Goal: Task Accomplishment & Management: Use online tool/utility

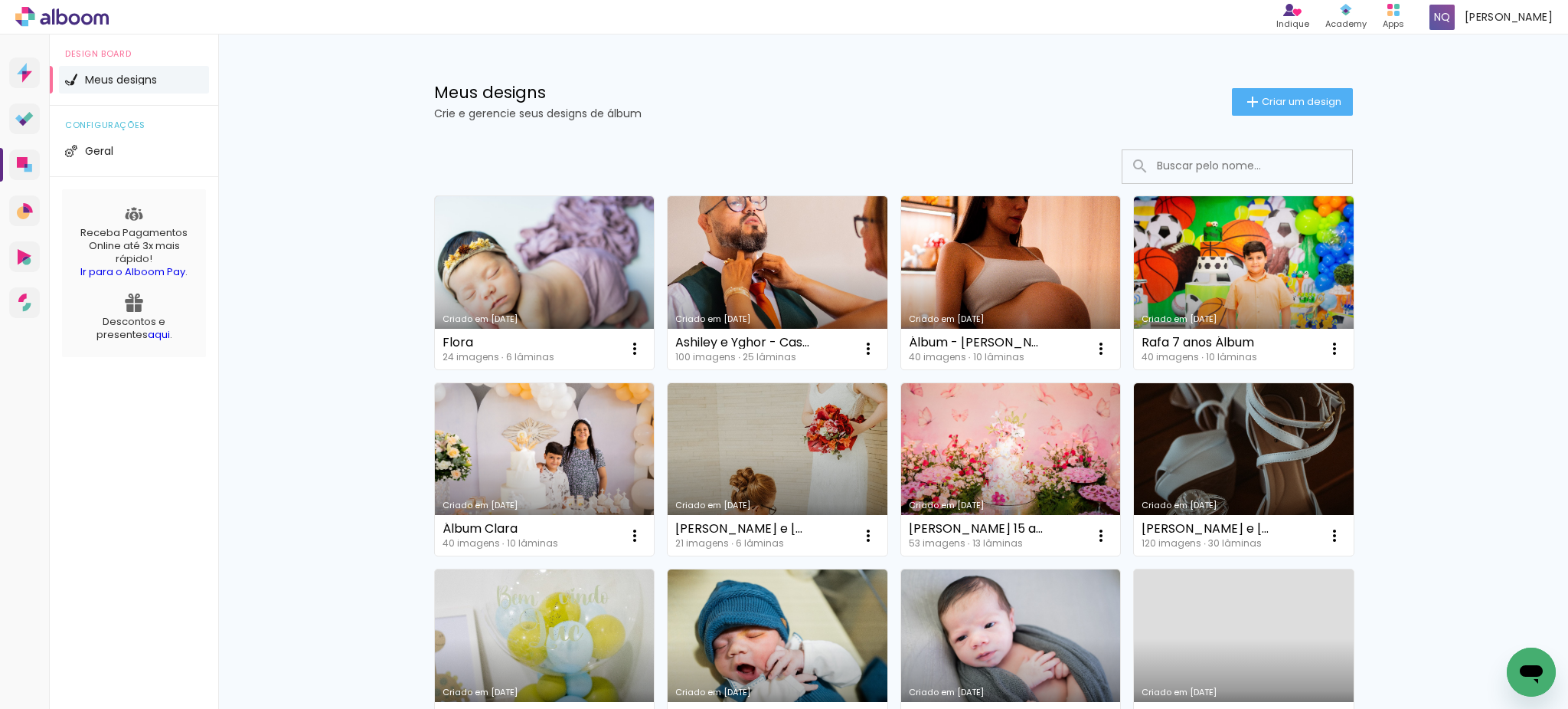
click at [1283, 103] on span "Criar um design" at bounding box center [1302, 101] width 80 height 10
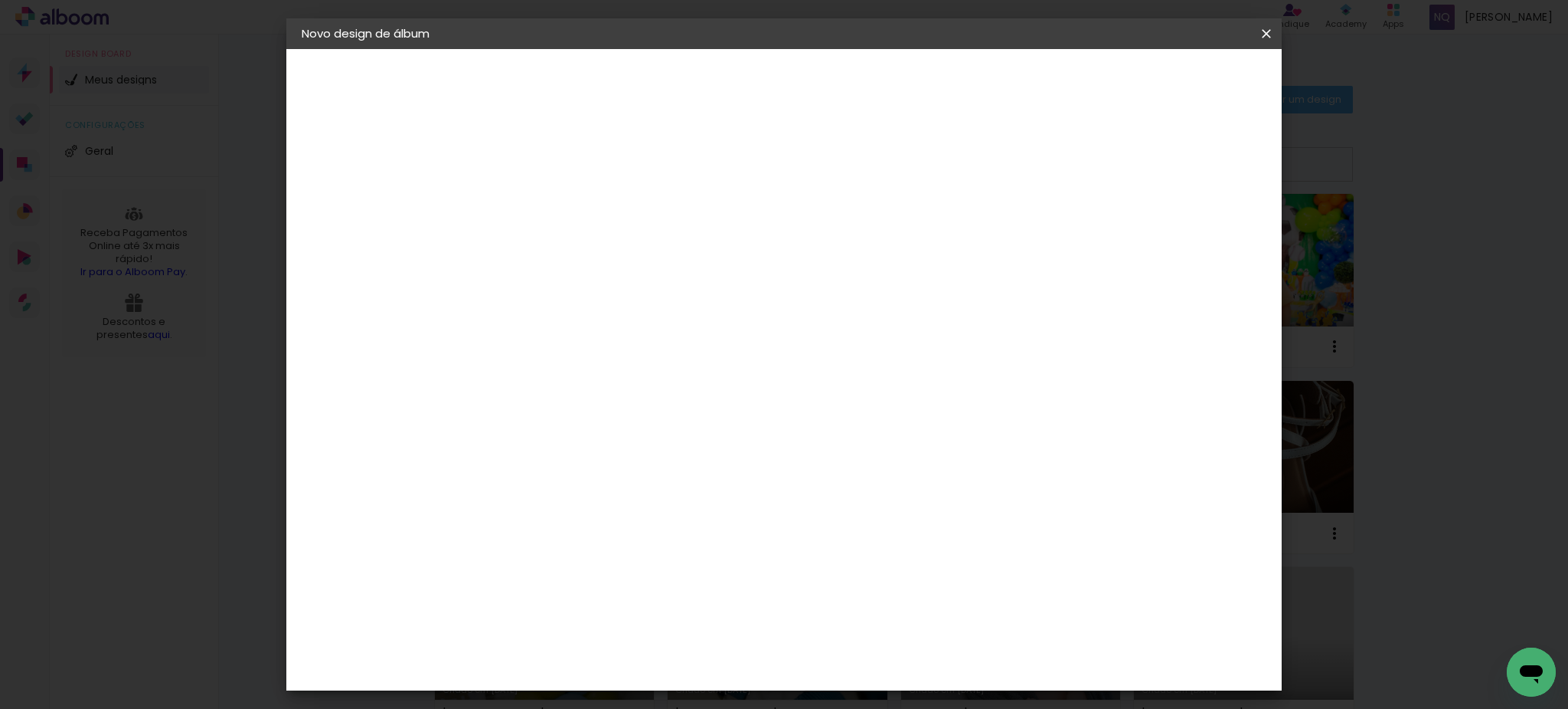
click at [552, 213] on input at bounding box center [552, 205] width 0 height 24
type input "Sofia 4 anos"
type paper-input "Sofia 4 anos"
click at [0, 0] on slot "Avançar" at bounding box center [0, 0] width 0 height 0
click at [669, 293] on input at bounding box center [591, 292] width 155 height 20
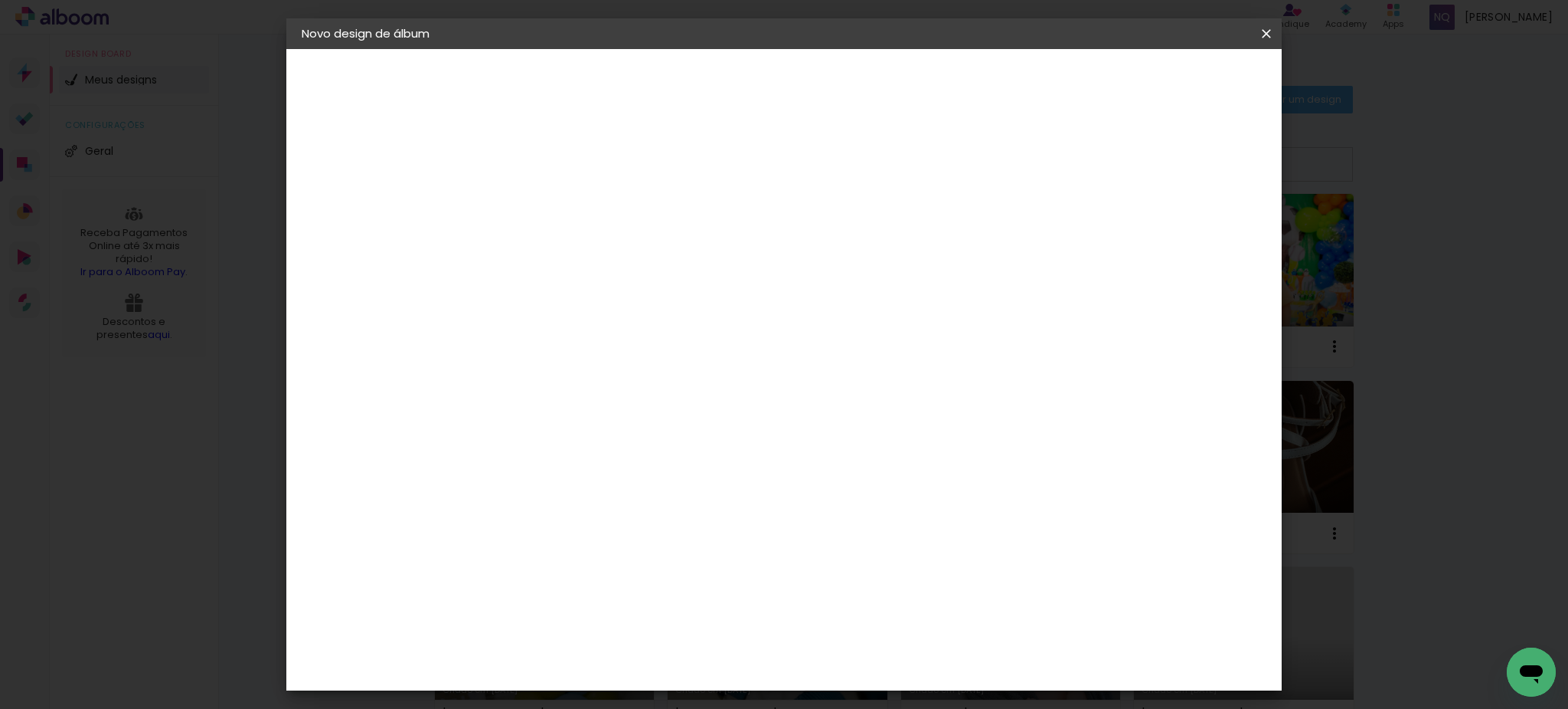
type input "mega"
type paper-input "mega"
click at [582, 350] on div "Mega Album" at bounding box center [562, 350] width 39 height 24
click at [798, 243] on paper-item "Tamanho Livre" at bounding box center [729, 232] width 136 height 33
click at [0, 0] on slot "Avançar" at bounding box center [0, 0] width 0 height 0
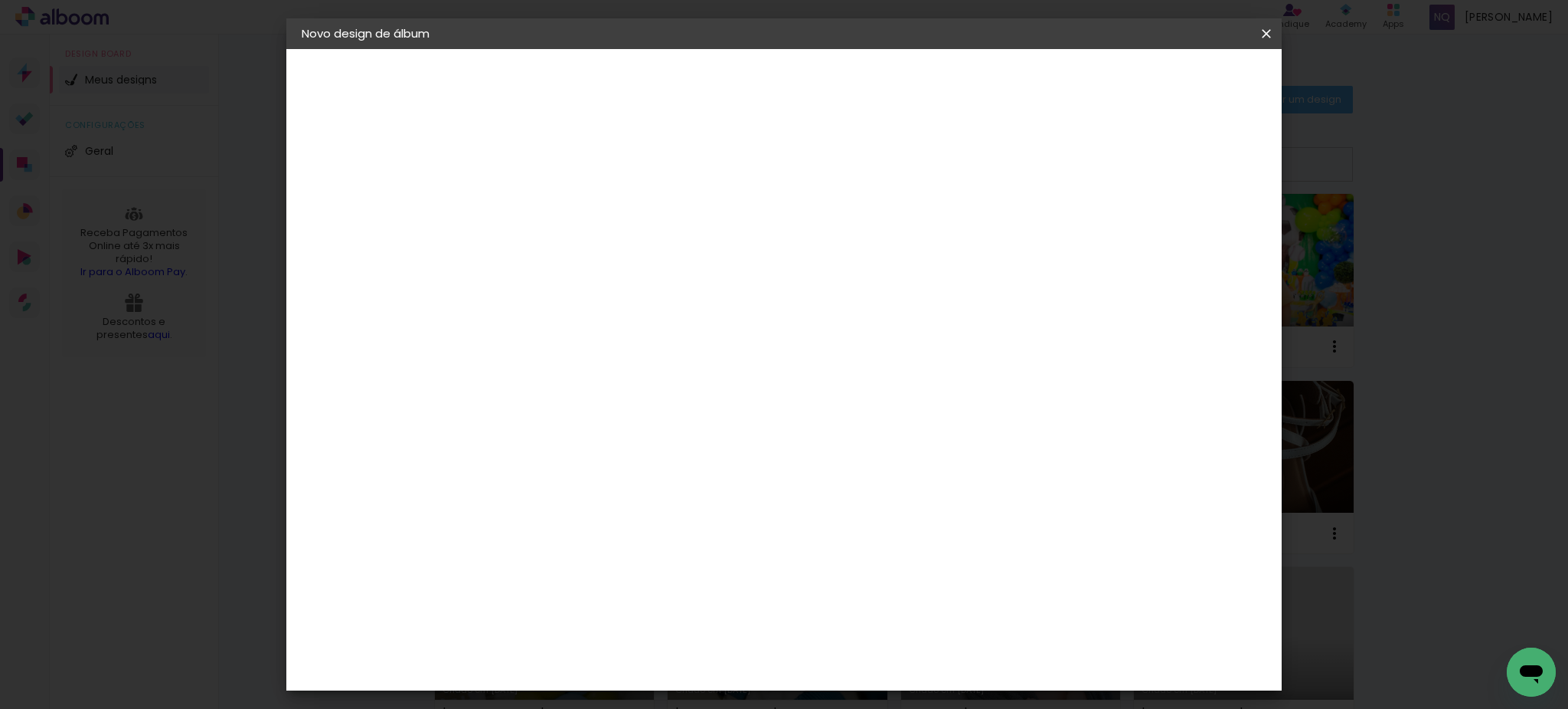
click at [722, 236] on span "30" at bounding box center [722, 240] width 25 height 23
drag, startPoint x: 722, startPoint y: 239, endPoint x: 712, endPoint y: 240, distance: 10.0
click at [712, 240] on span "30" at bounding box center [722, 240] width 25 height 23
click at [516, 438] on input "30" at bounding box center [503, 438] width 40 height 23
type input "20"
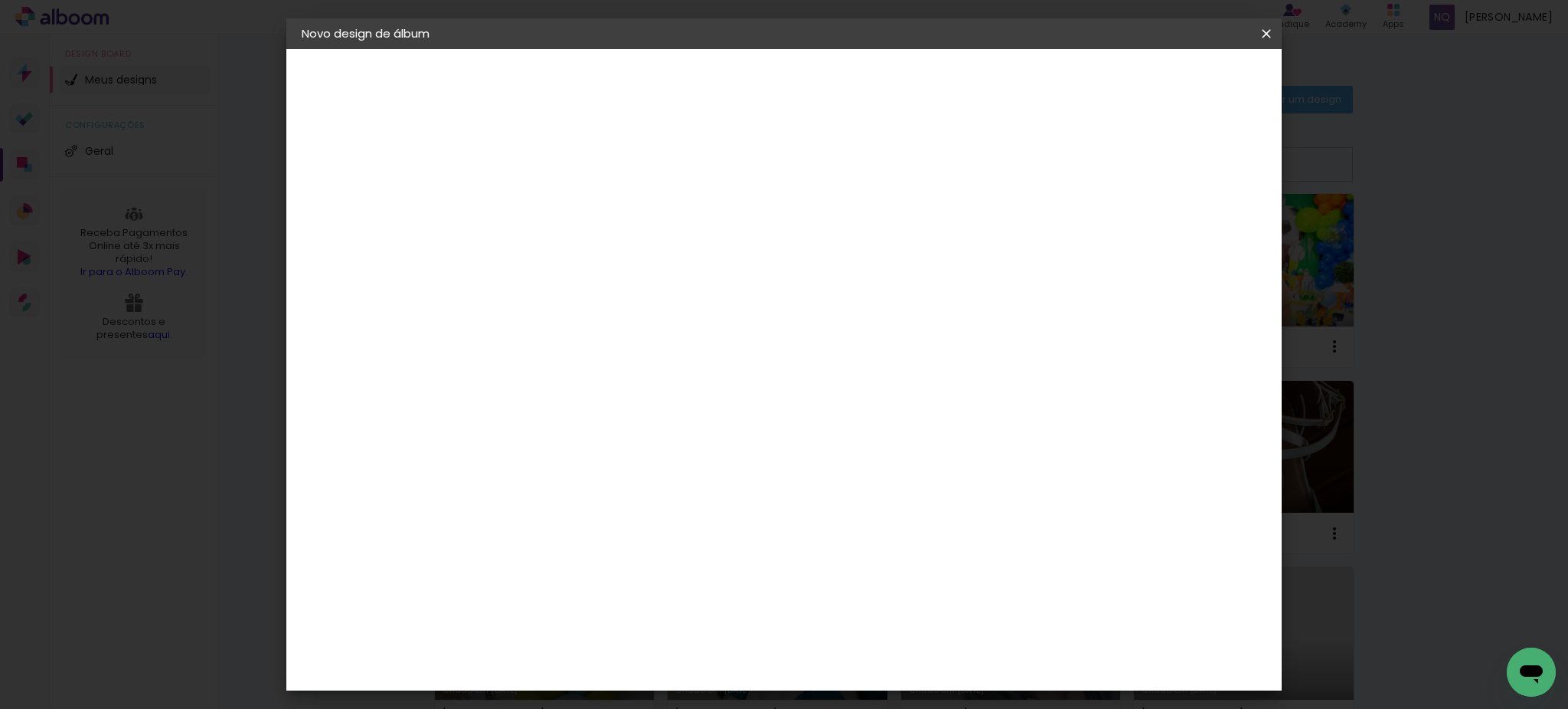
type paper-input "20"
click at [726, 235] on span "30" at bounding box center [722, 240] width 25 height 23
click at [726, 236] on span "30" at bounding box center [722, 240] width 25 height 23
click at [881, 541] on input "60" at bounding box center [874, 542] width 40 height 23
type input "50"
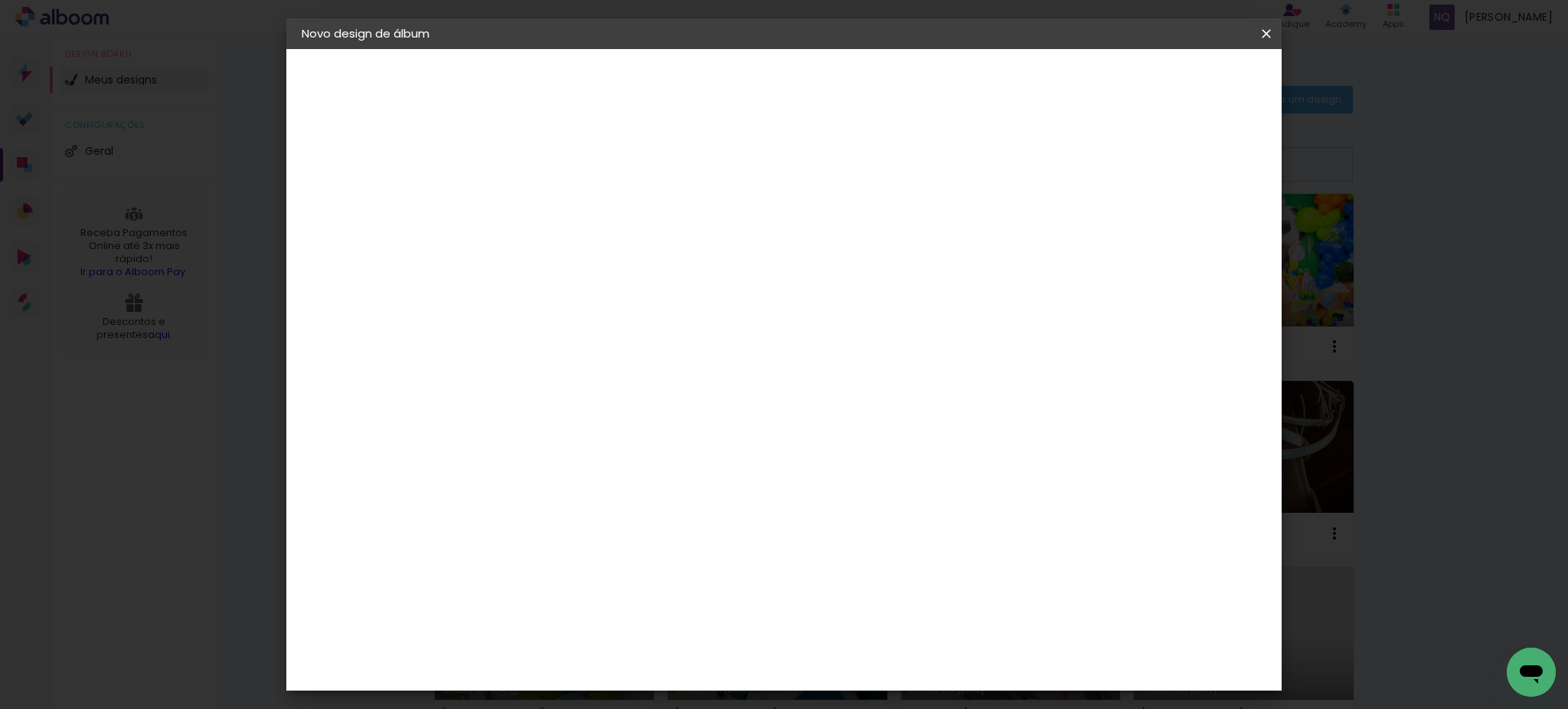
type paper-input "50"
click at [1182, 82] on span "Iniciar design" at bounding box center [1148, 81] width 70 height 11
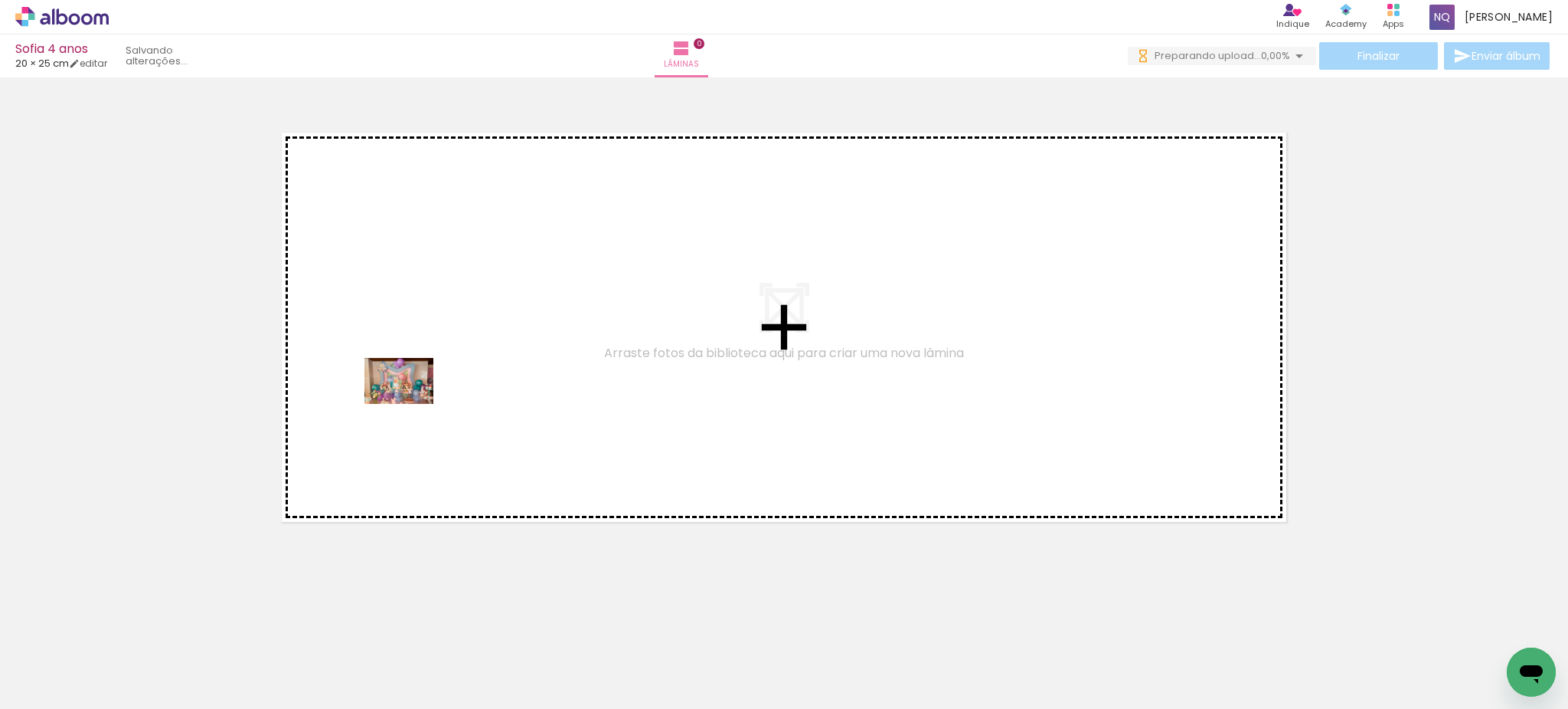
drag, startPoint x: 148, startPoint y: 663, endPoint x: 411, endPoint y: 403, distance: 369.8
click at [411, 403] on quentale-workspace at bounding box center [784, 354] width 1568 height 709
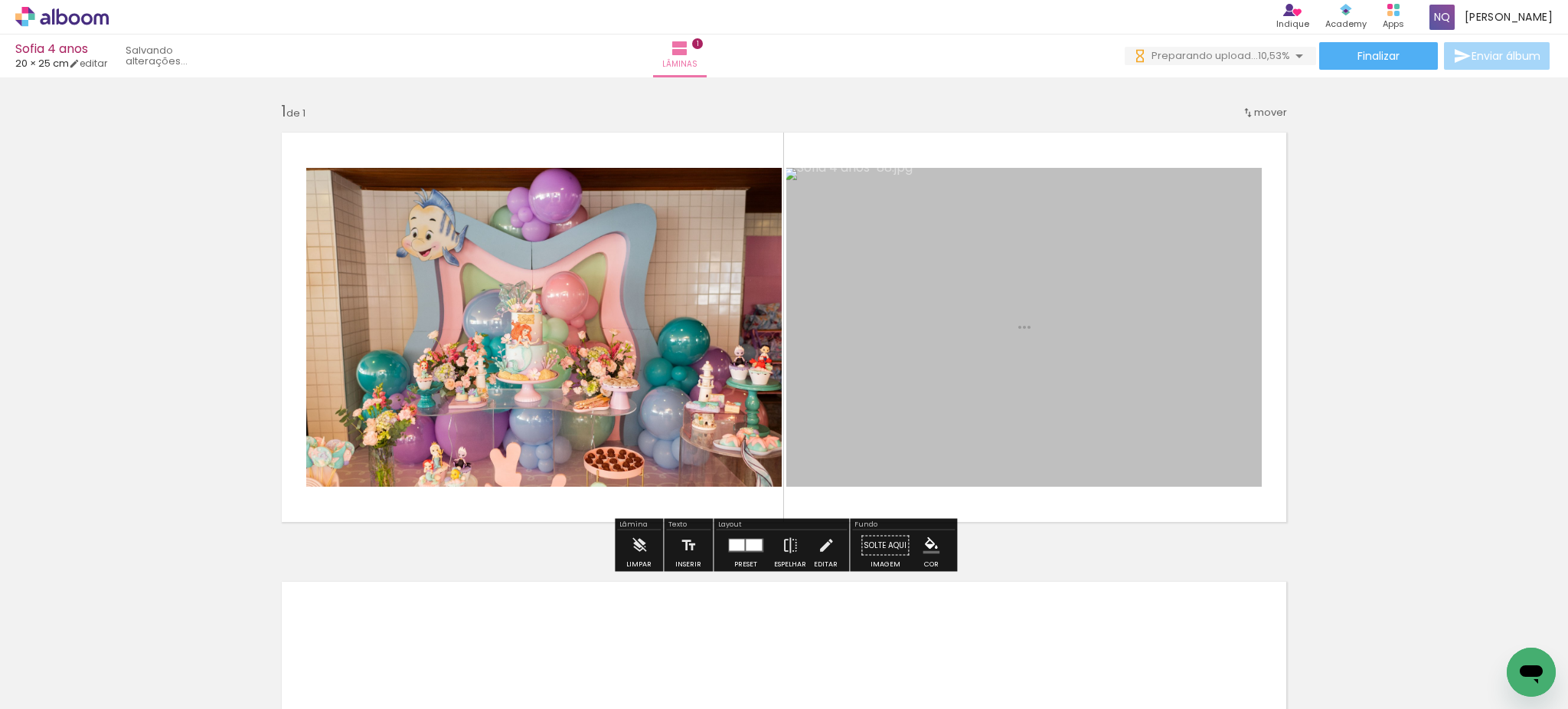
drag, startPoint x: 692, startPoint y: 665, endPoint x: 828, endPoint y: 472, distance: 236.1
click at [828, 472] on quentale-workspace at bounding box center [784, 354] width 1568 height 709
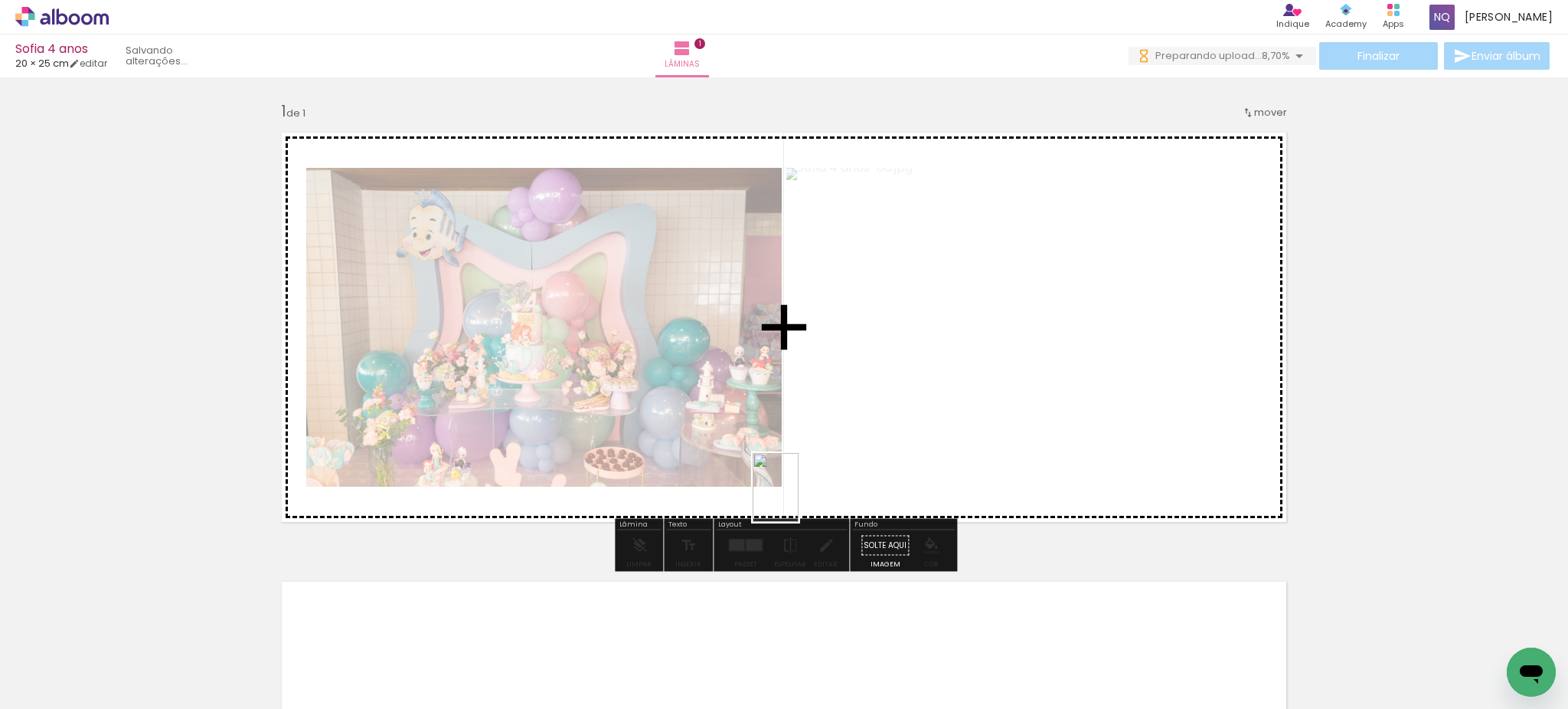
drag, startPoint x: 752, startPoint y: 663, endPoint x: 799, endPoint y: 499, distance: 170.6
click at [799, 499] on quentale-workspace at bounding box center [784, 354] width 1568 height 709
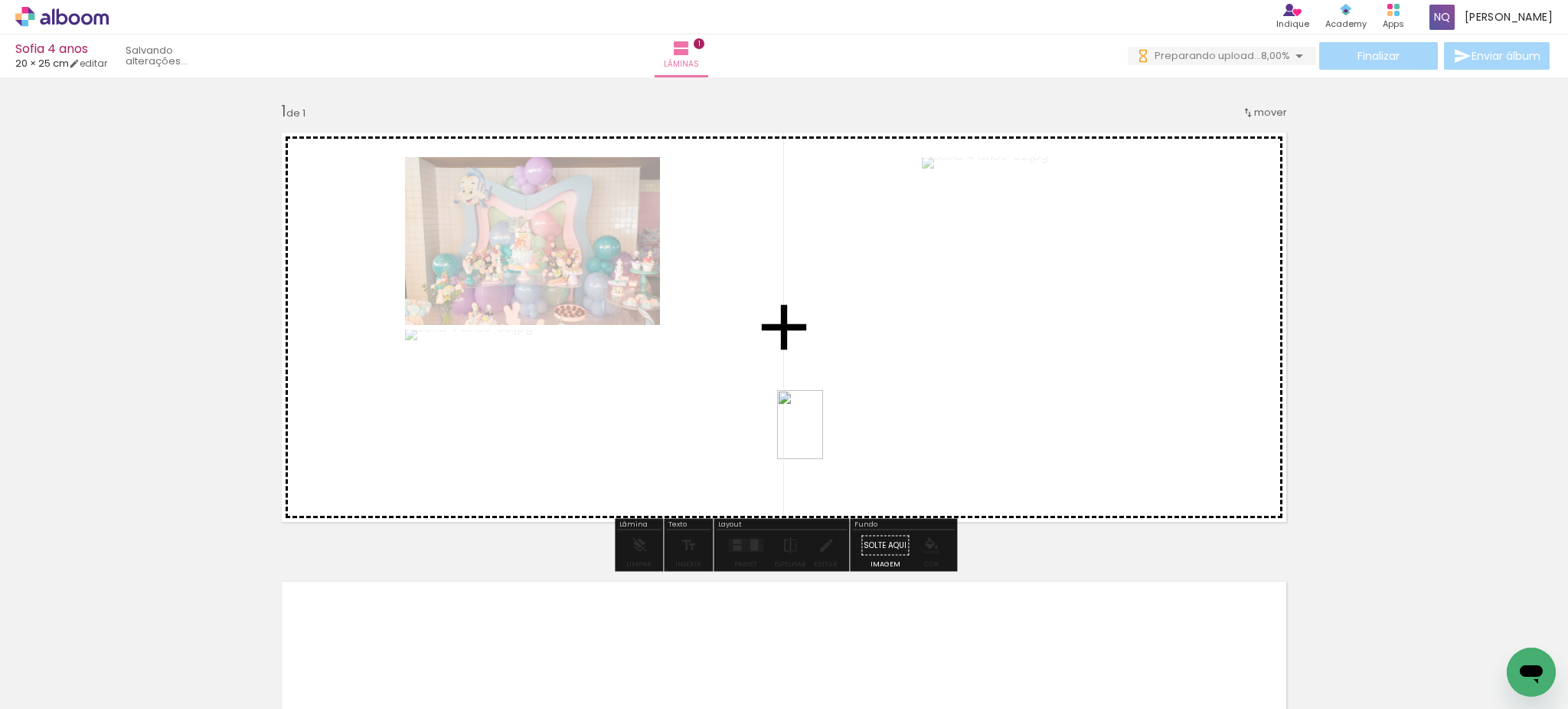
drag, startPoint x: 834, startPoint y: 657, endPoint x: 824, endPoint y: 436, distance: 221.2
click at [824, 436] on quentale-workspace at bounding box center [784, 354] width 1568 height 709
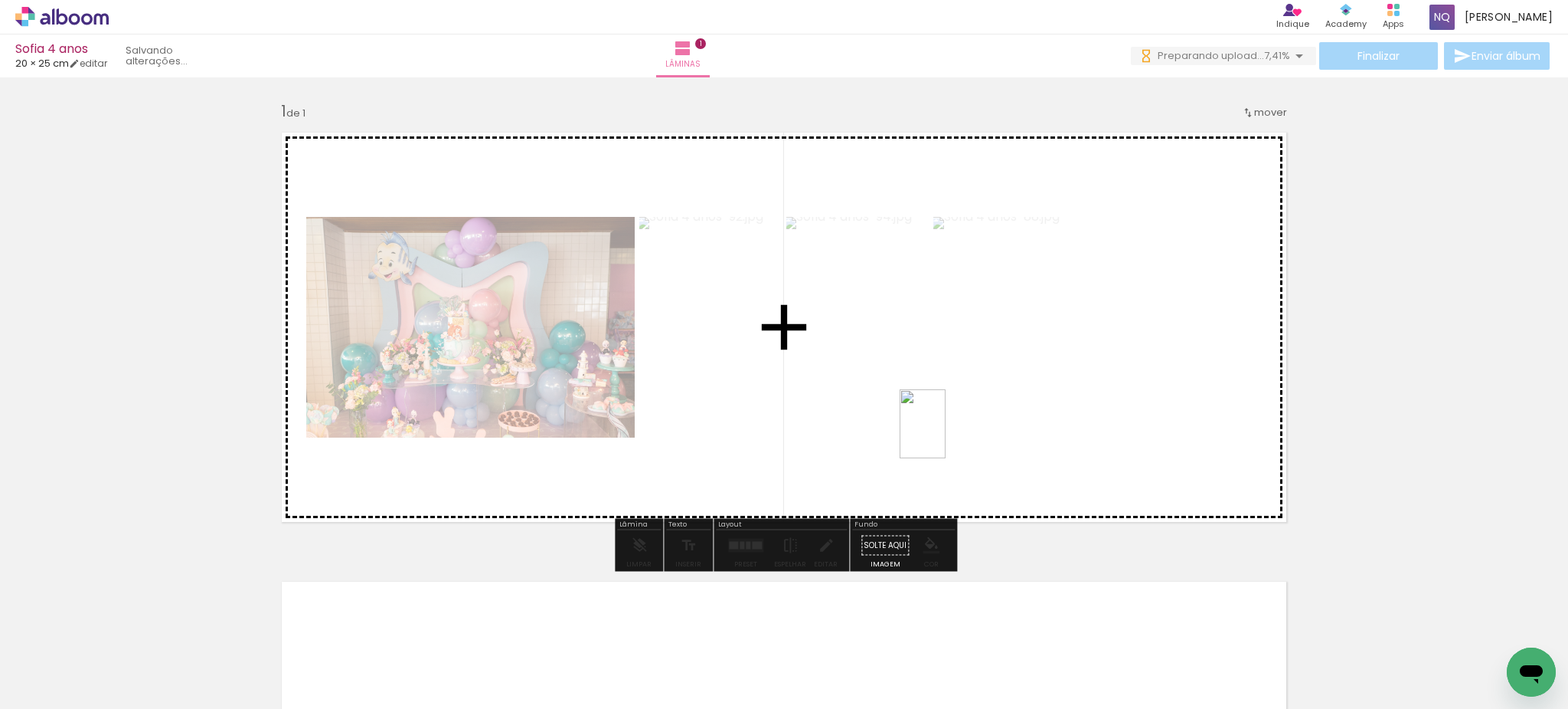
drag, startPoint x: 918, startPoint y: 662, endPoint x: 946, endPoint y: 436, distance: 227.7
click at [946, 436] on quentale-workspace at bounding box center [784, 354] width 1568 height 709
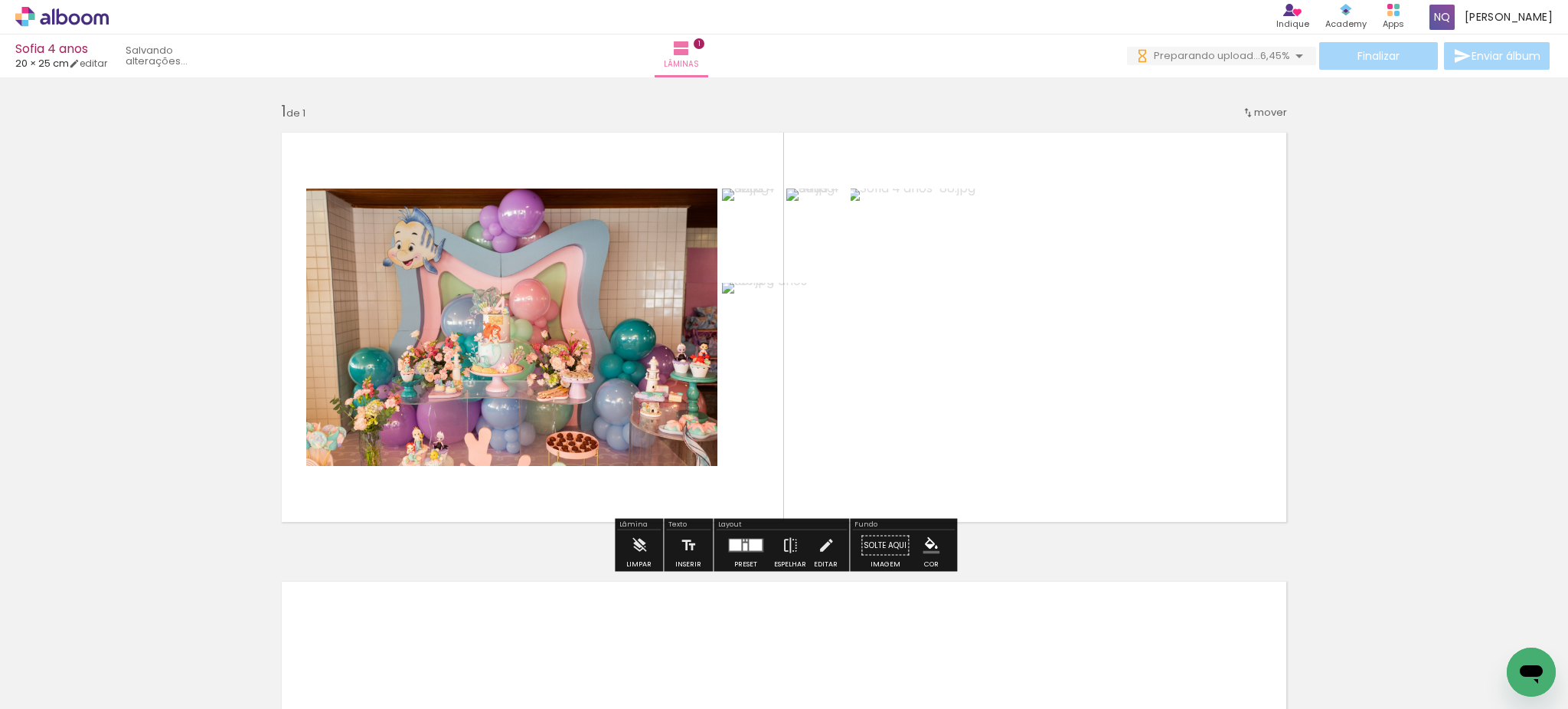
click at [752, 547] on div at bounding box center [755, 545] width 13 height 11
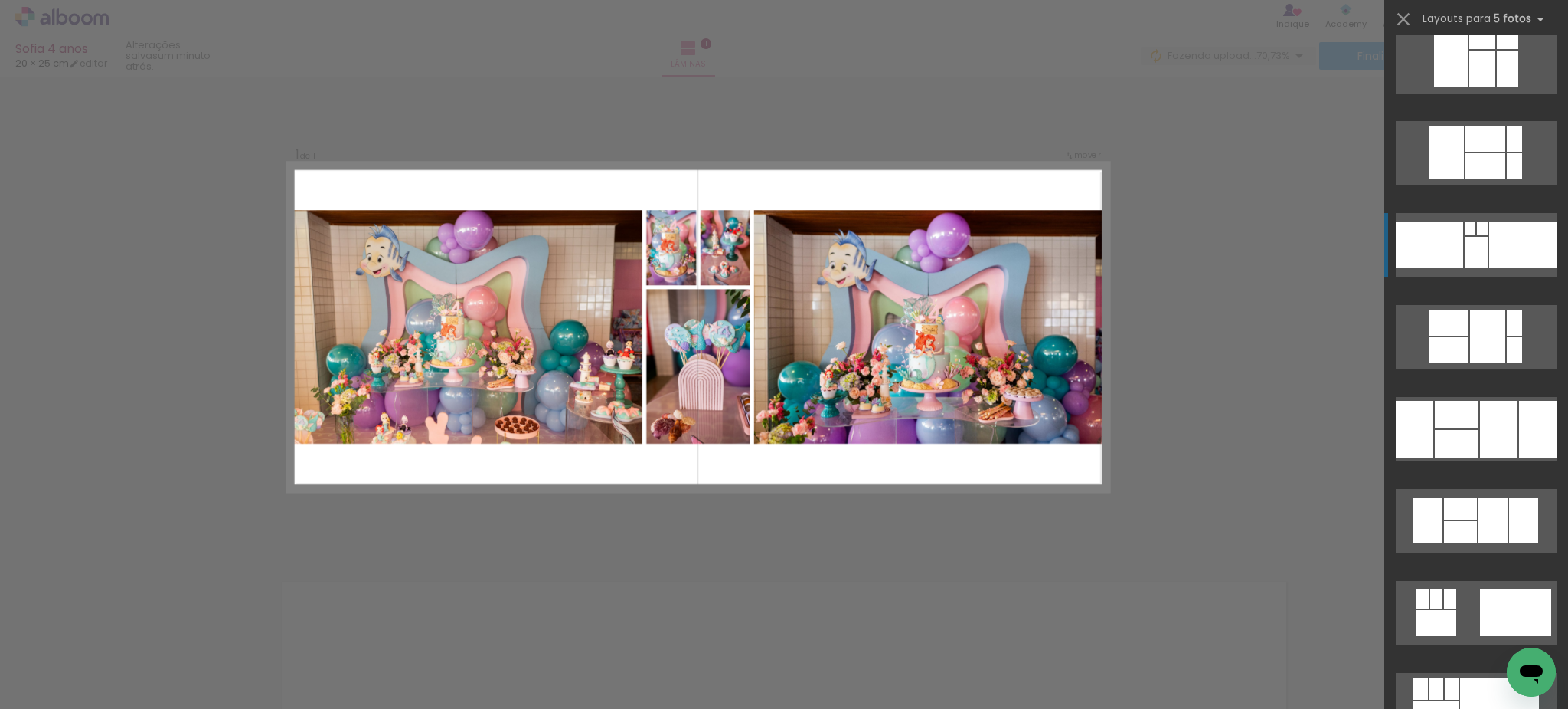
scroll to position [2876, 0]
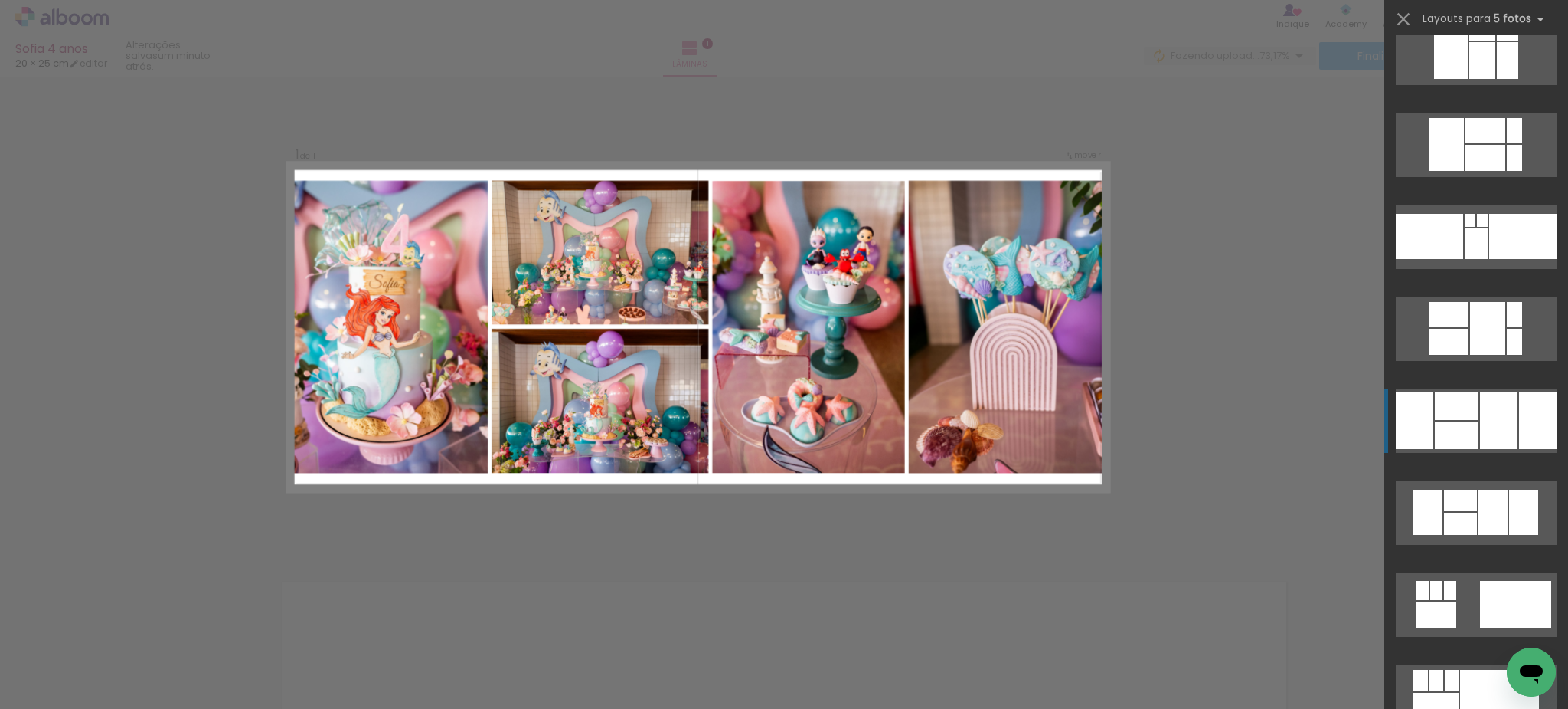
click at [1456, 601] on div at bounding box center [1436, 614] width 40 height 26
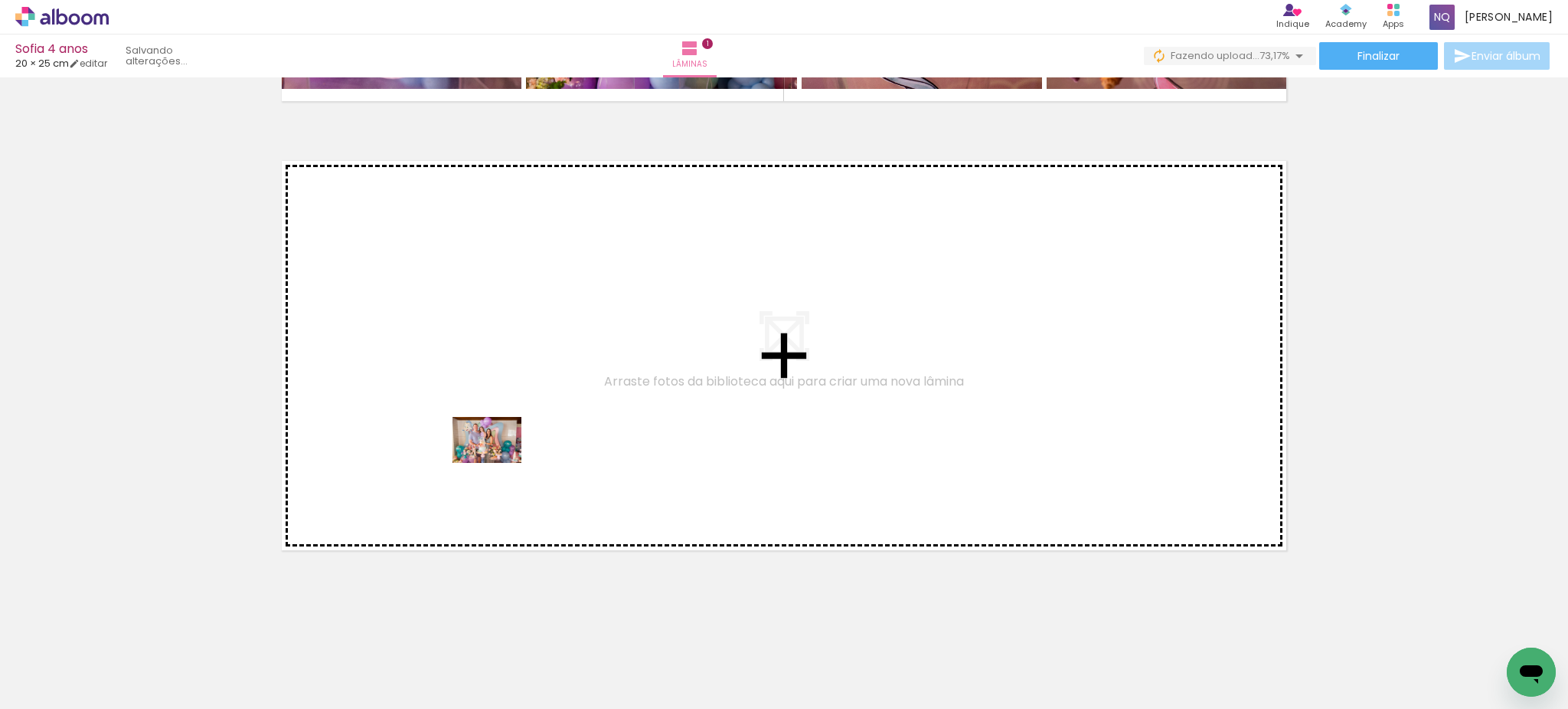
scroll to position [0, 0]
drag, startPoint x: 242, startPoint y: 667, endPoint x: 499, endPoint y: 463, distance: 328.1
click at [499, 463] on quentale-workspace at bounding box center [784, 354] width 1568 height 709
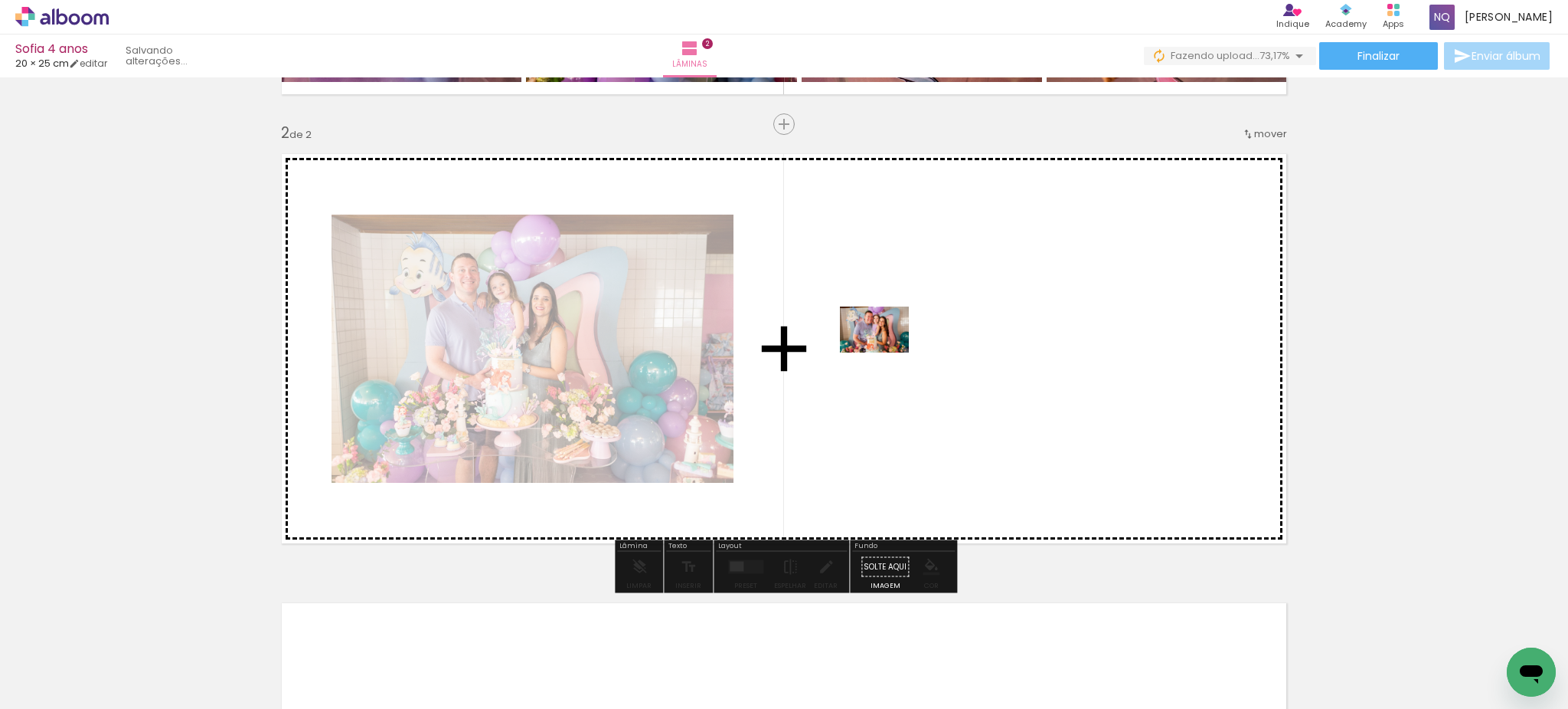
drag, startPoint x: 336, startPoint y: 659, endPoint x: 886, endPoint y: 352, distance: 629.9
click at [886, 352] on quentale-workspace at bounding box center [784, 354] width 1568 height 709
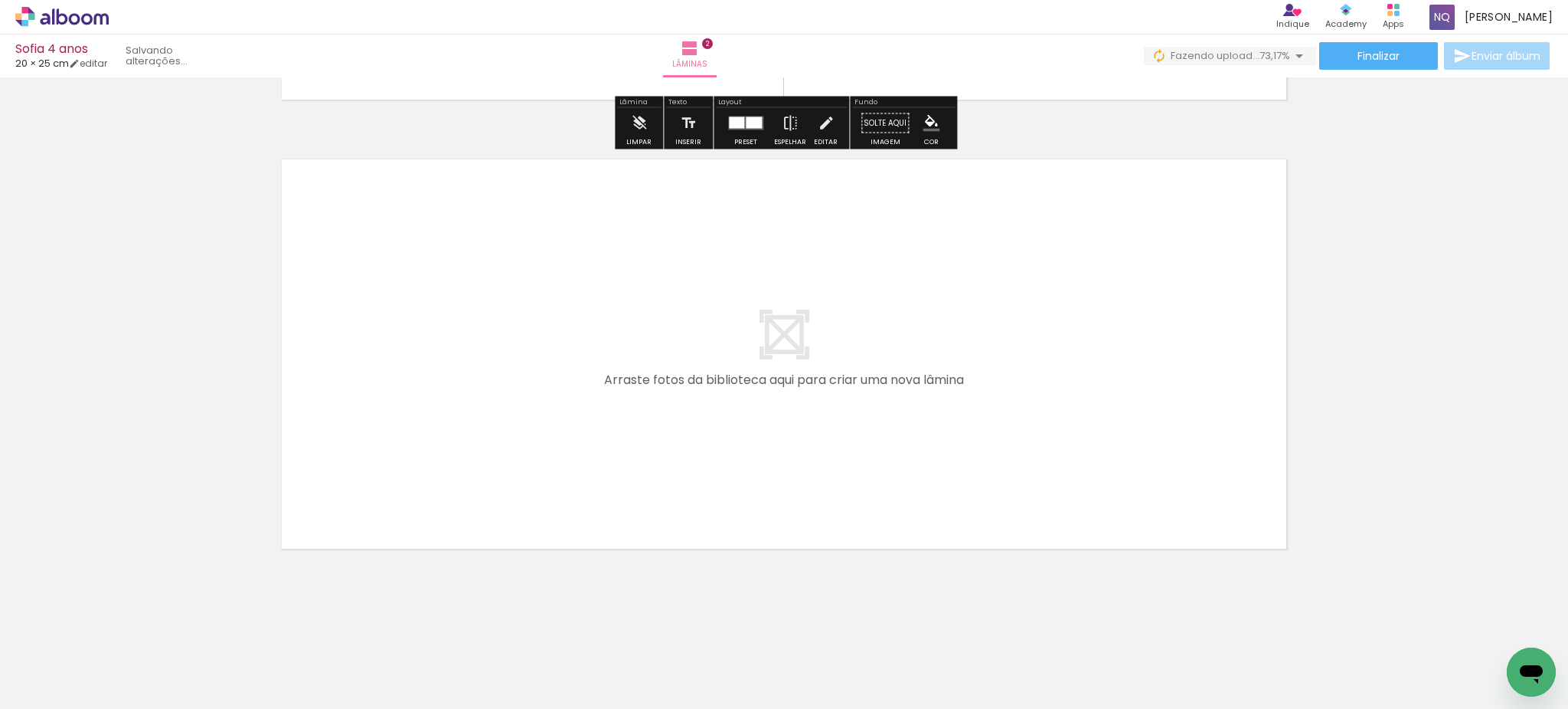
scroll to position [871, 0]
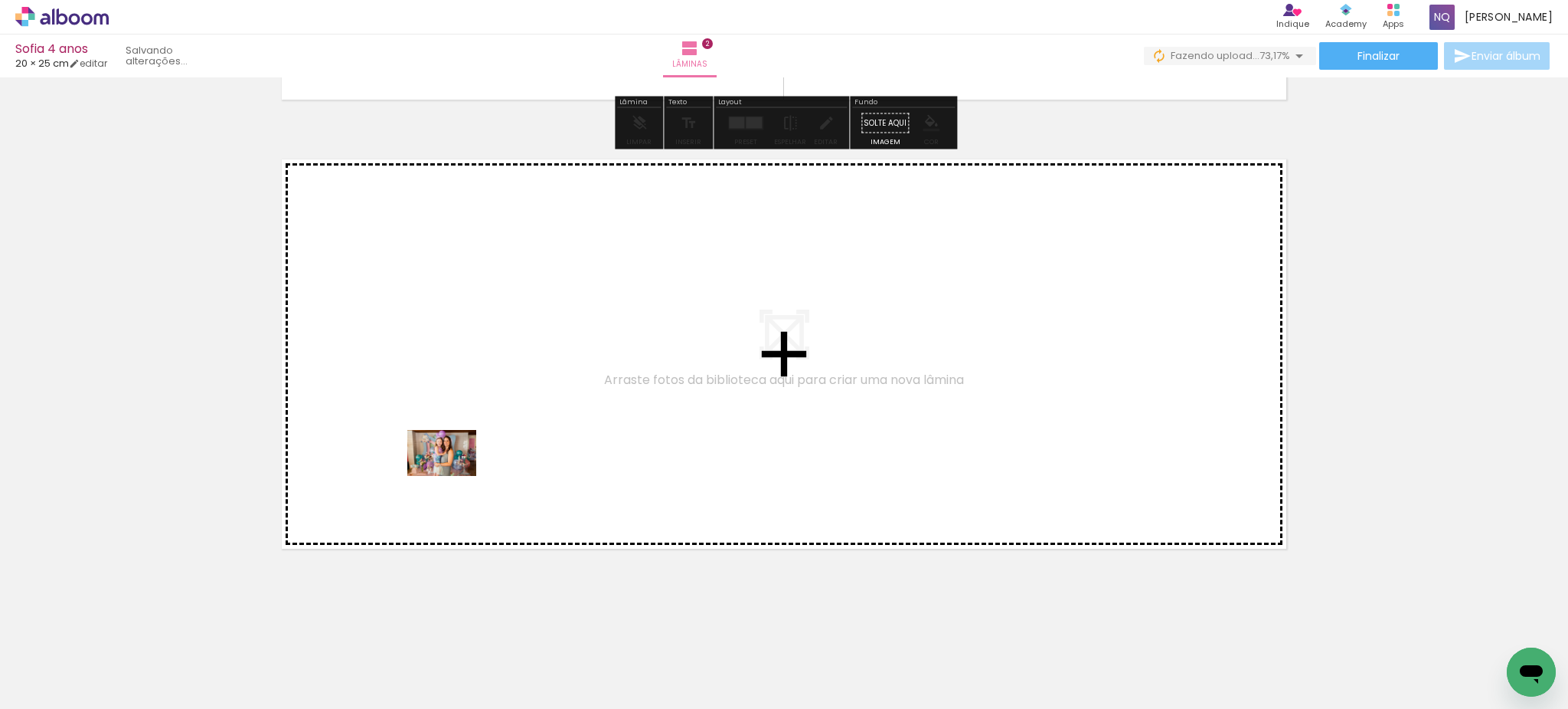
click at [454, 477] on quentale-workspace at bounding box center [784, 354] width 1568 height 709
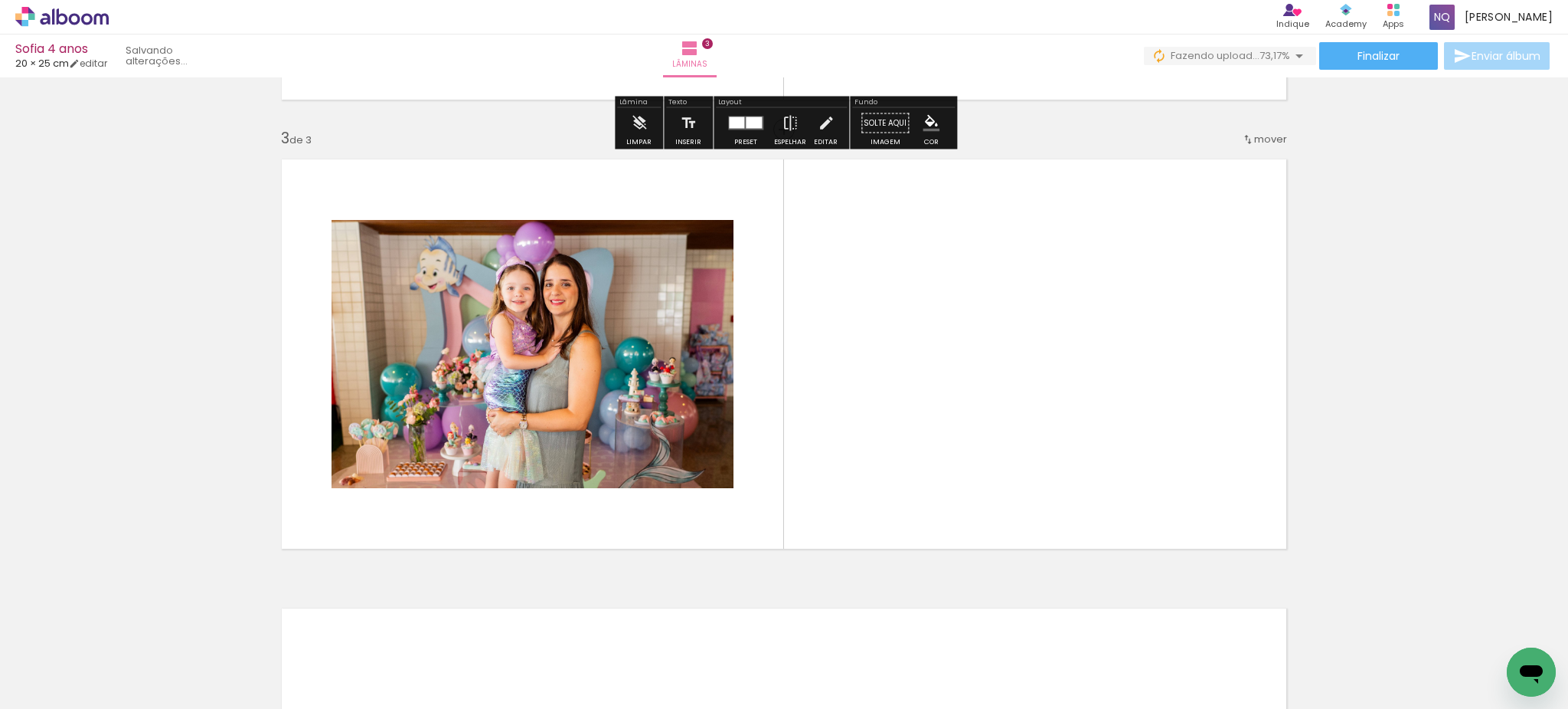
scroll to position [879, 0]
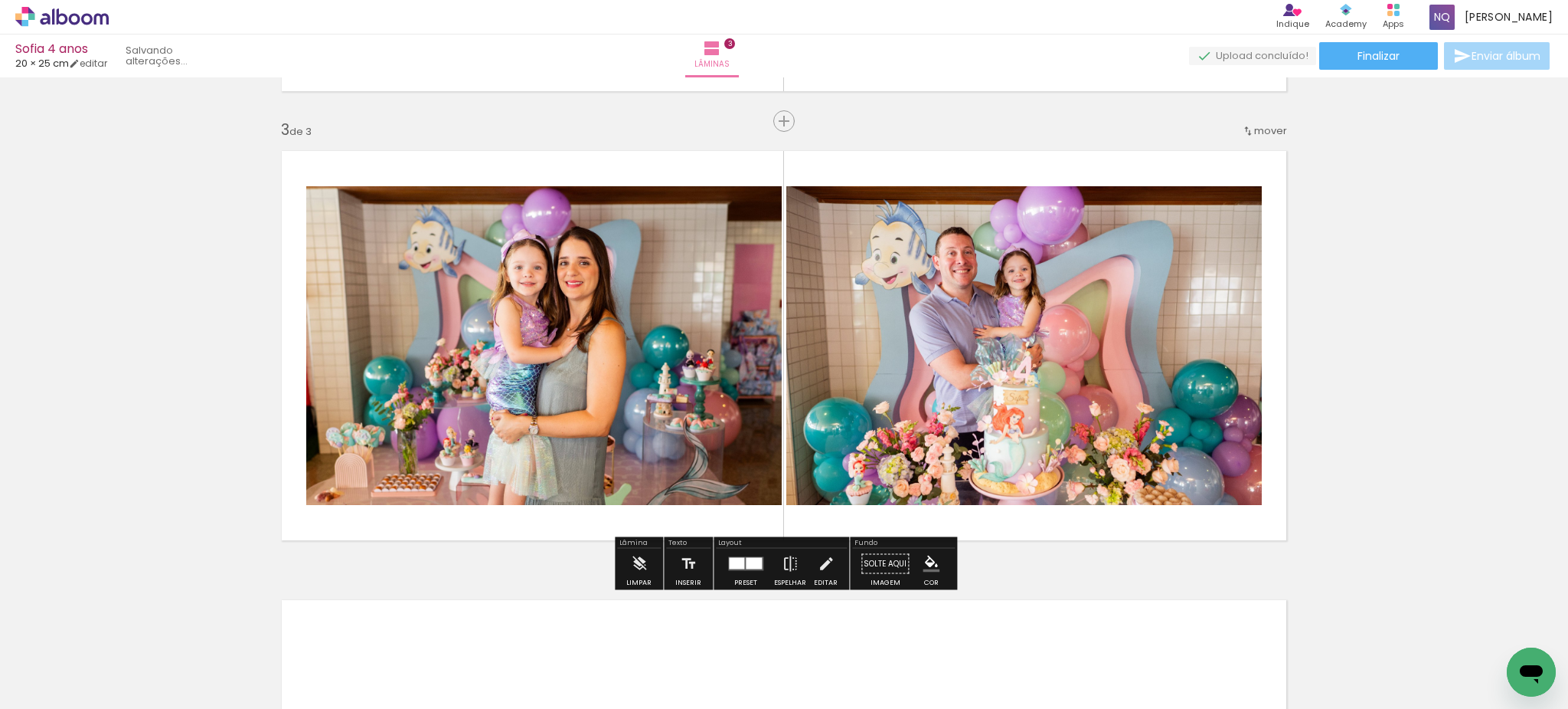
drag, startPoint x: 516, startPoint y: 658, endPoint x: 595, endPoint y: 544, distance: 138.7
click at [595, 544] on quentale-workspace at bounding box center [784, 354] width 1568 height 709
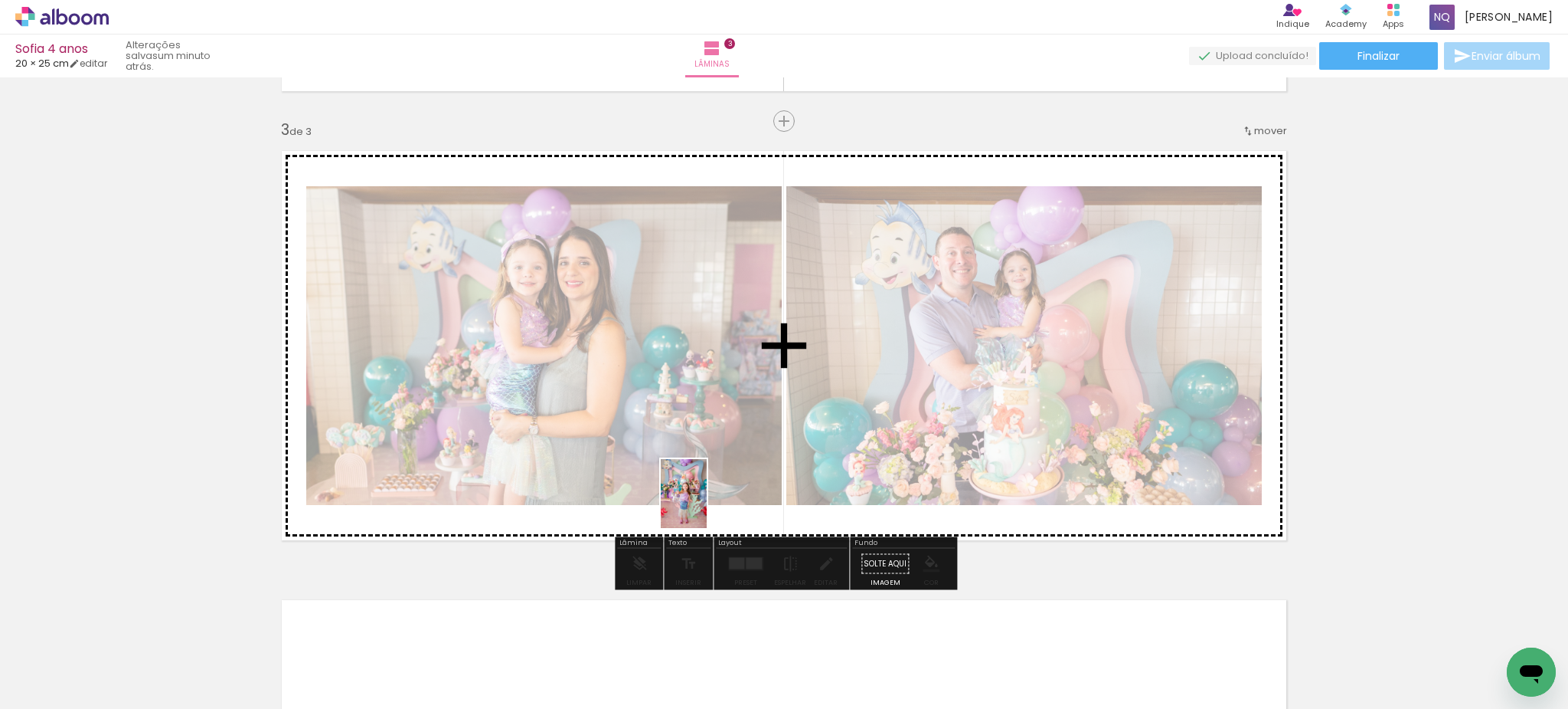
drag, startPoint x: 588, startPoint y: 654, endPoint x: 707, endPoint y: 505, distance: 190.7
click at [707, 505] on quentale-workspace at bounding box center [784, 354] width 1568 height 709
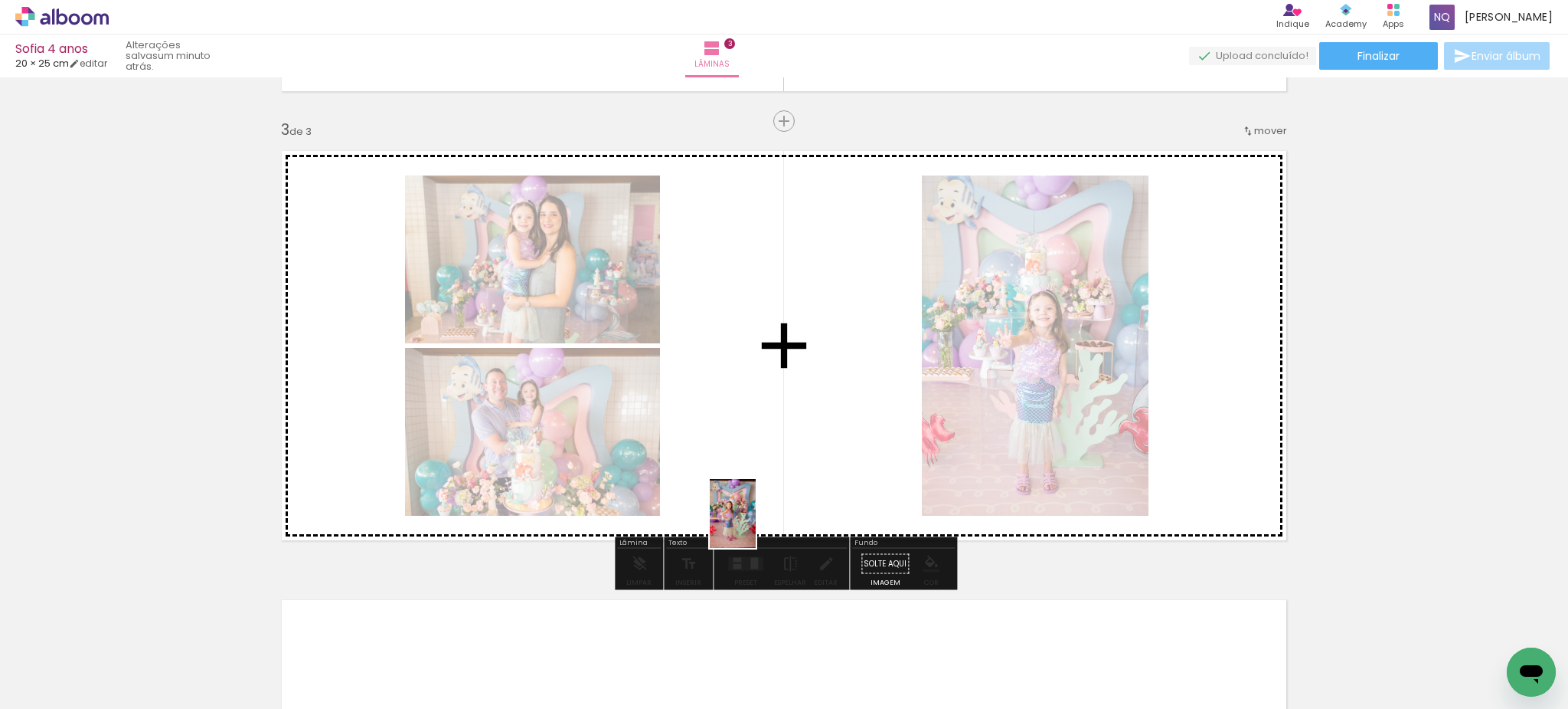
drag, startPoint x: 674, startPoint y: 672, endPoint x: 756, endPoint y: 525, distance: 168.3
click at [756, 525] on quentale-workspace at bounding box center [784, 354] width 1568 height 709
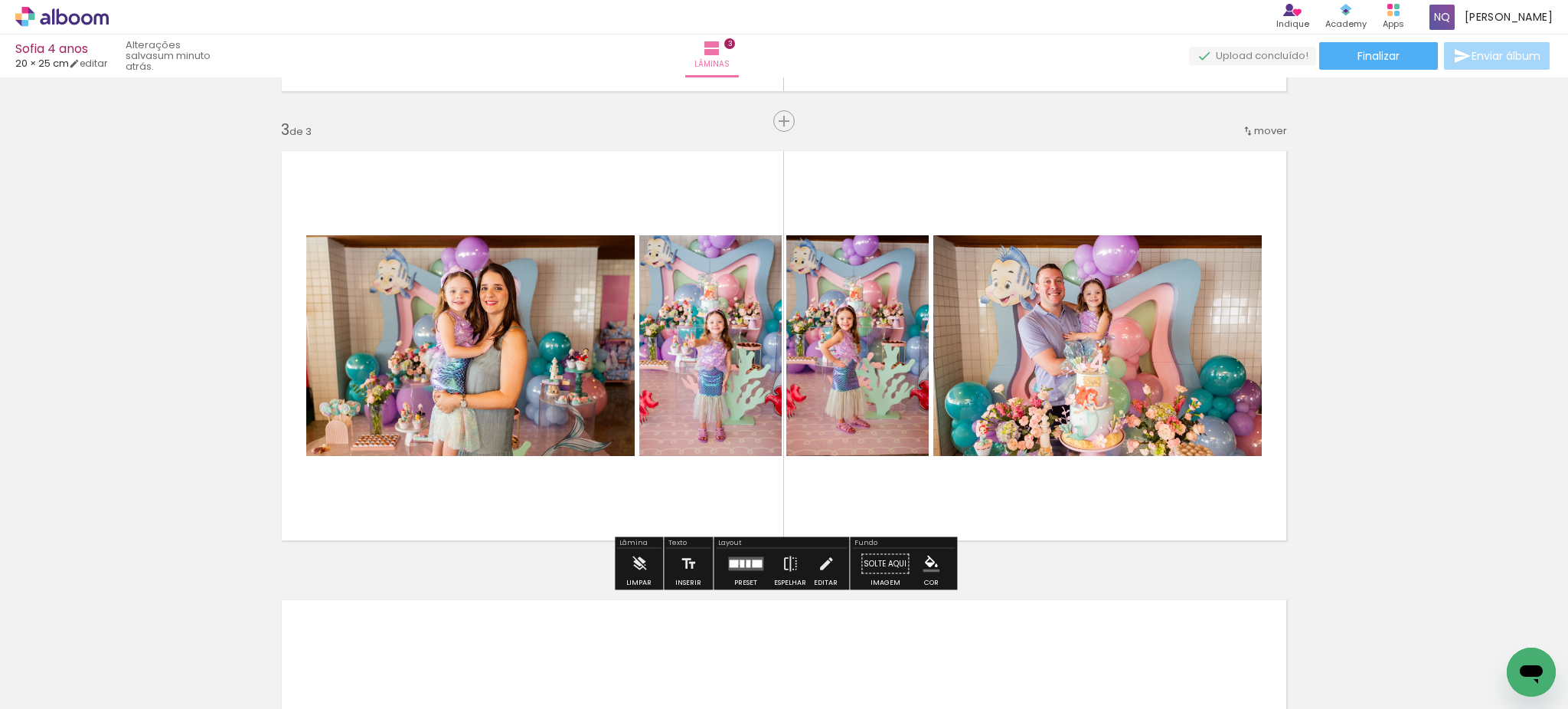
click at [735, 561] on div at bounding box center [733, 563] width 9 height 7
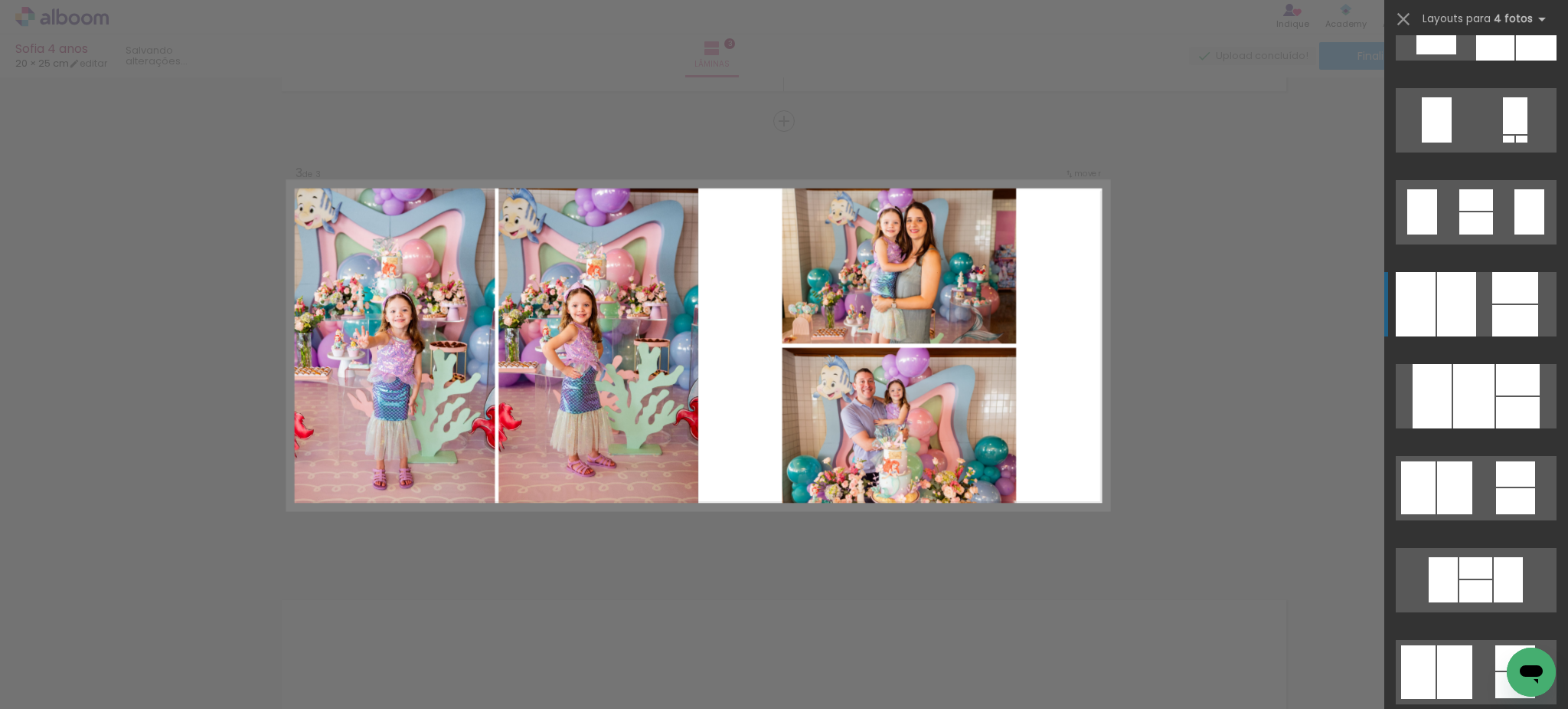
scroll to position [1068, 0]
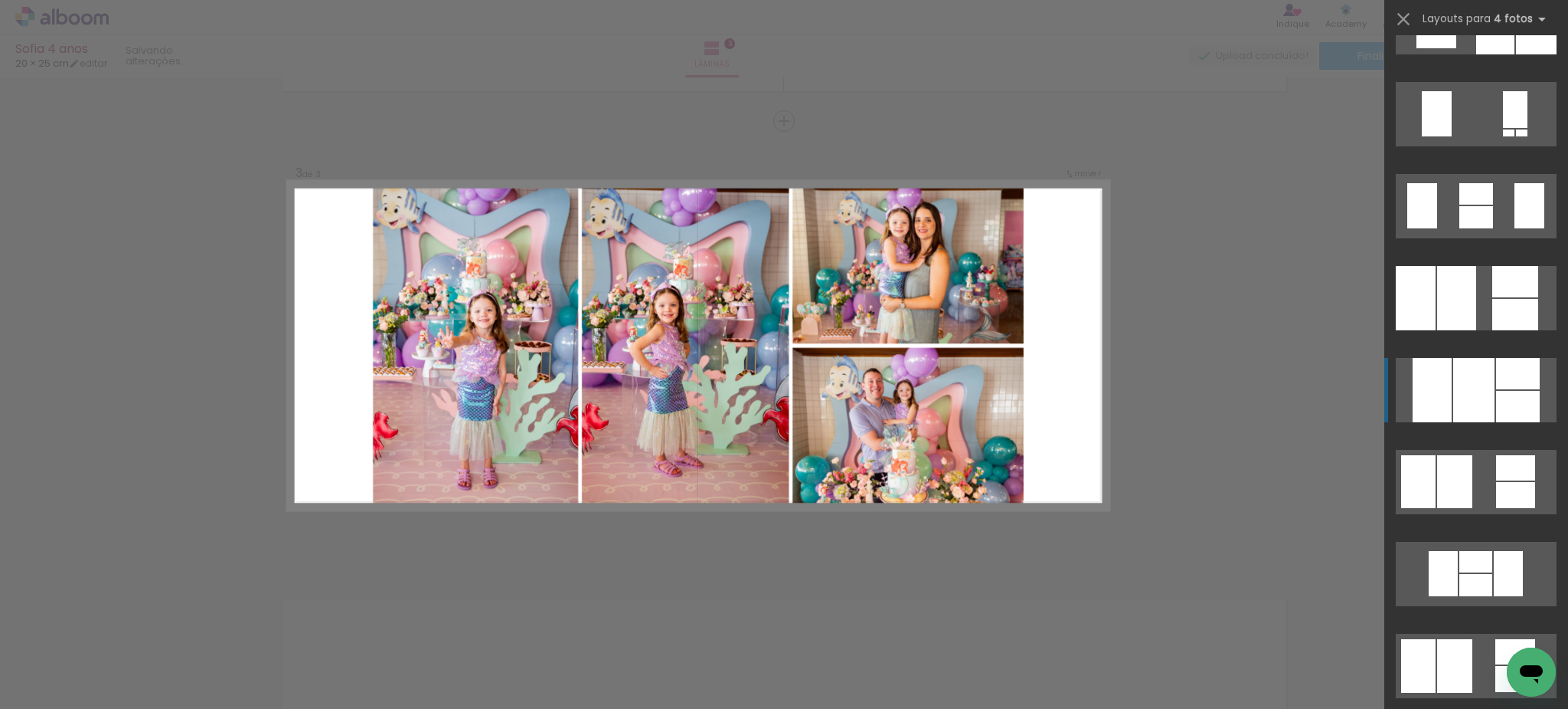
click at [1487, 390] on div at bounding box center [1474, 390] width 42 height 64
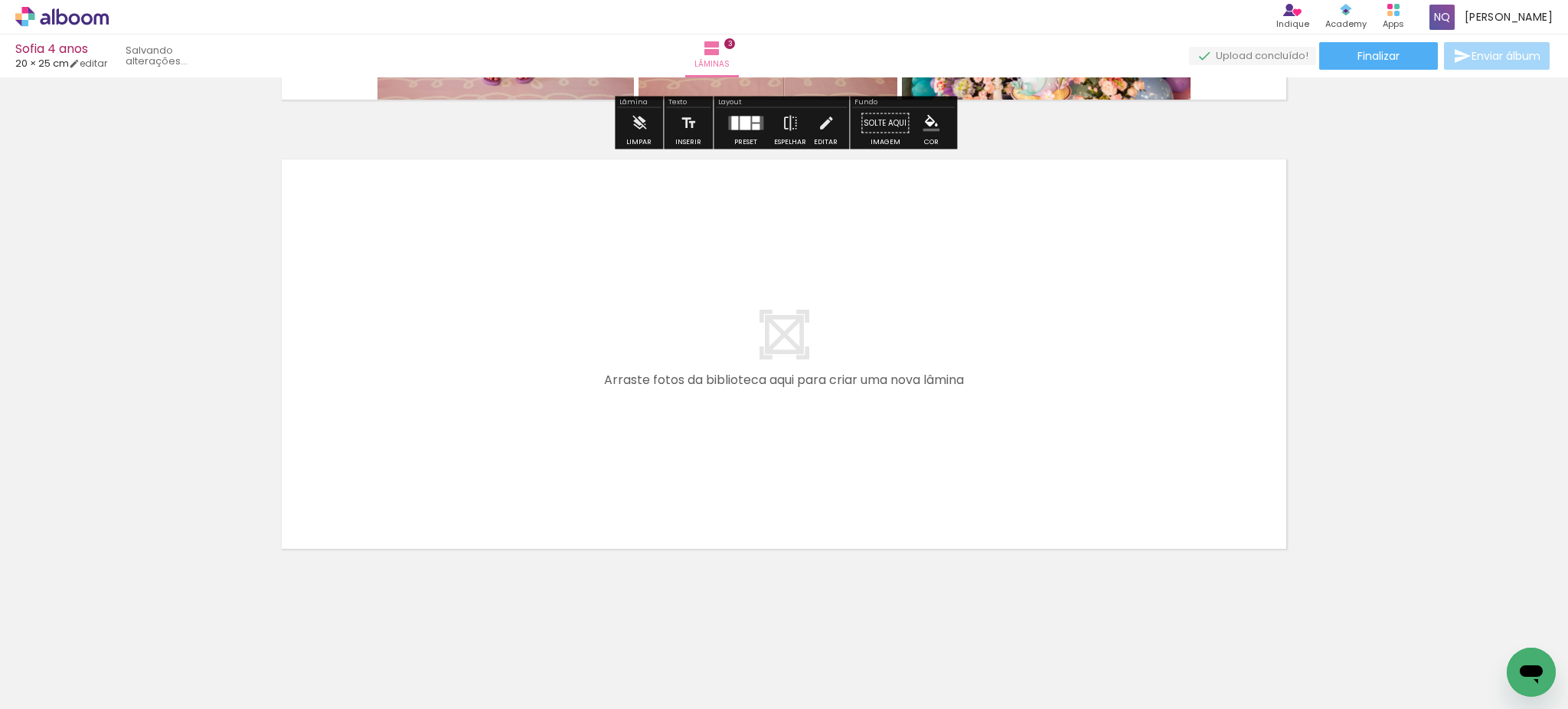
scroll to position [1320, 0]
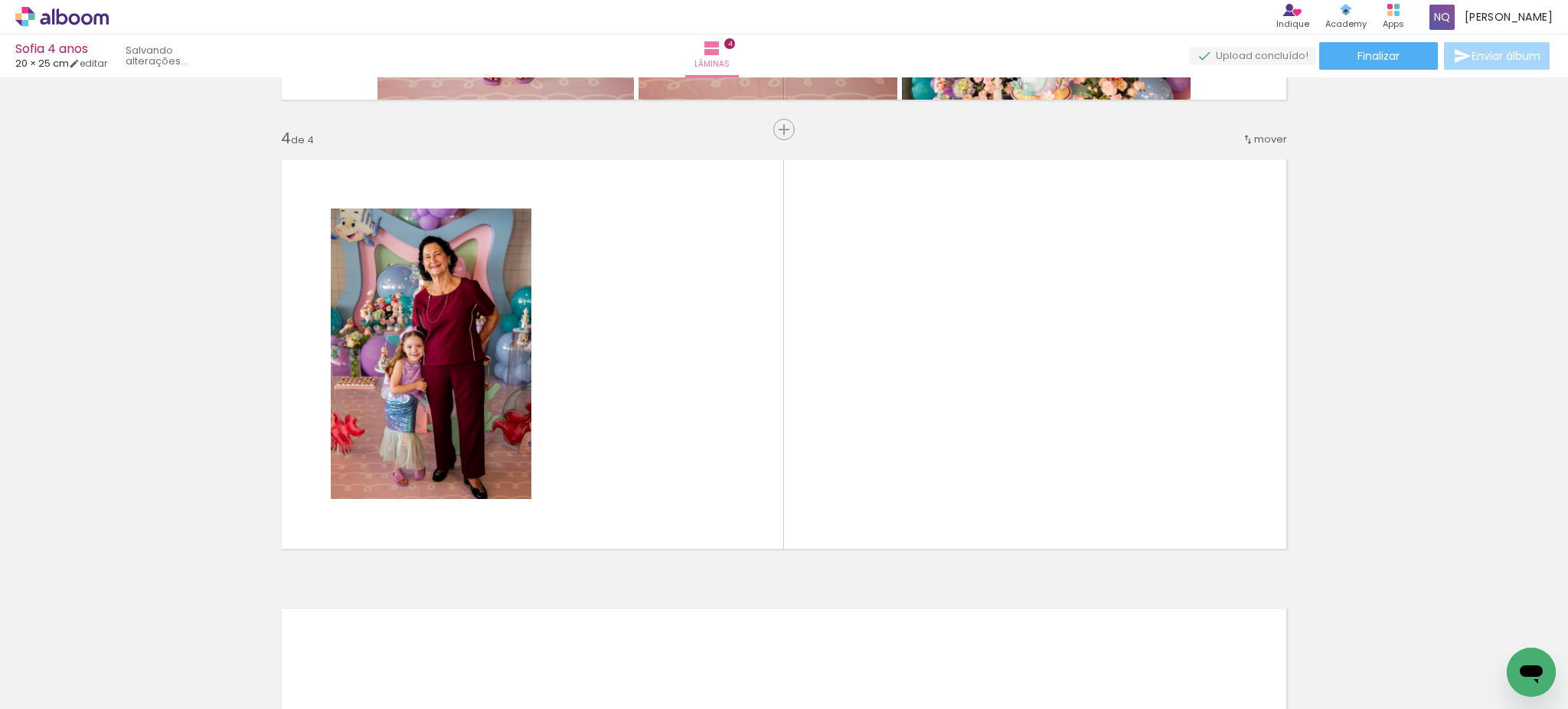
drag, startPoint x: 757, startPoint y: 672, endPoint x: 747, endPoint y: 467, distance: 205.2
click at [747, 467] on quentale-workspace at bounding box center [784, 354] width 1568 height 709
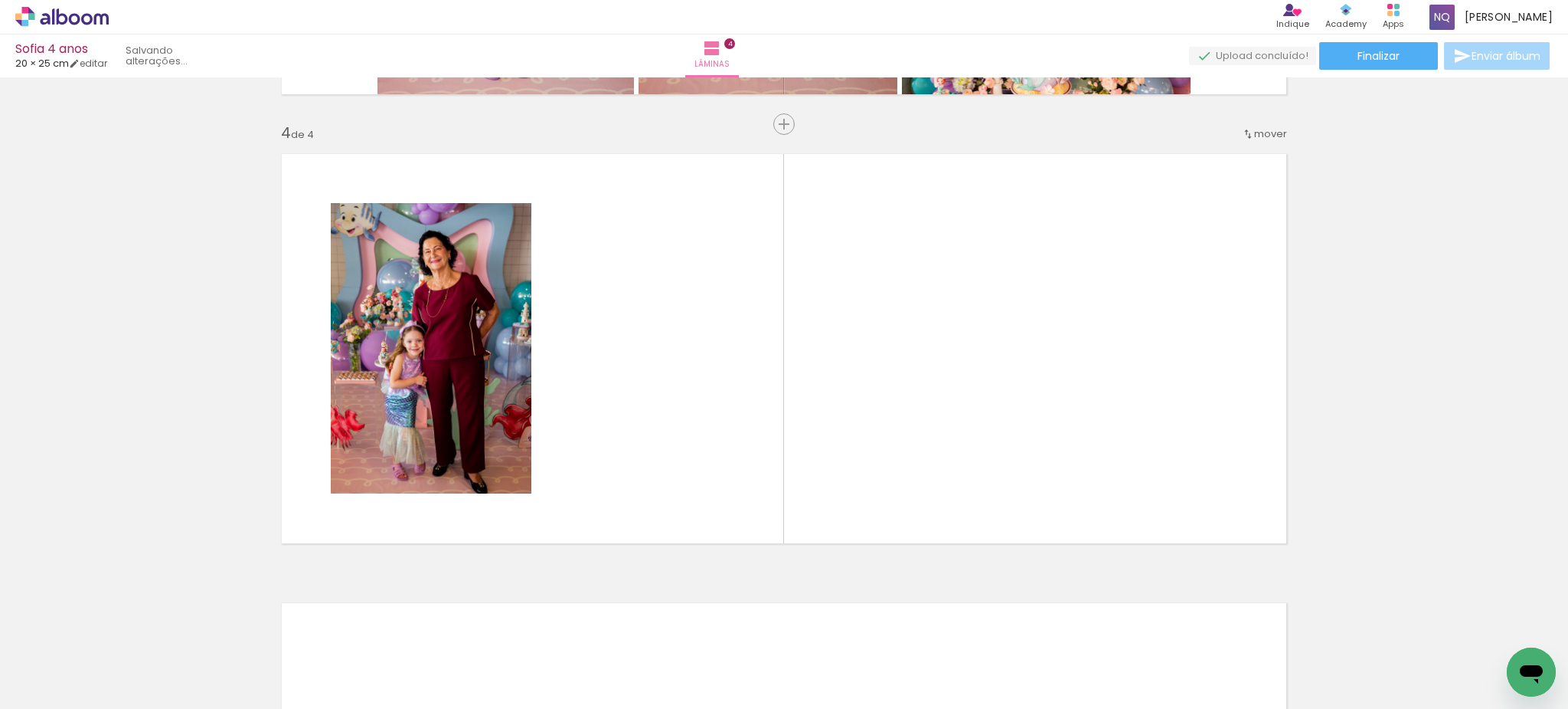
scroll to position [1328, 0]
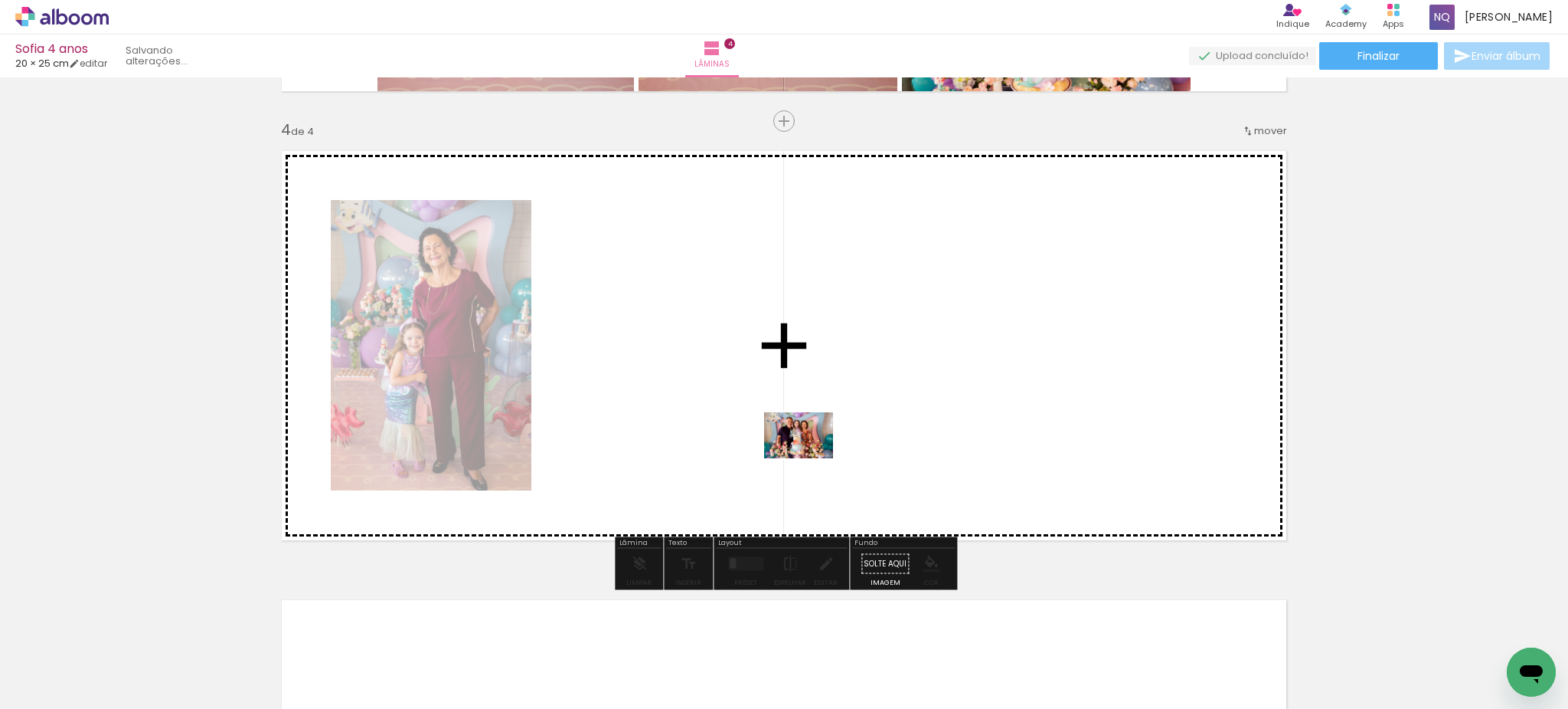
drag, startPoint x: 837, startPoint y: 652, endPoint x: 810, endPoint y: 458, distance: 195.9
click at [810, 458] on quentale-workspace at bounding box center [784, 354] width 1568 height 709
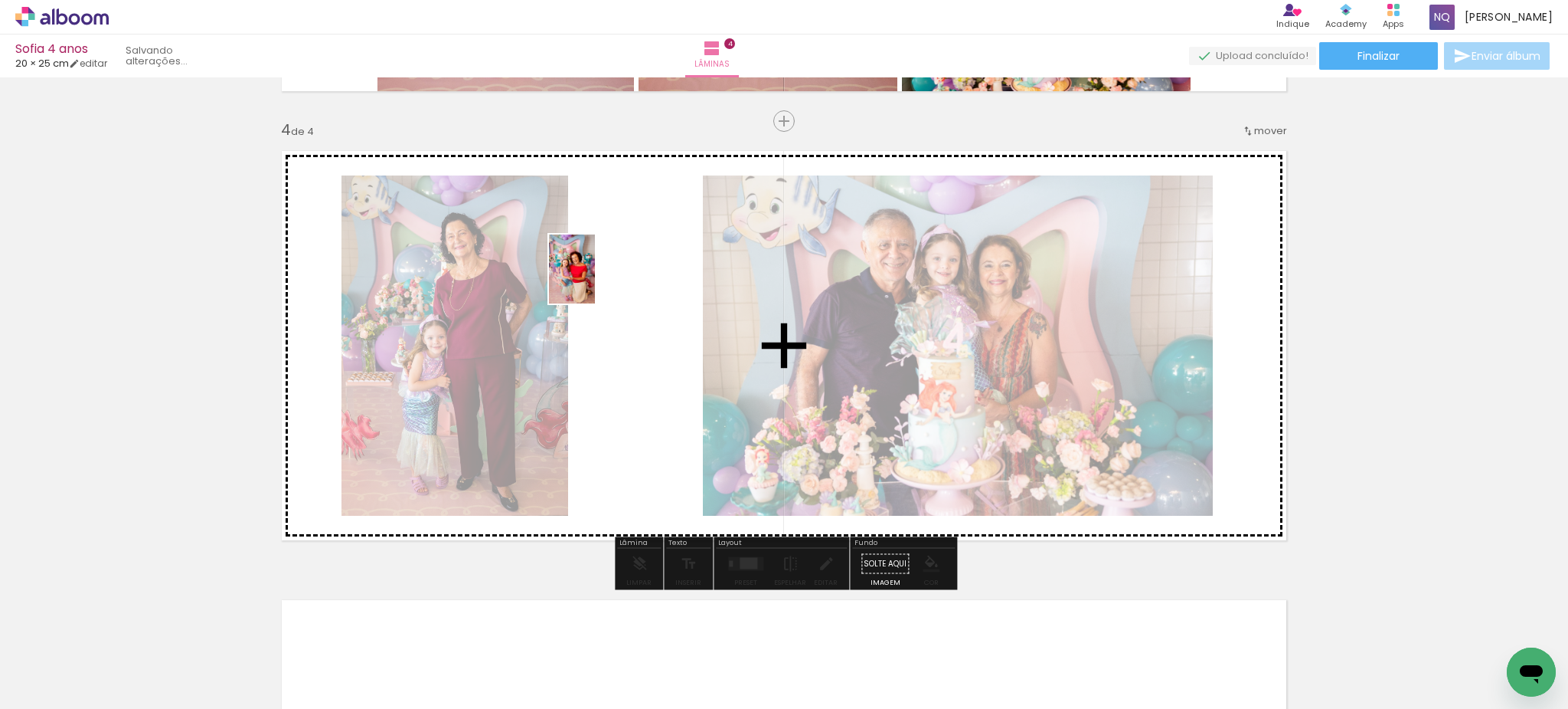
click at [595, 280] on quentale-workspace at bounding box center [784, 354] width 1568 height 709
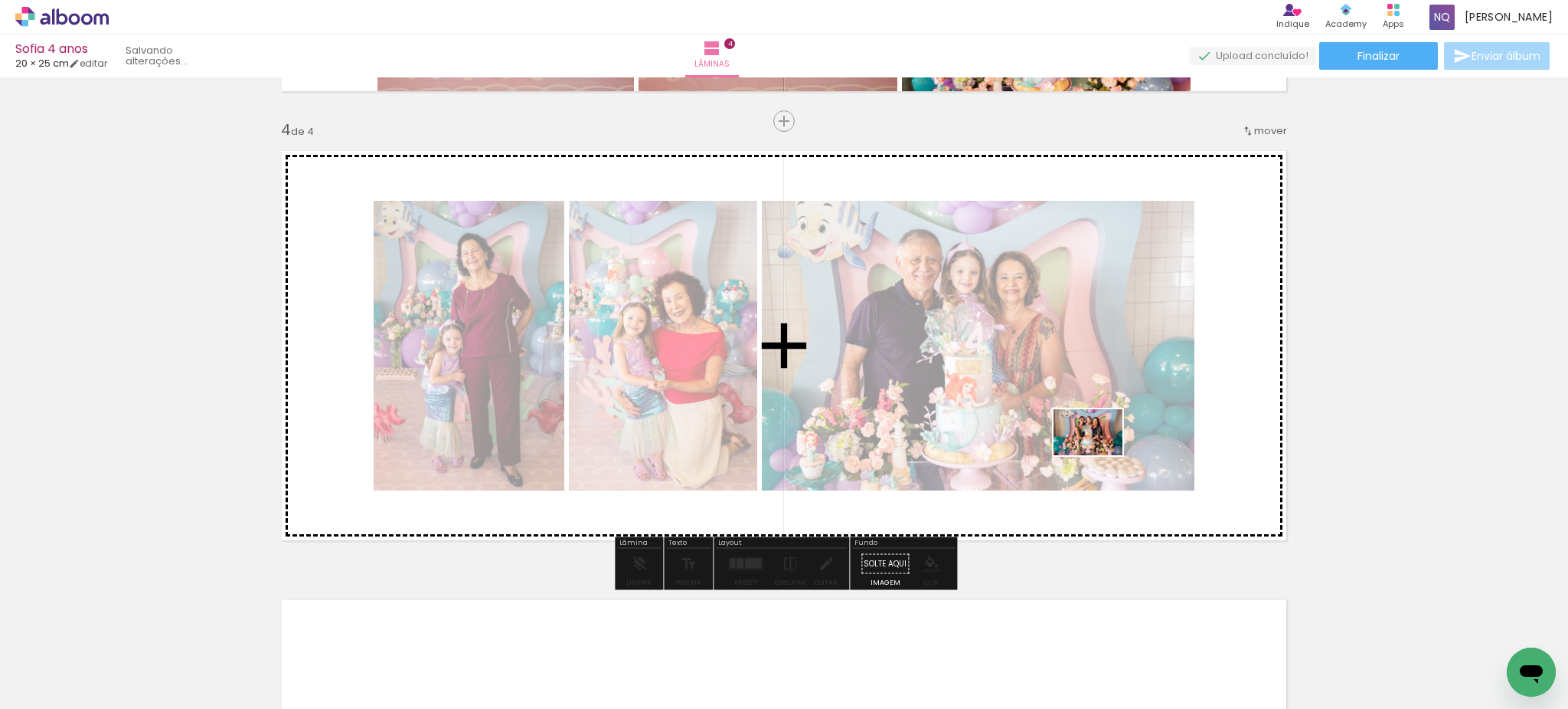
drag, startPoint x: 1033, startPoint y: 659, endPoint x: 1100, endPoint y: 455, distance: 214.7
click at [1100, 455] on quentale-workspace at bounding box center [784, 354] width 1568 height 709
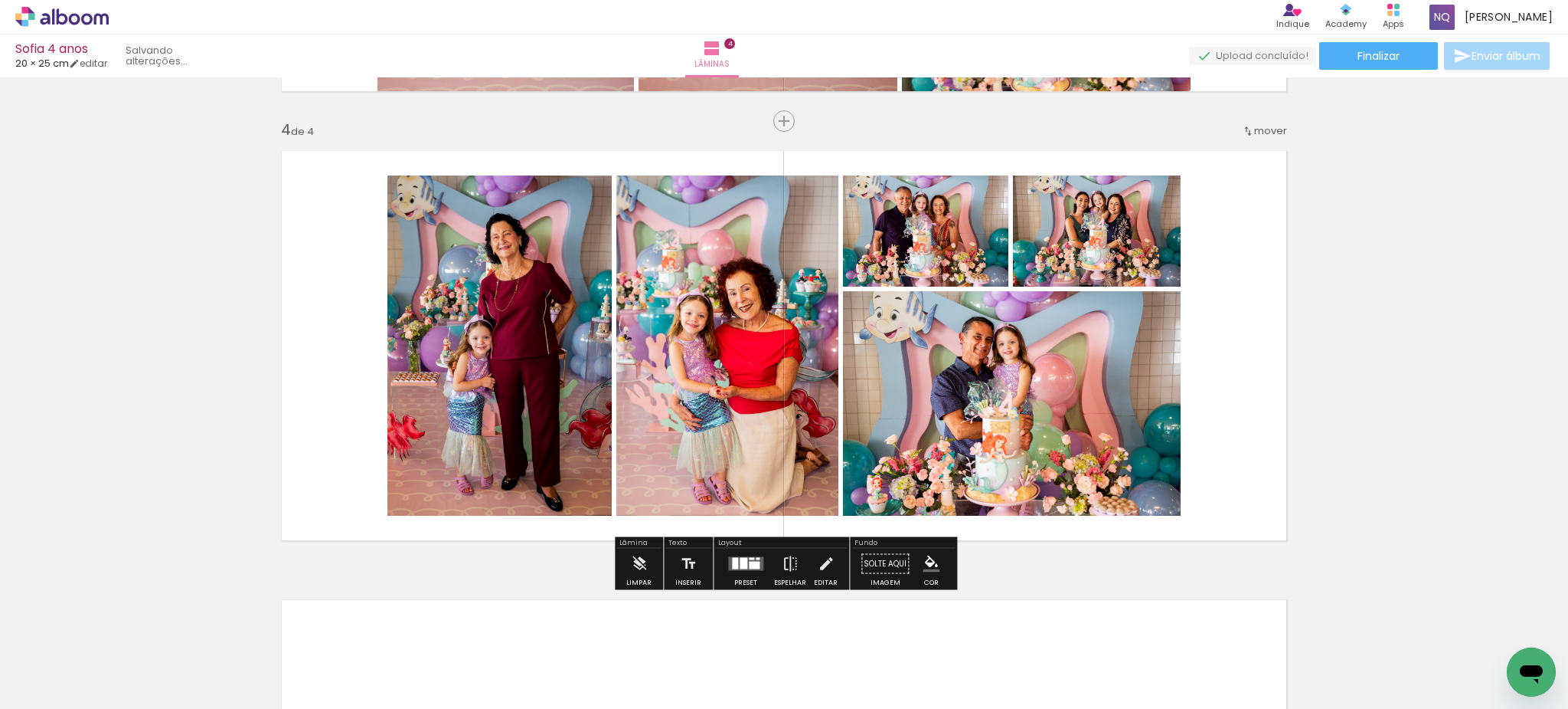
drag, startPoint x: 1089, startPoint y: 659, endPoint x: 975, endPoint y: 504, distance: 192.4
click at [975, 504] on quentale-workspace at bounding box center [784, 354] width 1568 height 709
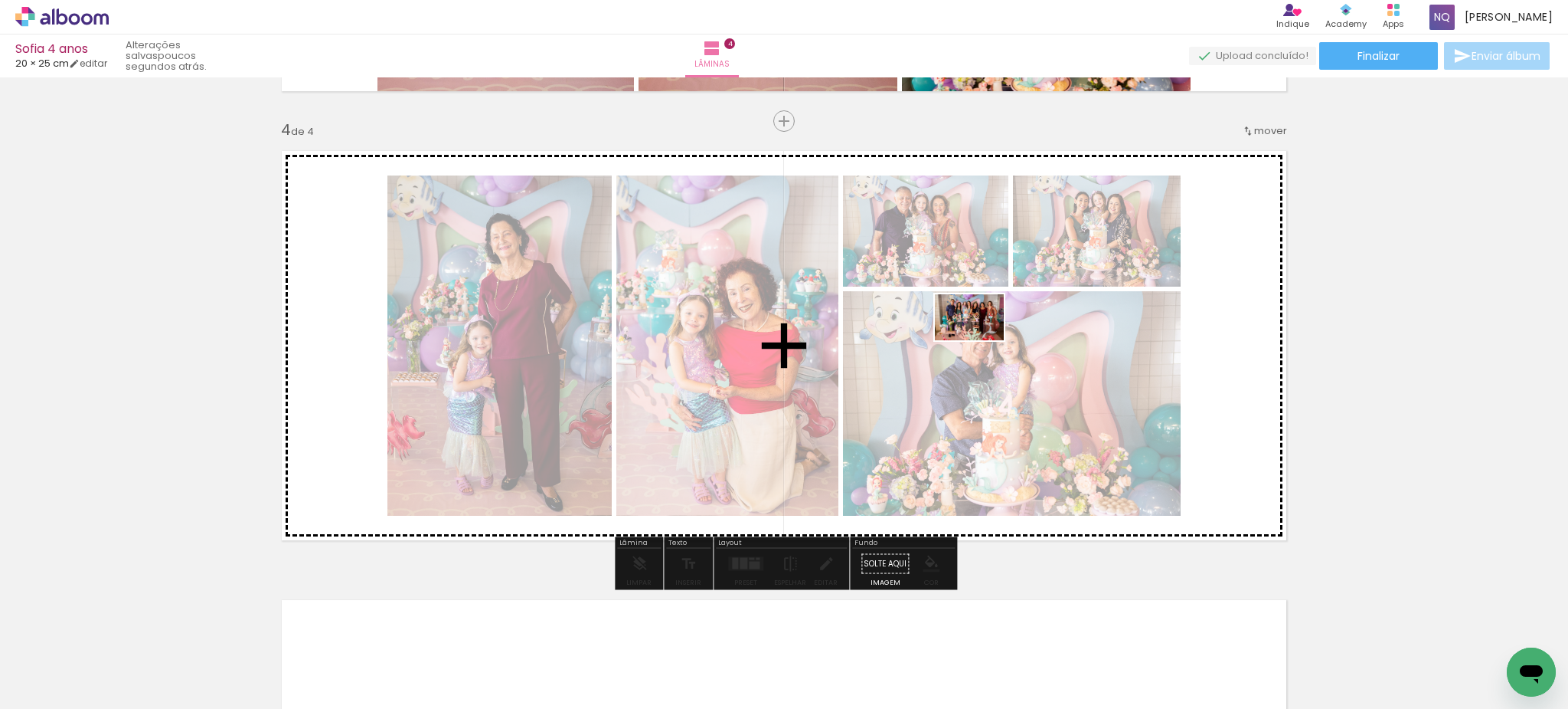
drag, startPoint x: 1352, startPoint y: 664, endPoint x: 983, endPoint y: 345, distance: 487.8
click at [983, 345] on quentale-workspace at bounding box center [784, 354] width 1568 height 709
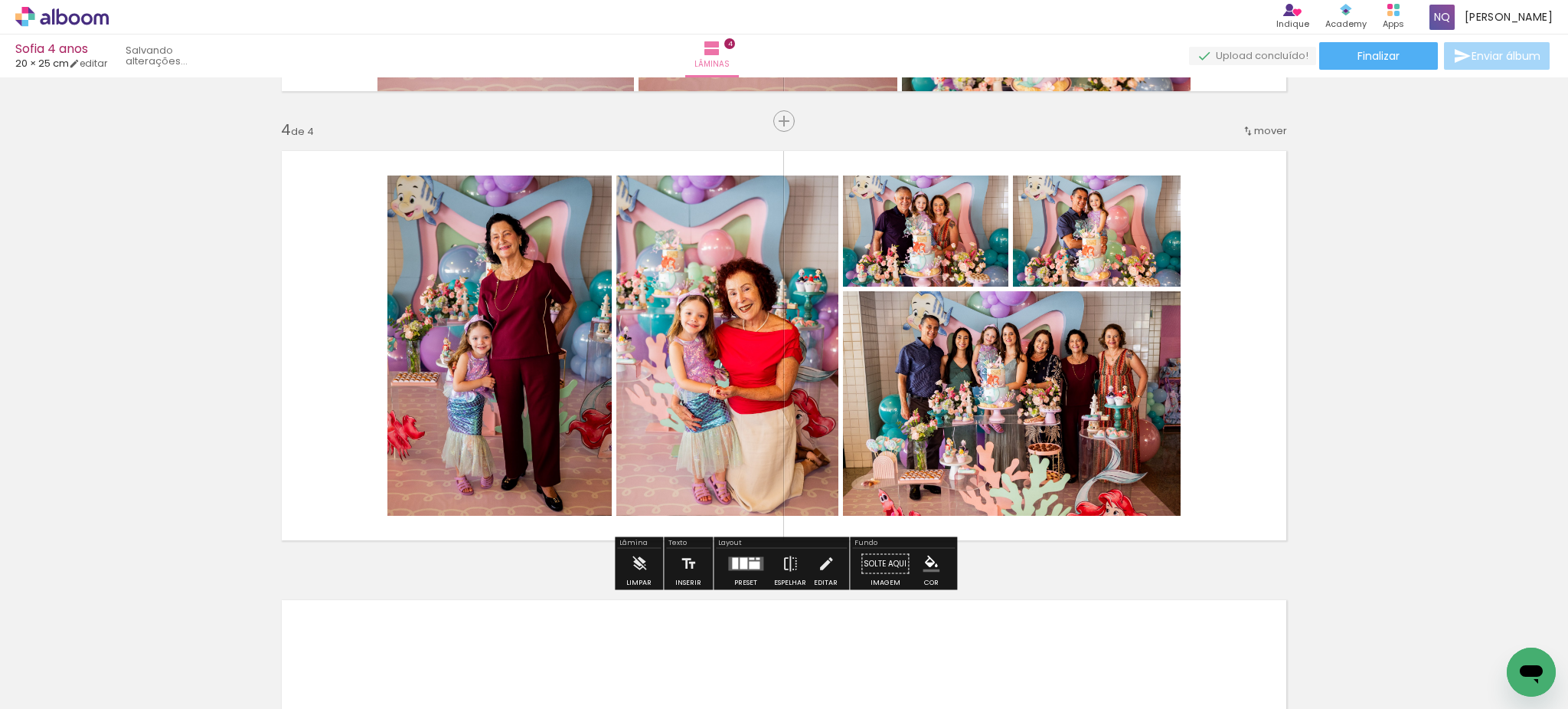
drag, startPoint x: 717, startPoint y: 451, endPoint x: 819, endPoint y: 655, distance: 228.1
click at [819, 655] on quentale-workspace at bounding box center [784, 354] width 1568 height 709
click at [773, 556] on paper-button "Espelhar" at bounding box center [790, 568] width 40 height 39
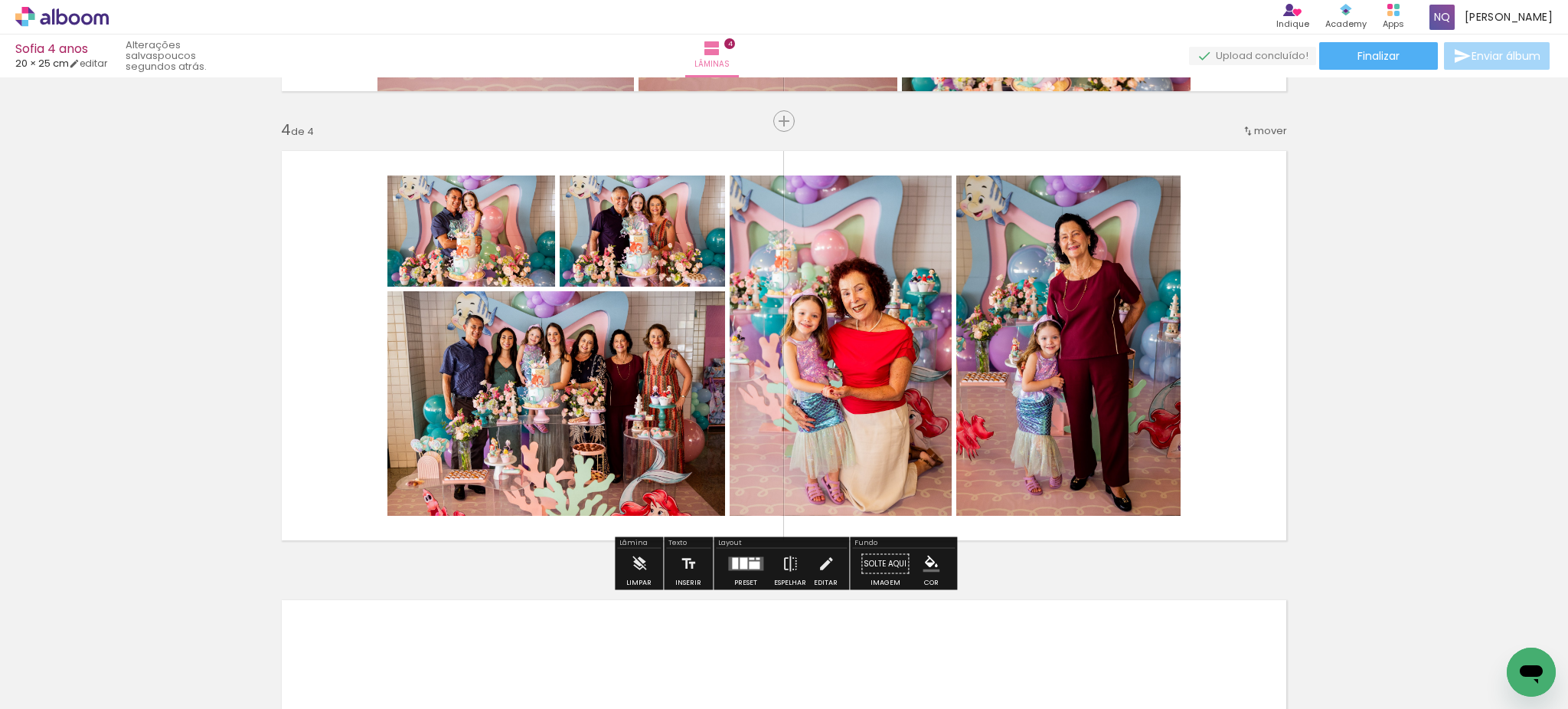
click at [745, 561] on quentale-layouter at bounding box center [745, 563] width 35 height 14
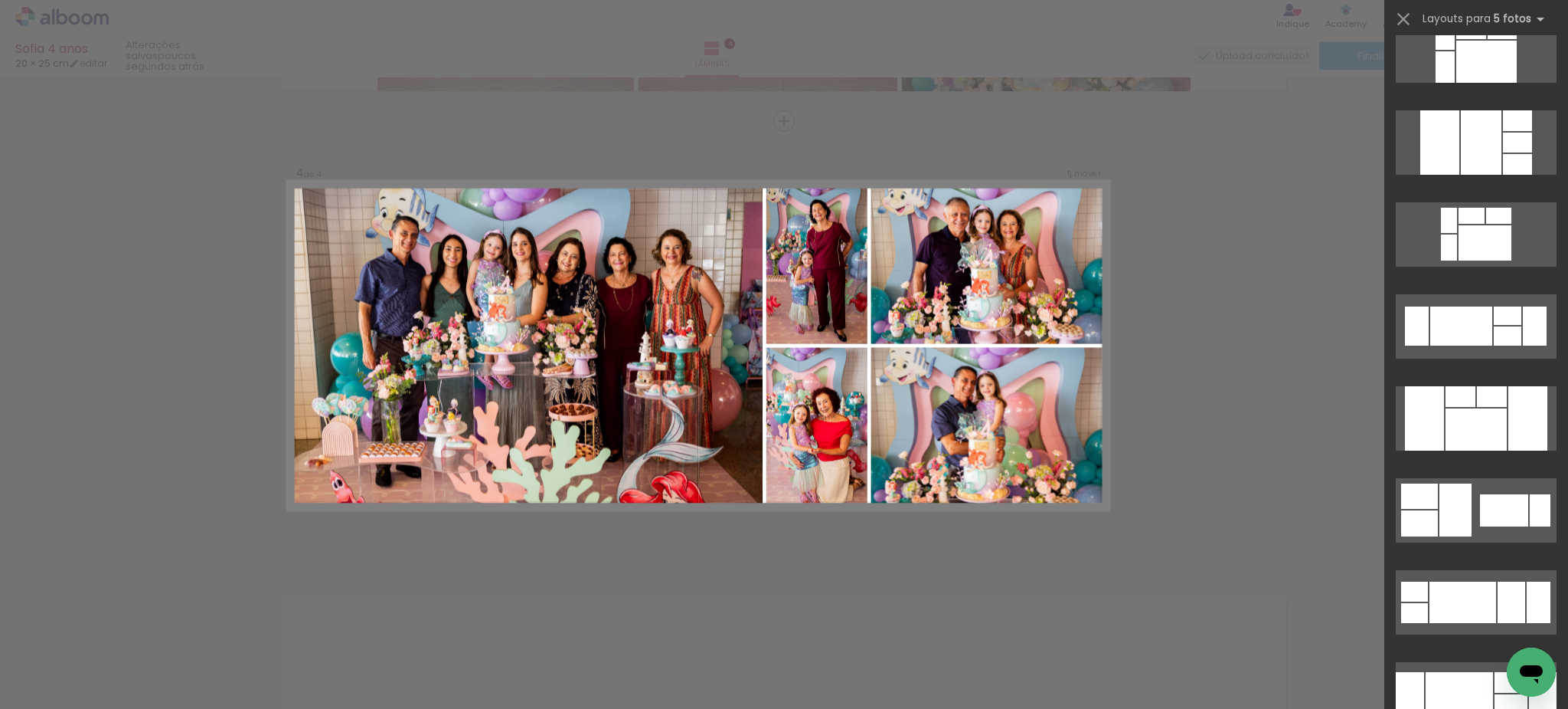
scroll to position [404, 0]
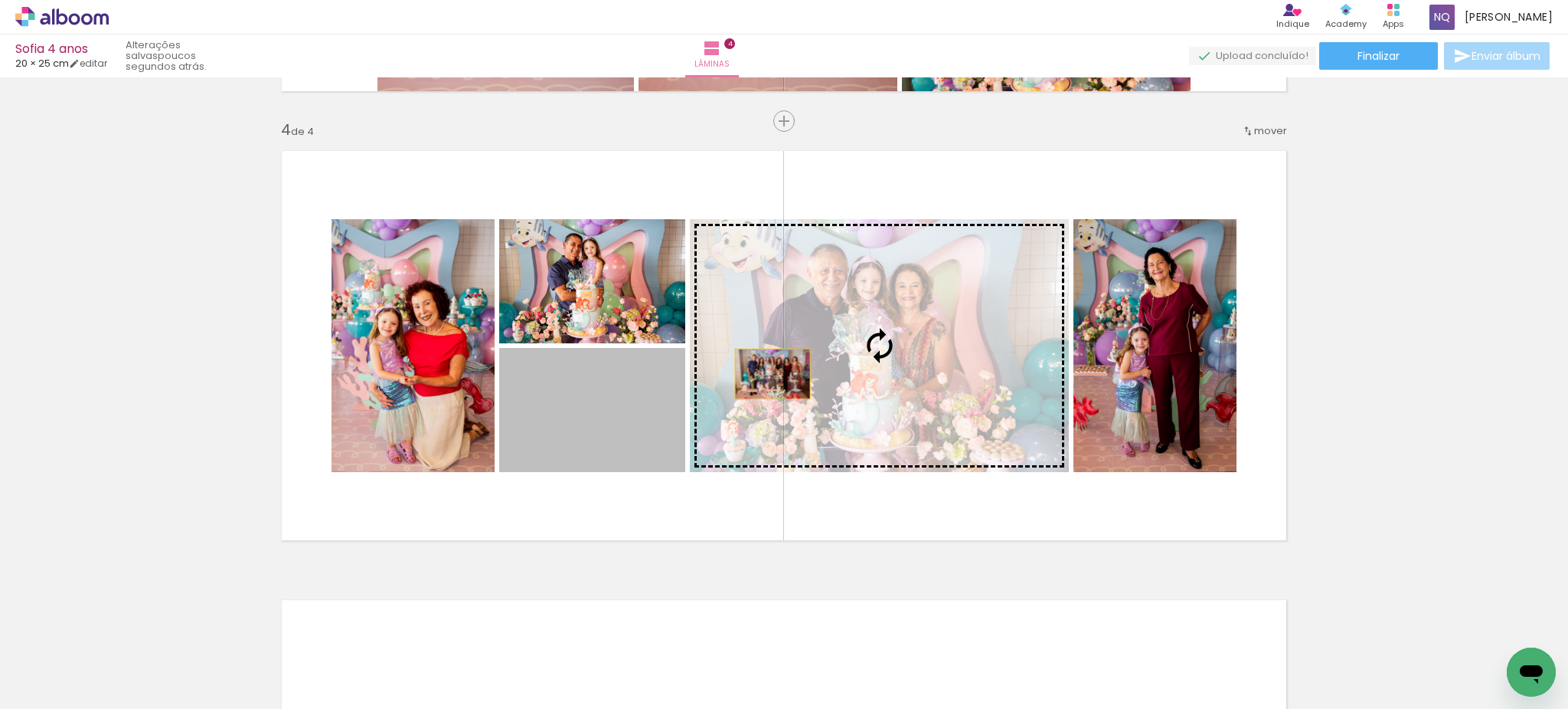
drag, startPoint x: 623, startPoint y: 442, endPoint x: 774, endPoint y: 373, distance: 166.0
click at [0, 0] on slot at bounding box center [0, 0] width 0 height 0
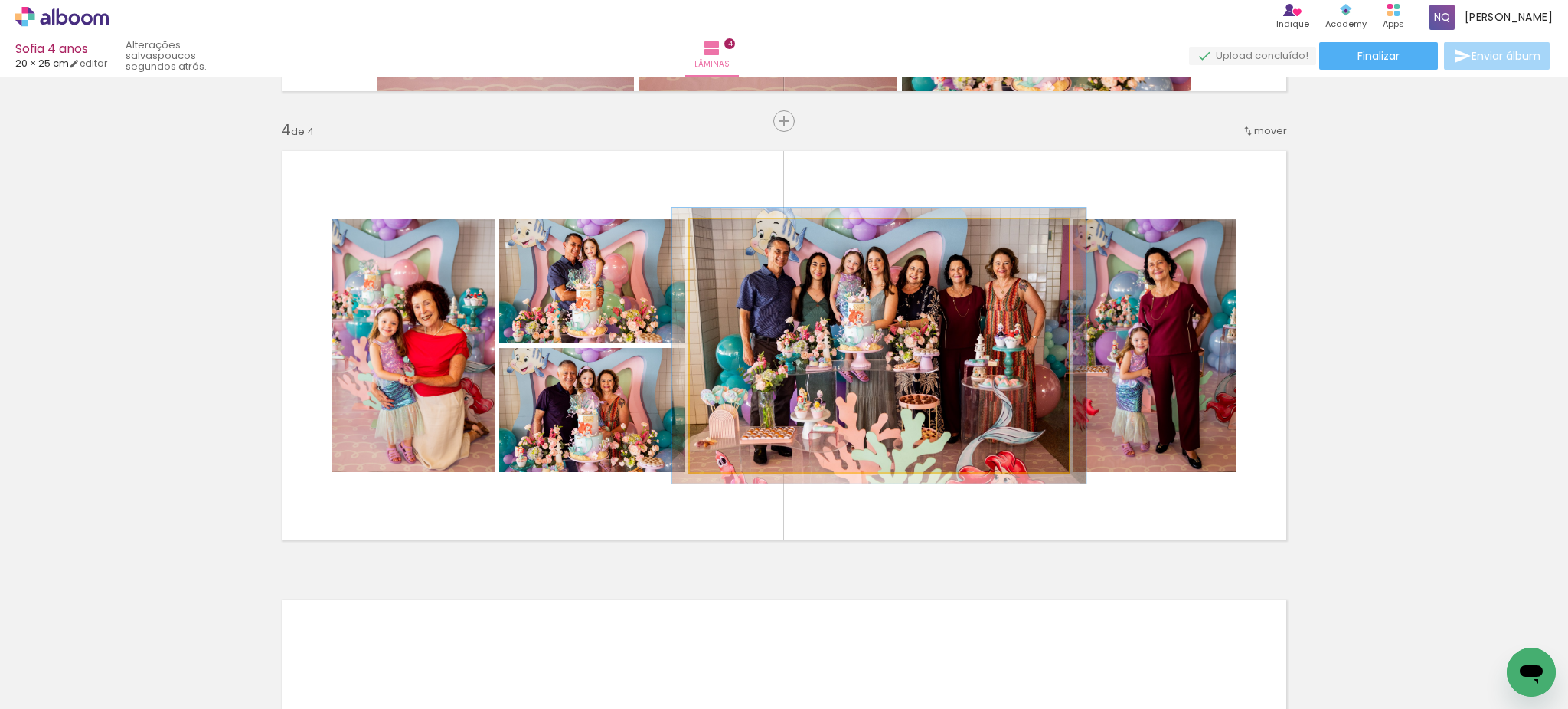
type paper-slider "109"
click at [731, 236] on div at bounding box center [730, 235] width 14 height 14
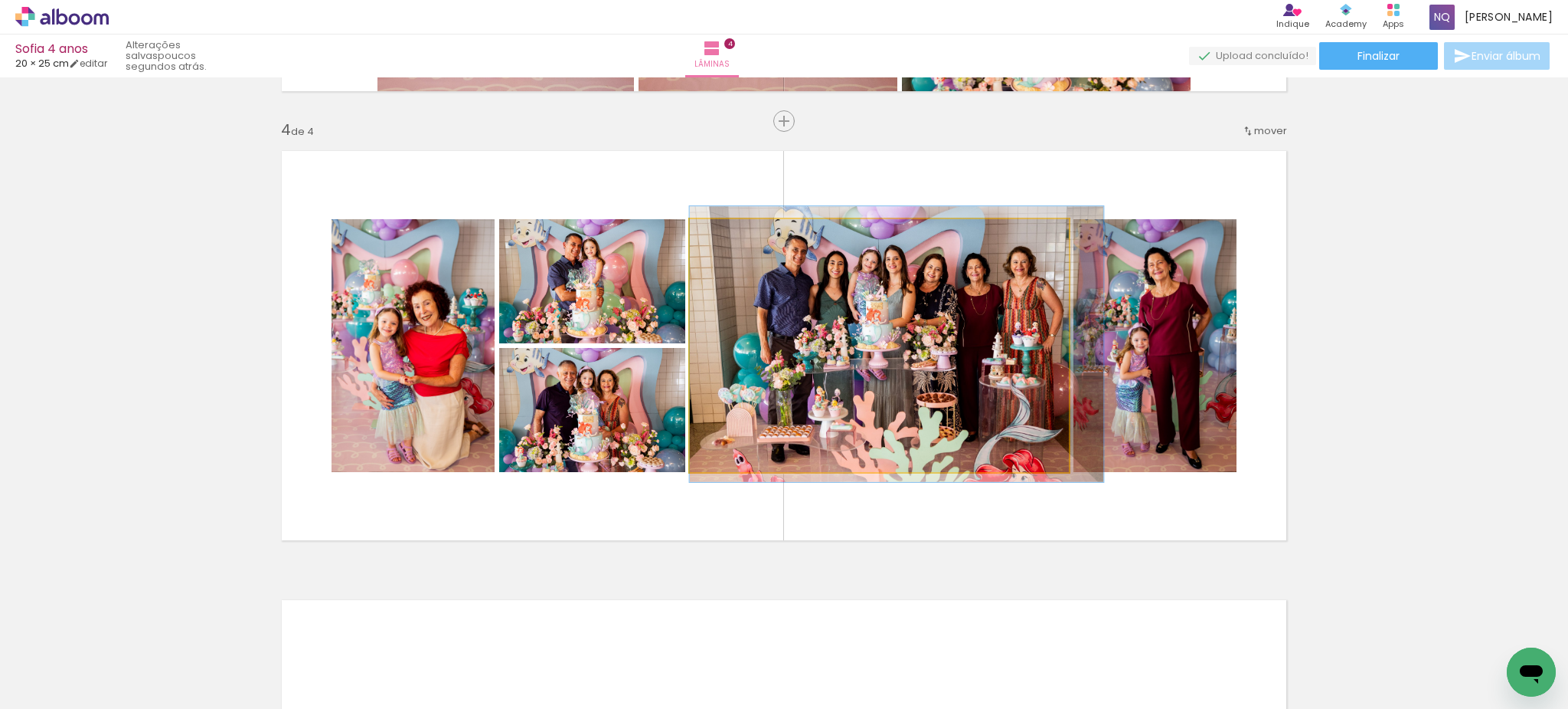
drag, startPoint x: 797, startPoint y: 293, endPoint x: 815, endPoint y: 292, distance: 18.0
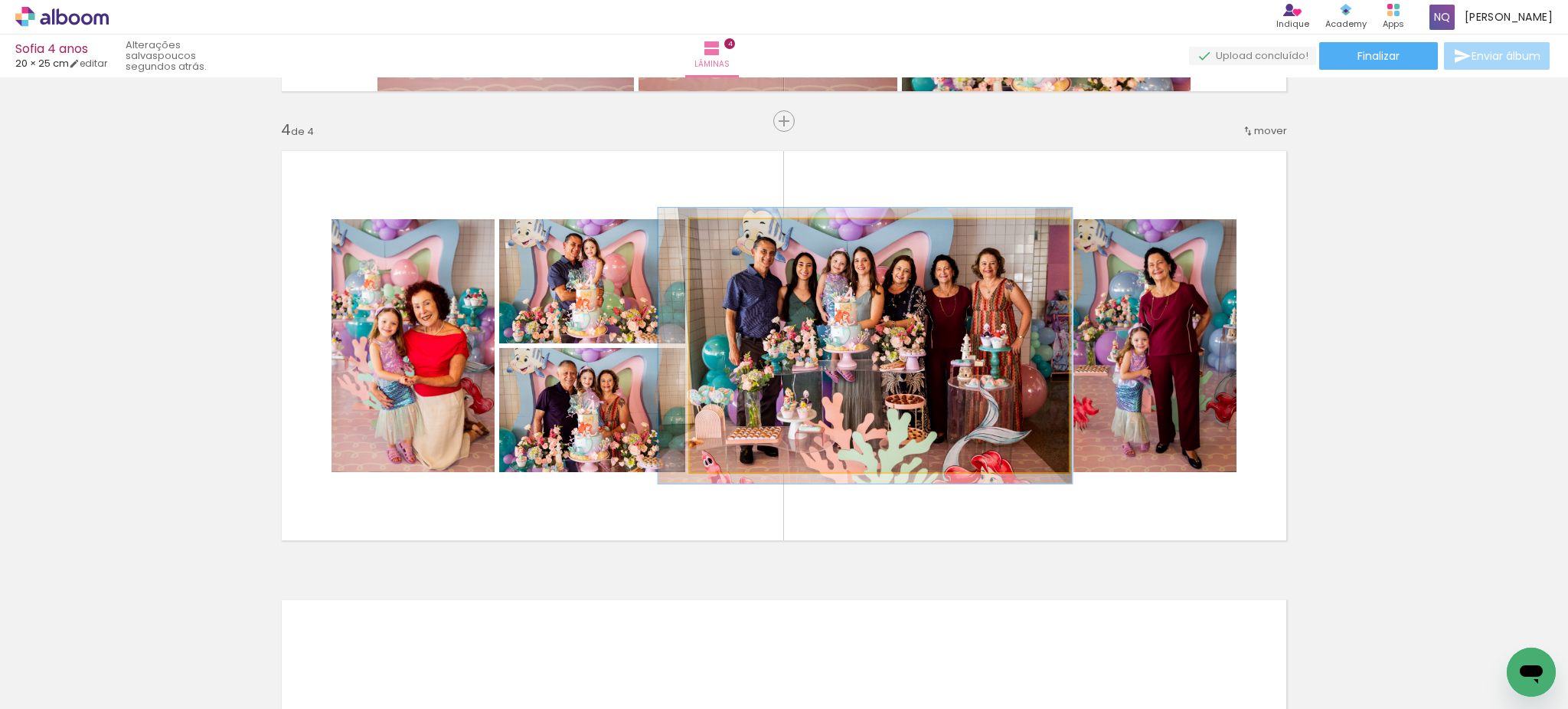
drag, startPoint x: 882, startPoint y: 312, endPoint x: 850, endPoint y: 313, distance: 32.0
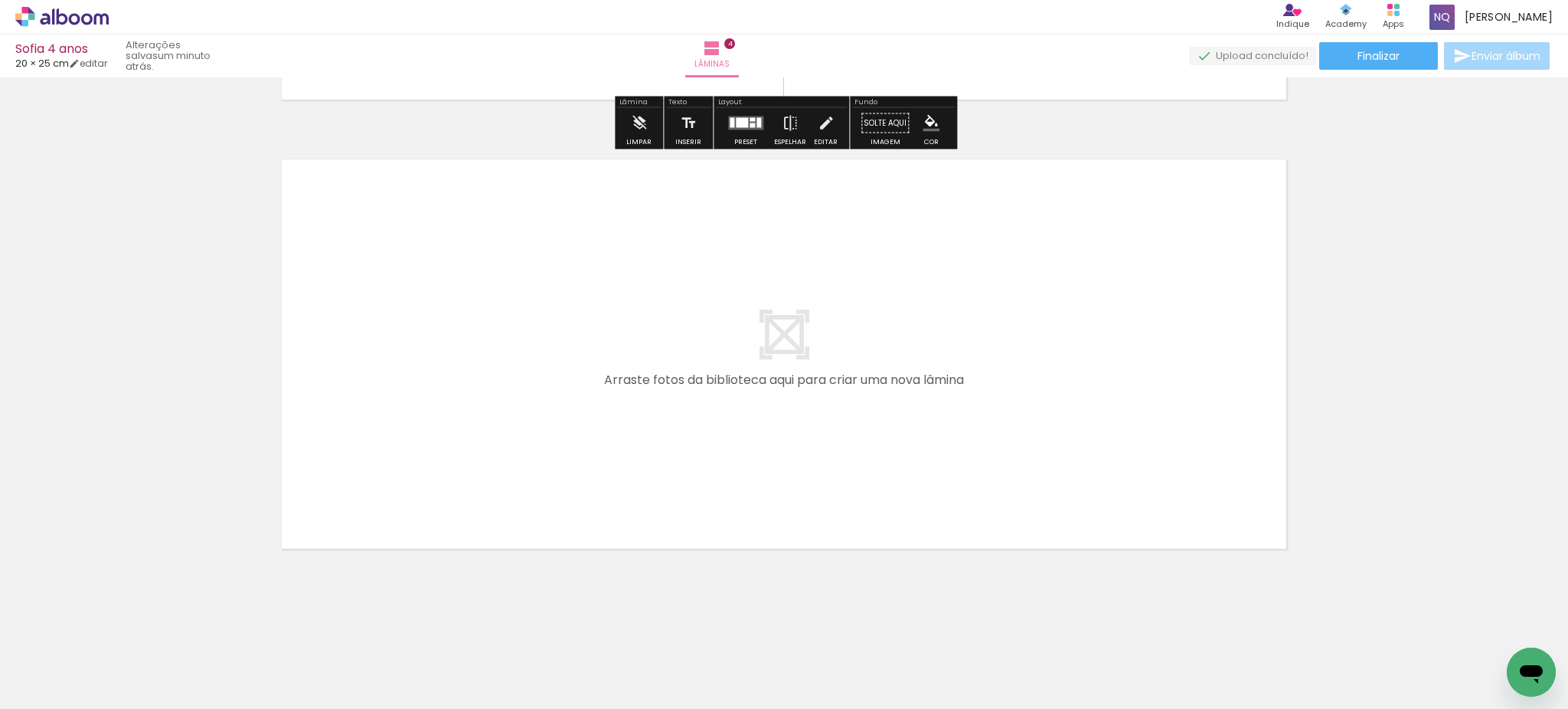
scroll to position [0, 0]
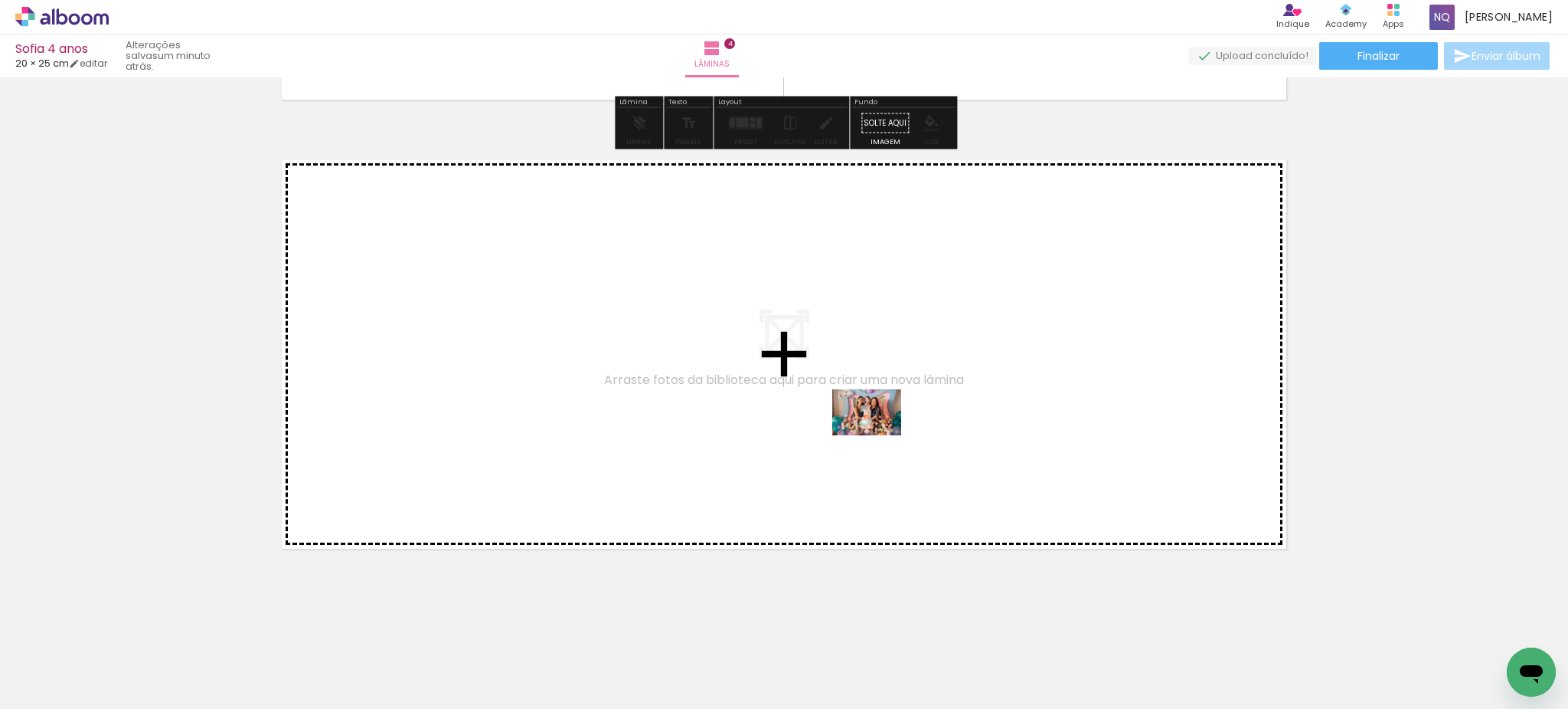
drag, startPoint x: 1003, startPoint y: 664, endPoint x: 878, endPoint y: 435, distance: 260.9
click at [878, 435] on quentale-workspace at bounding box center [784, 354] width 1568 height 709
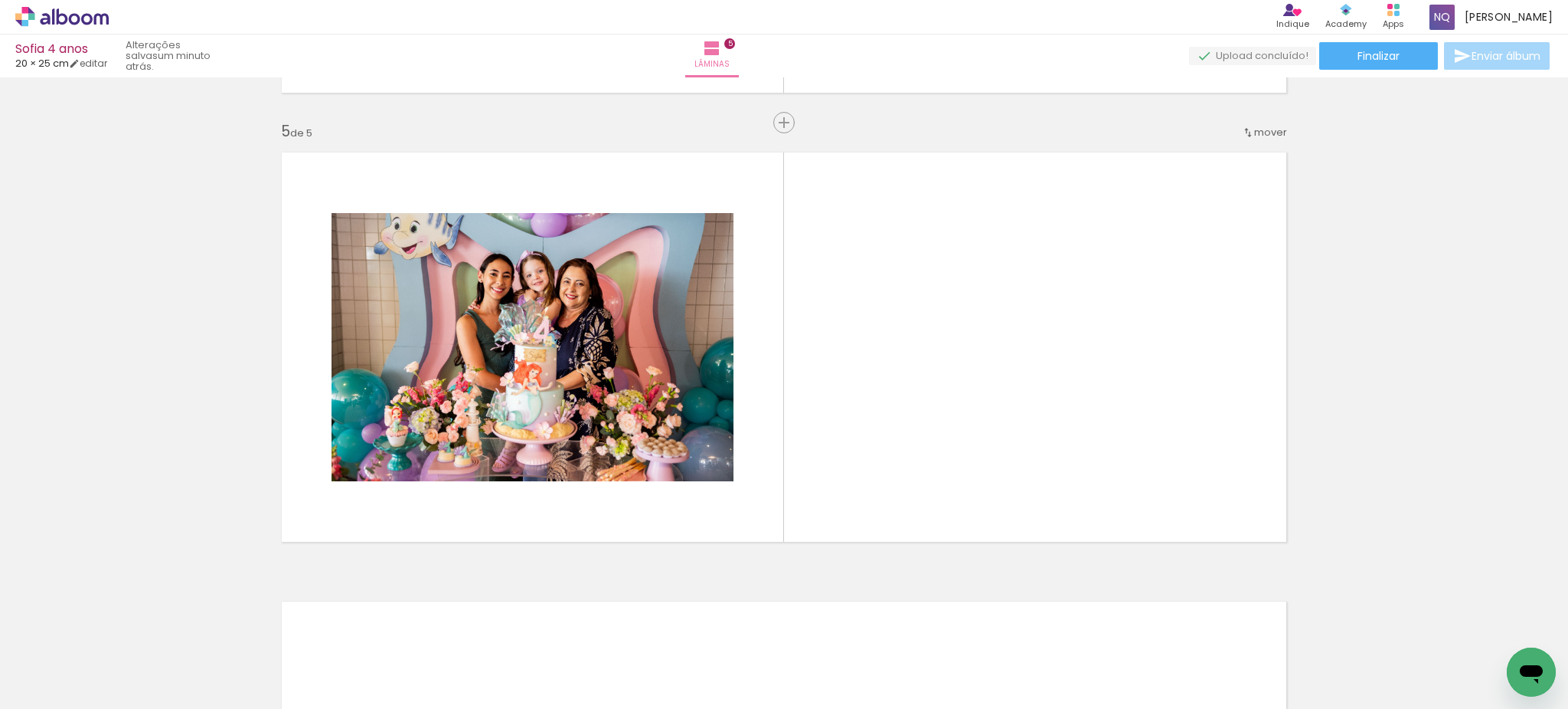
scroll to position [1777, 0]
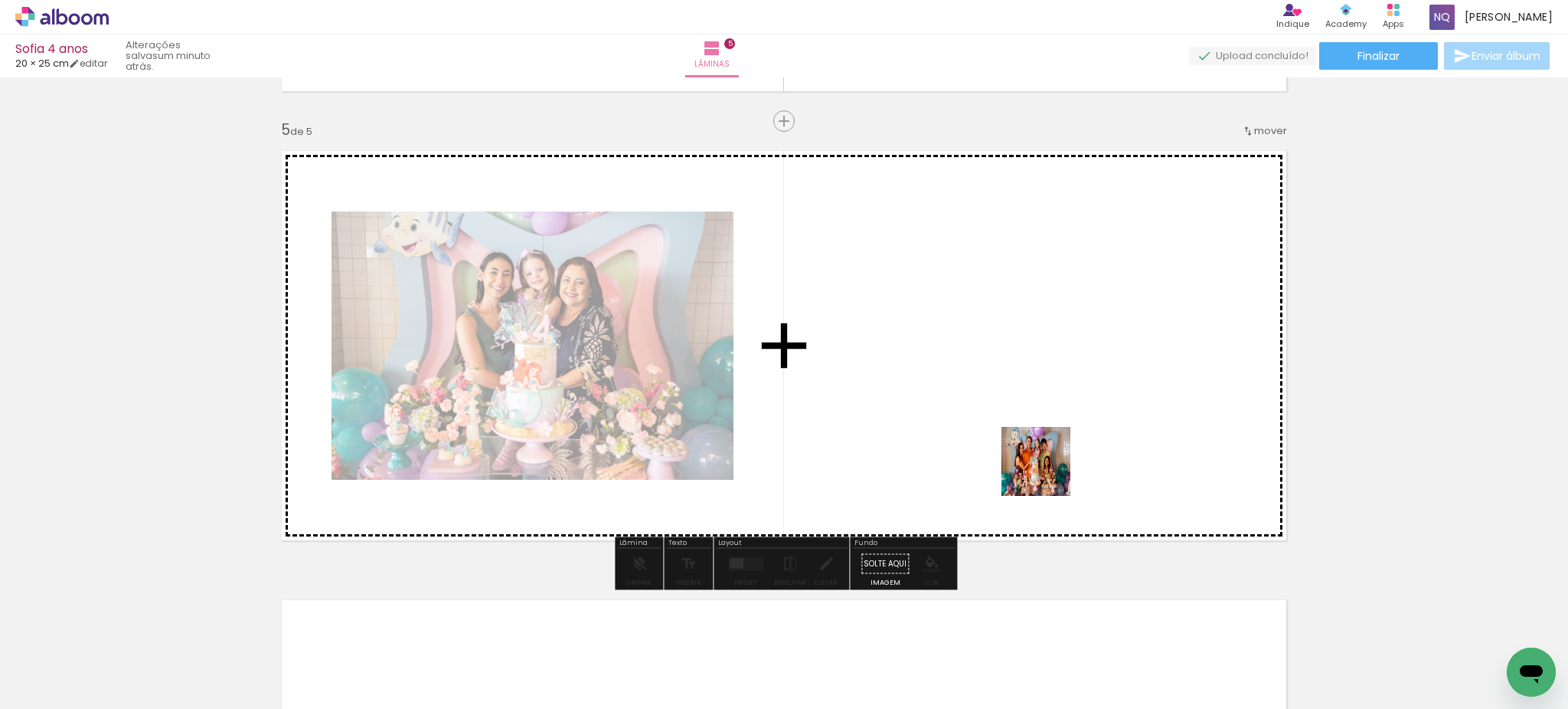
drag, startPoint x: 1176, startPoint y: 658, endPoint x: 1048, endPoint y: 470, distance: 227.4
click at [1048, 470] on quentale-workspace at bounding box center [784, 354] width 1568 height 709
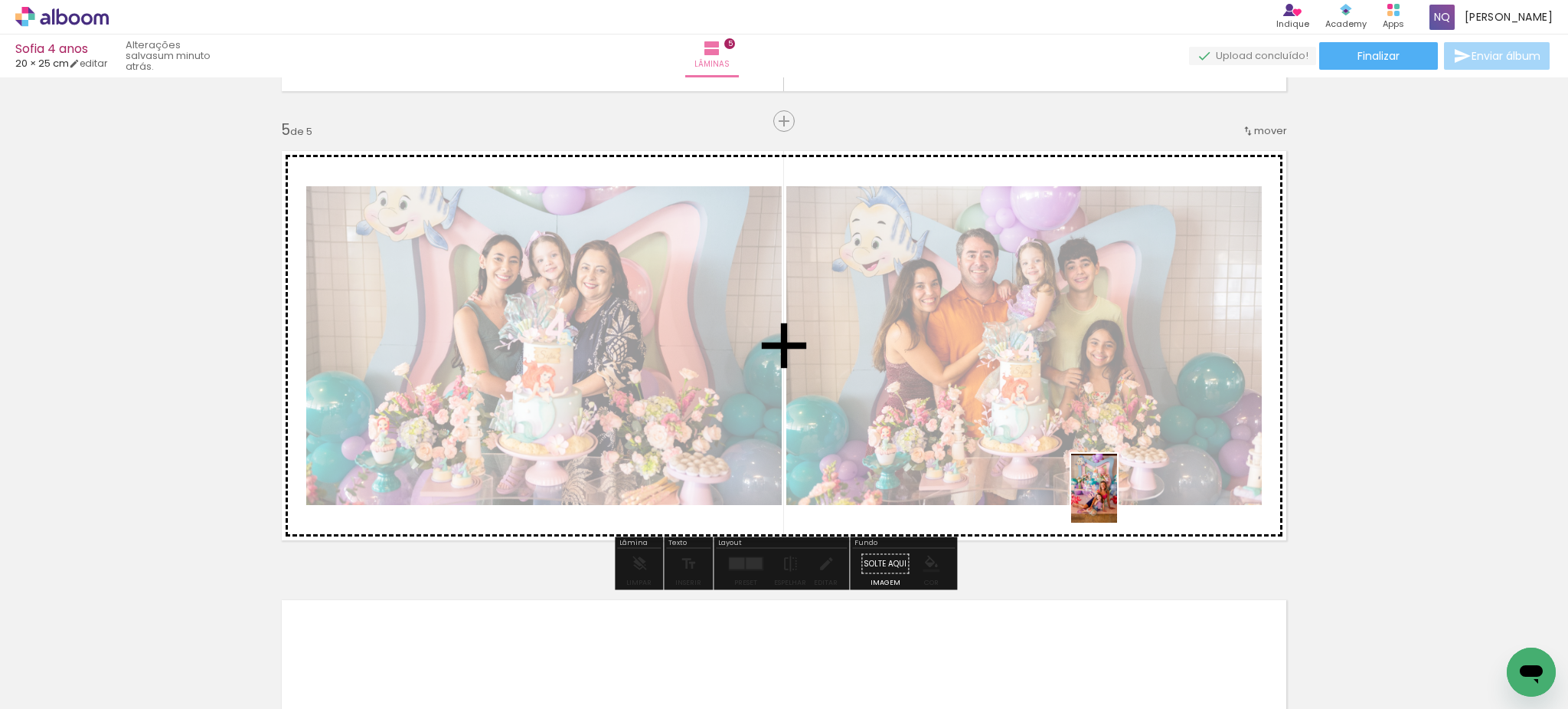
drag, startPoint x: 1236, startPoint y: 622, endPoint x: 1118, endPoint y: 500, distance: 169.7
click at [1118, 500] on quentale-workspace at bounding box center [784, 354] width 1568 height 709
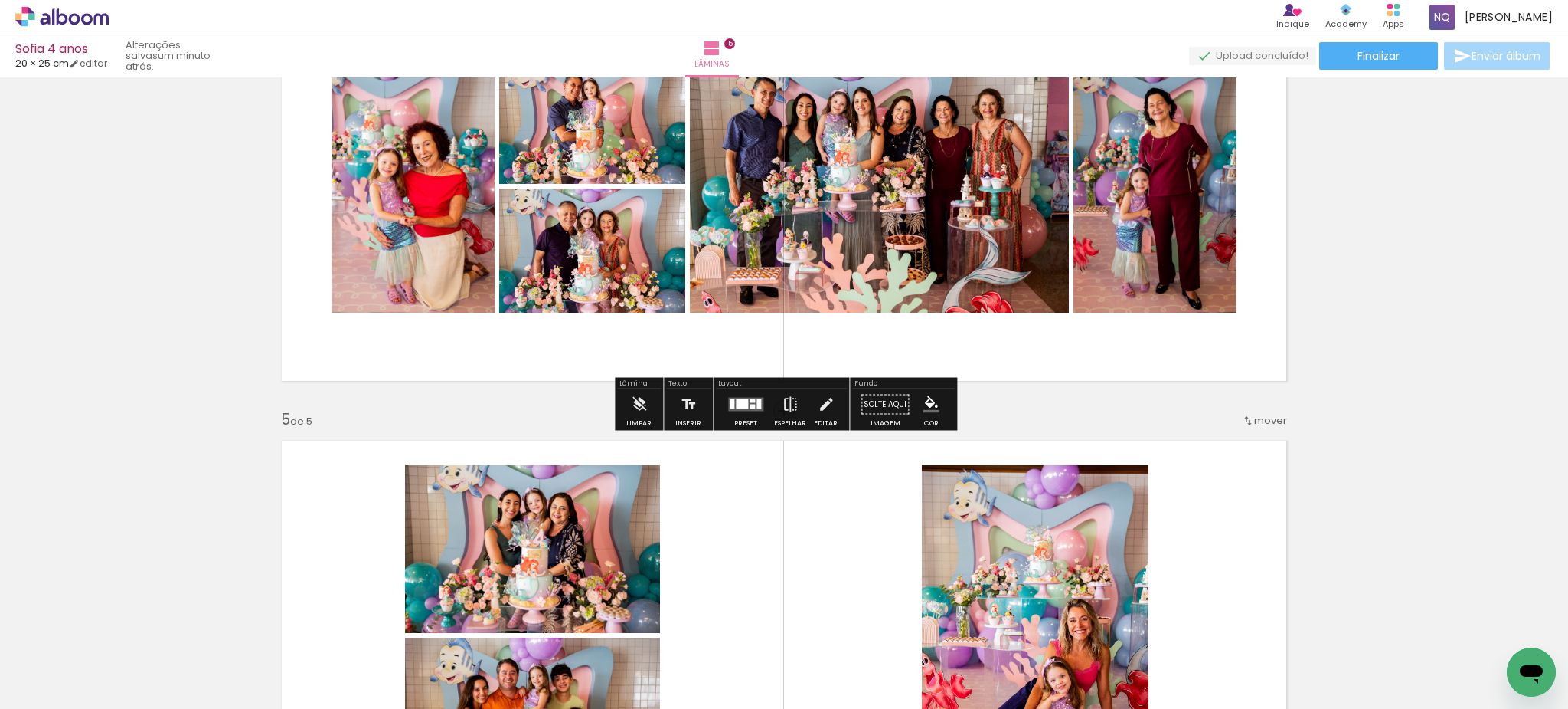
scroll to position [1504, 0]
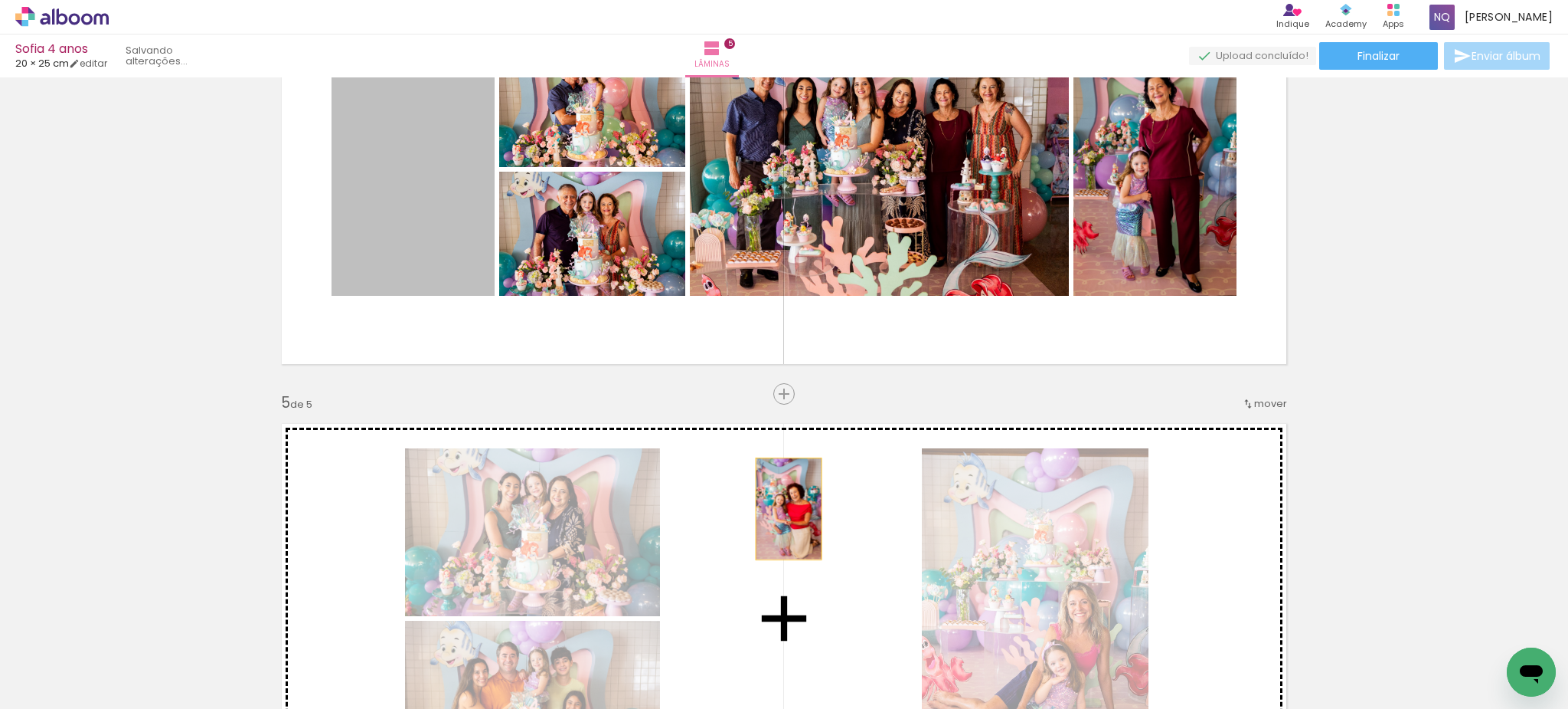
drag, startPoint x: 430, startPoint y: 209, endPoint x: 788, endPoint y: 509, distance: 467.1
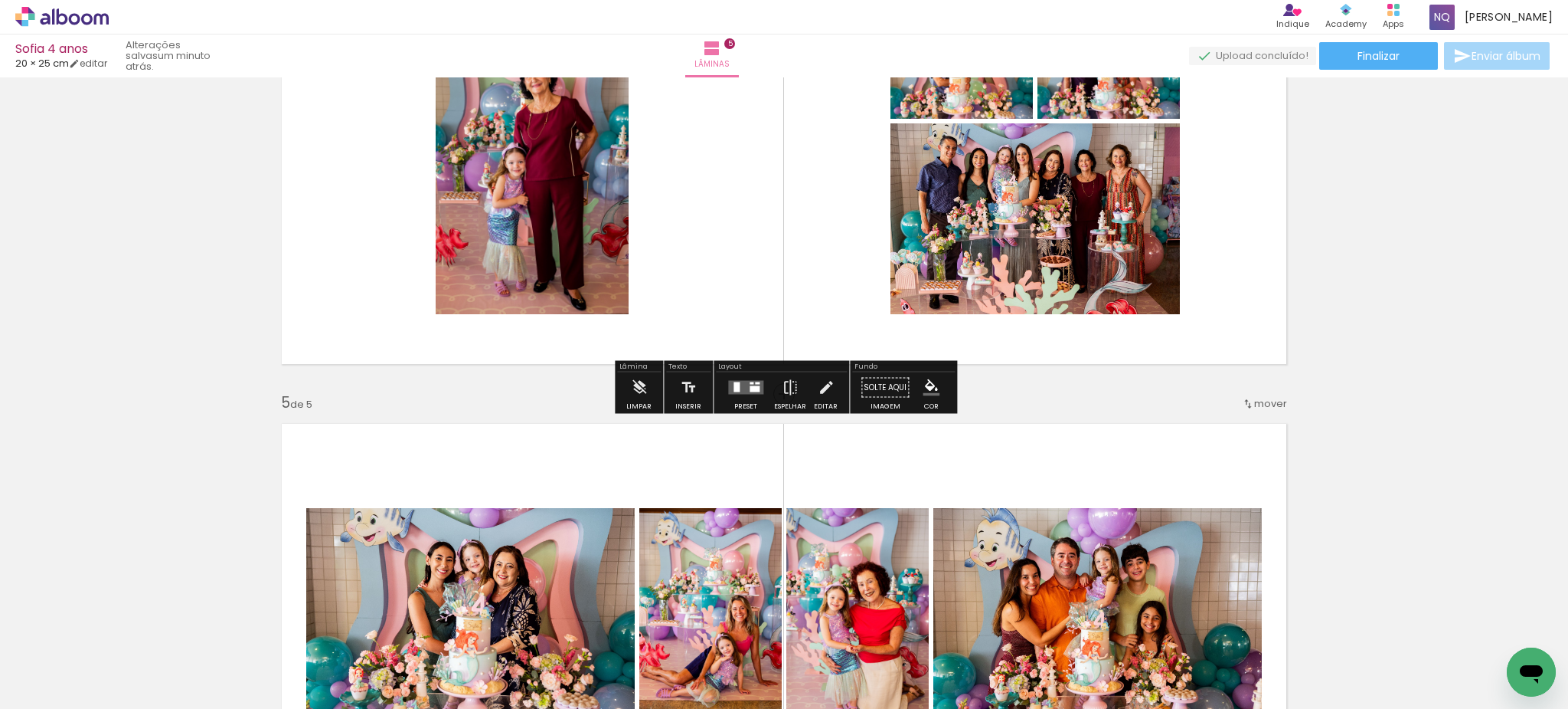
click at [751, 393] on quentale-layouter at bounding box center [745, 387] width 35 height 14
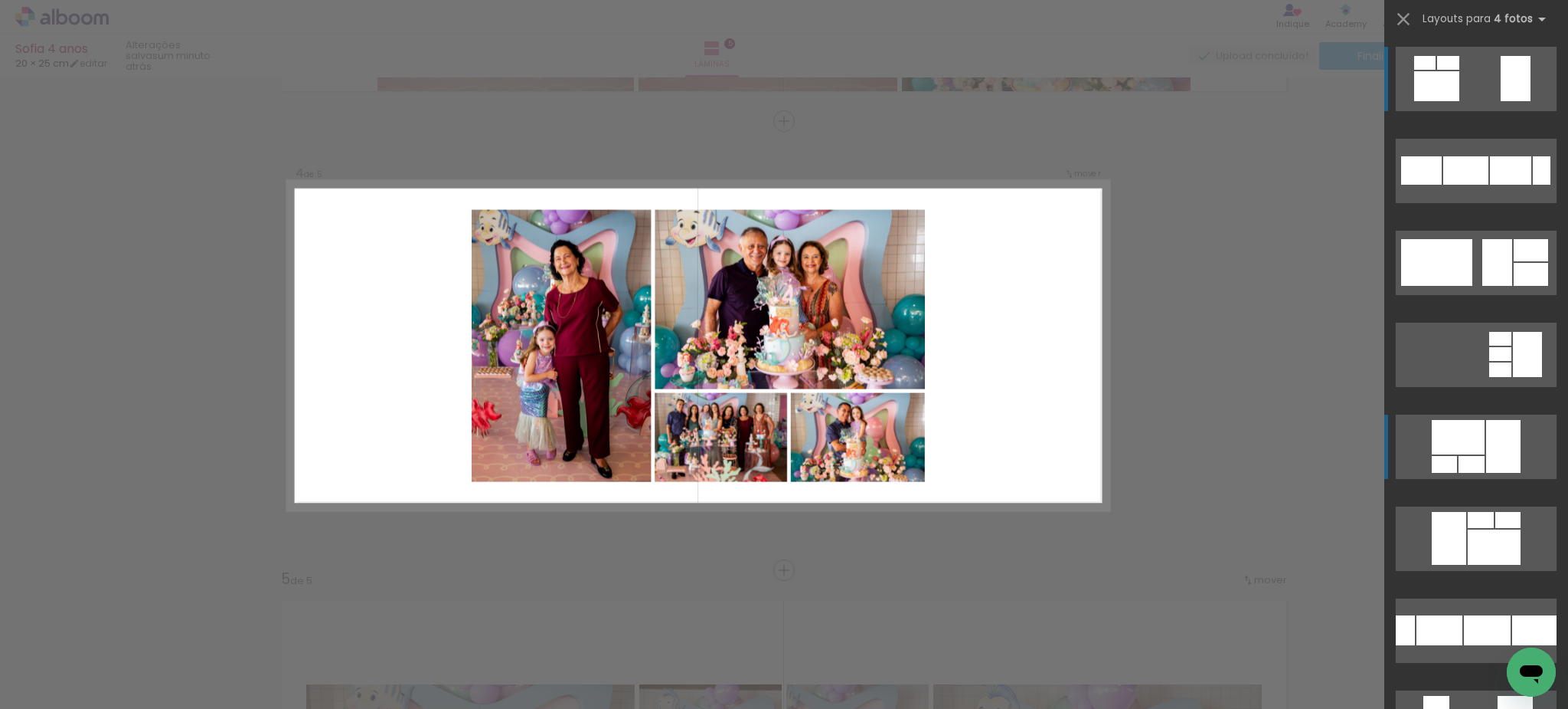
scroll to position [0, 0]
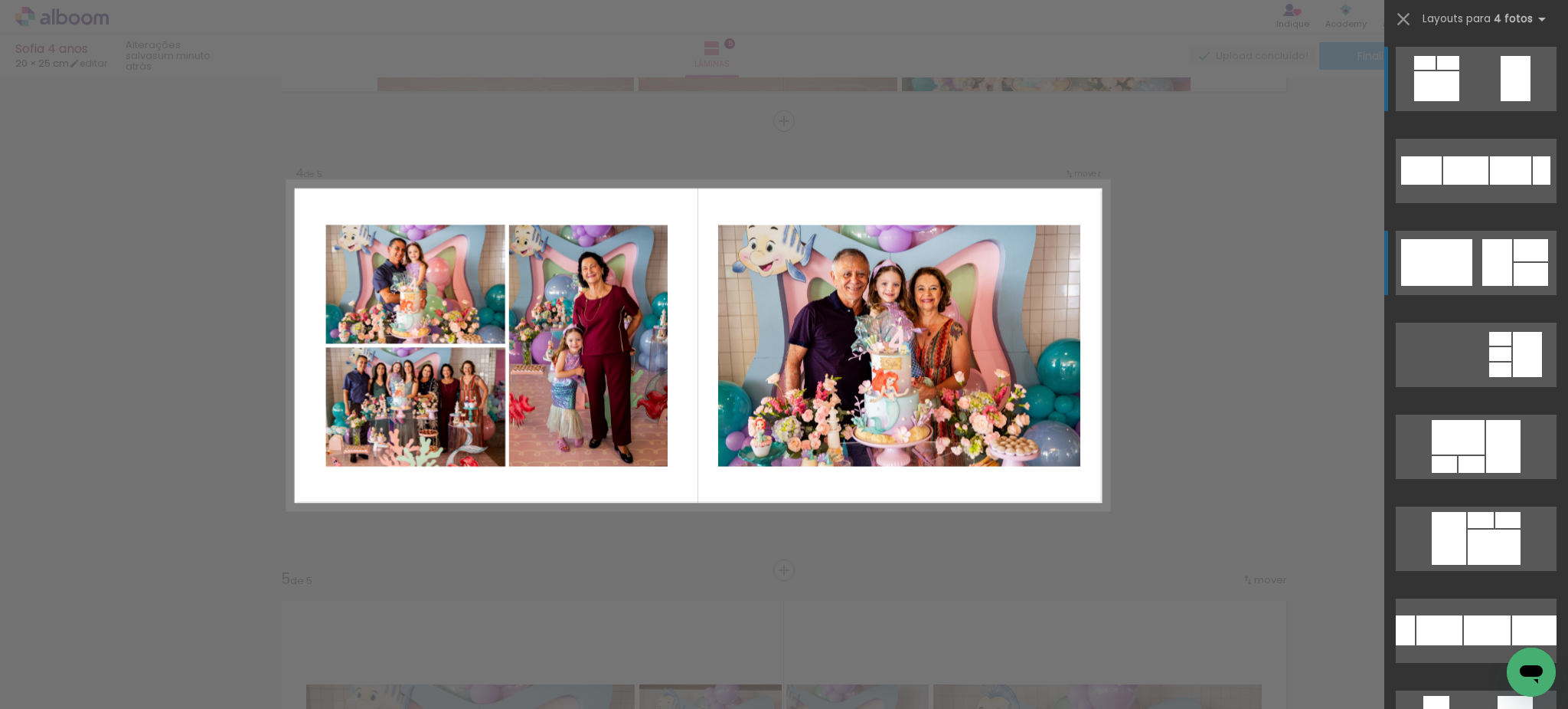
click at [1482, 185] on div at bounding box center [1465, 170] width 45 height 29
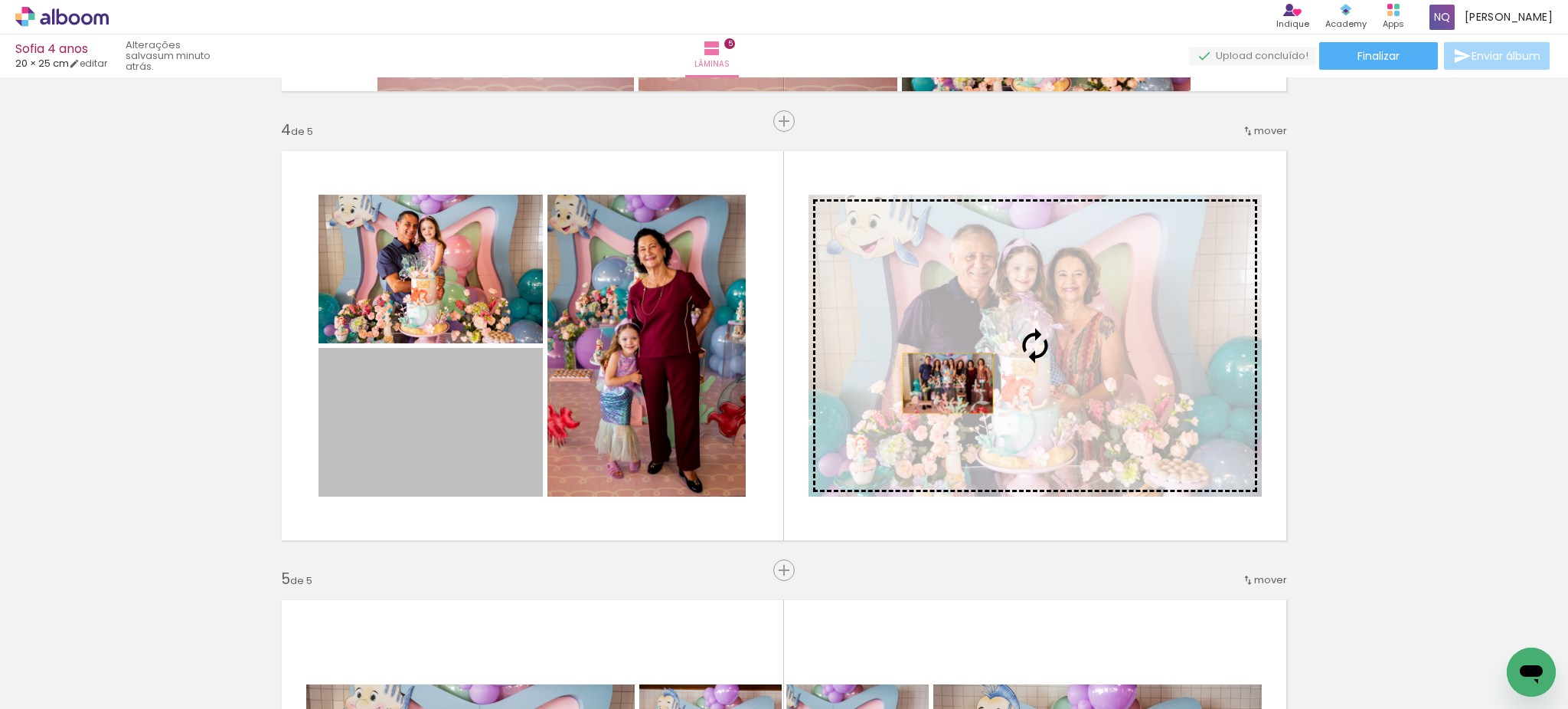
drag, startPoint x: 494, startPoint y: 437, endPoint x: 951, endPoint y: 382, distance: 460.3
click at [0, 0] on slot at bounding box center [0, 0] width 0 height 0
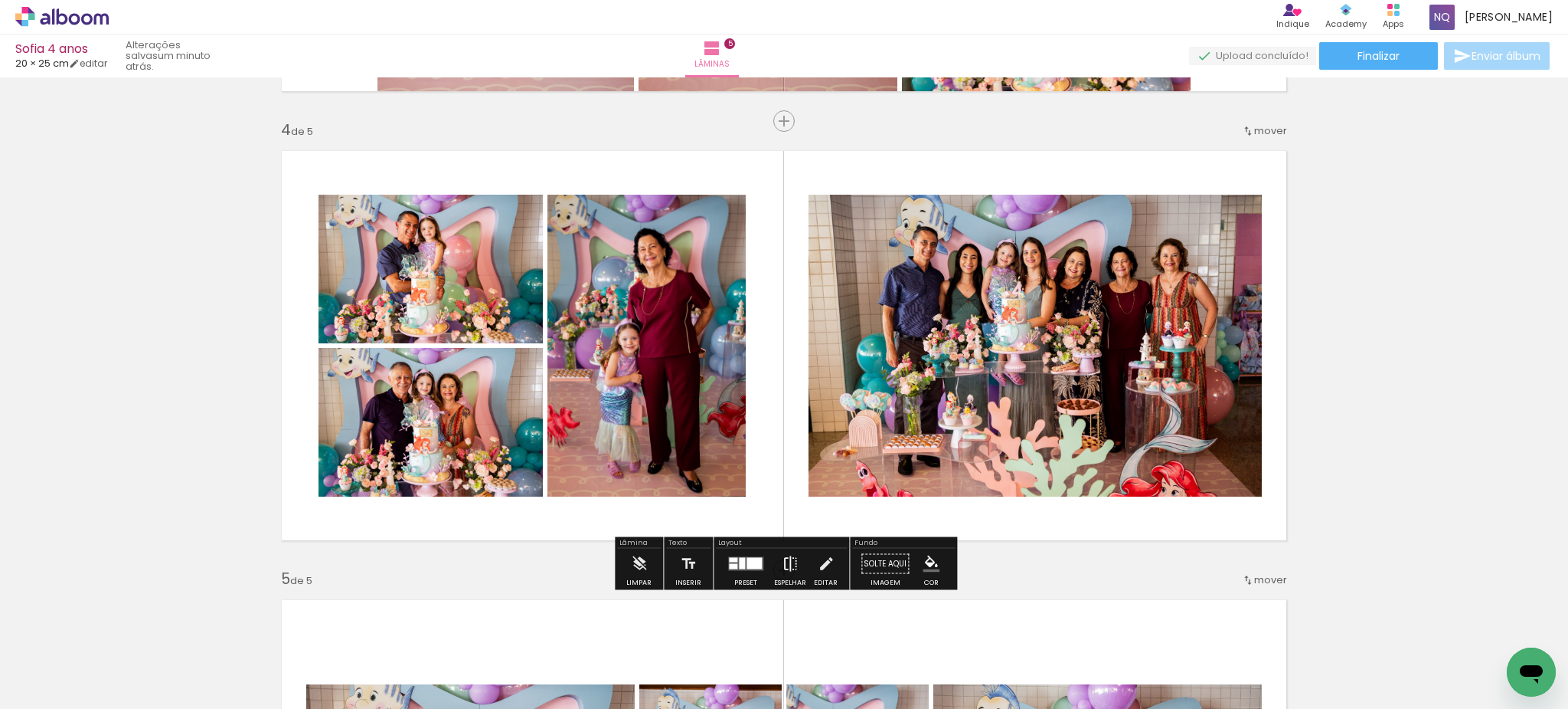
click at [788, 566] on iron-icon at bounding box center [790, 564] width 17 height 31
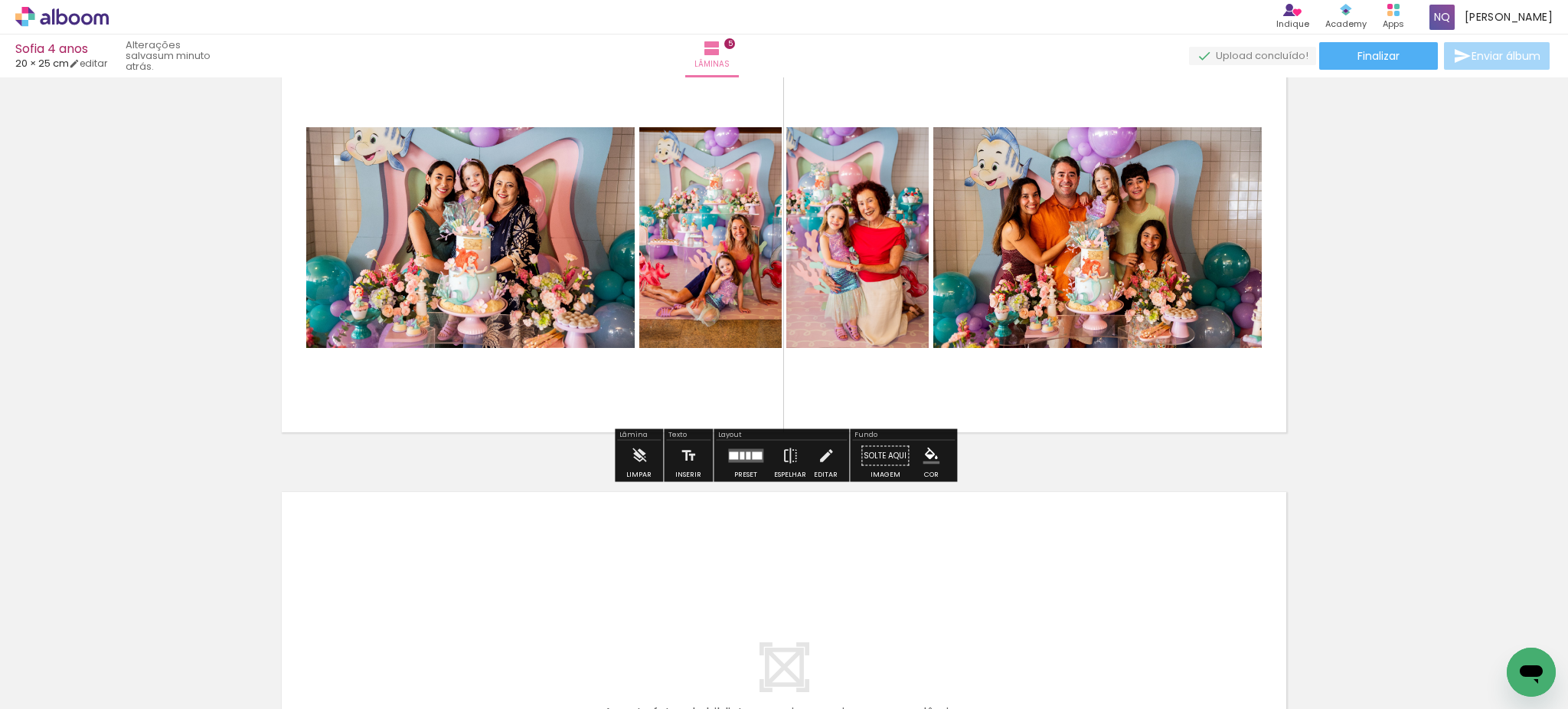
scroll to position [1886, 0]
click at [785, 458] on iron-icon at bounding box center [790, 456] width 17 height 31
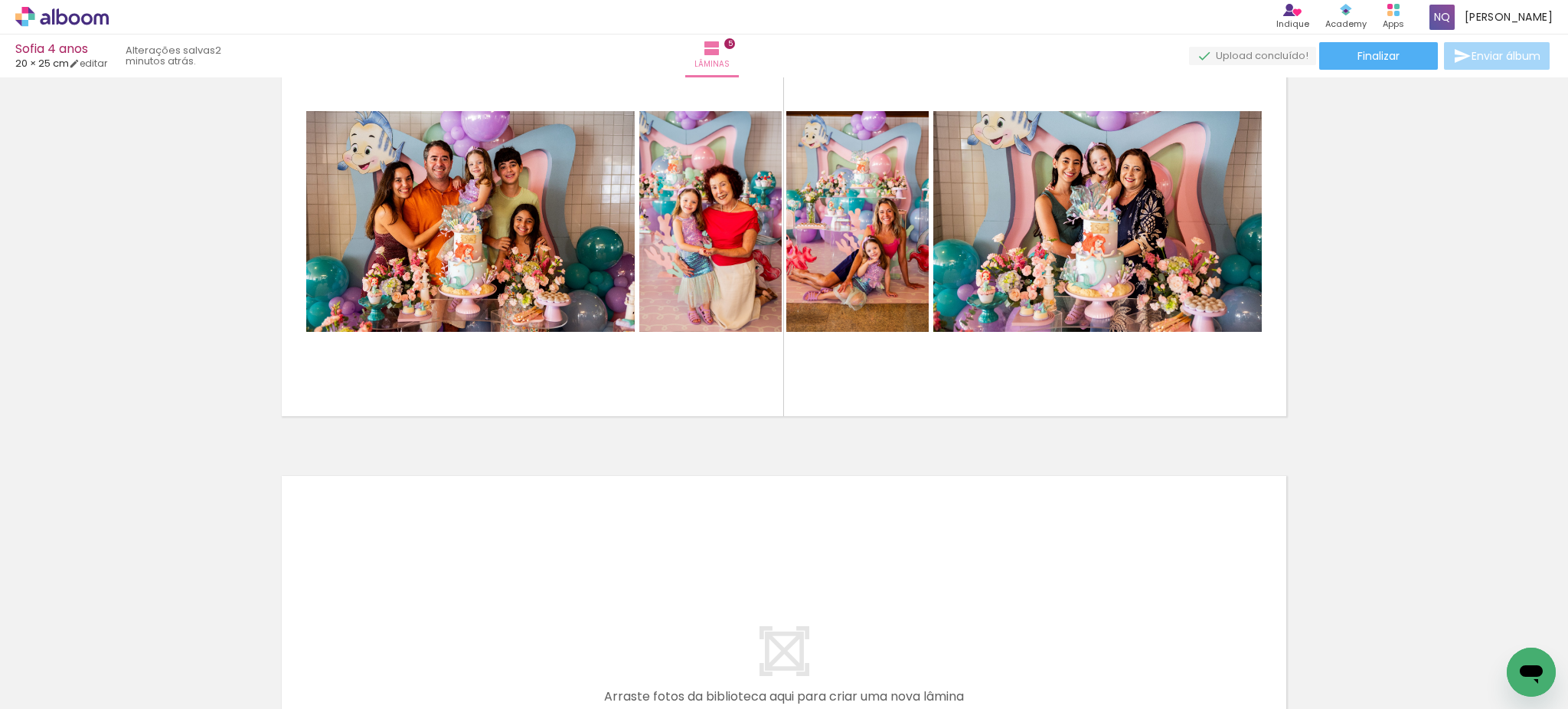
scroll to position [1900, 0]
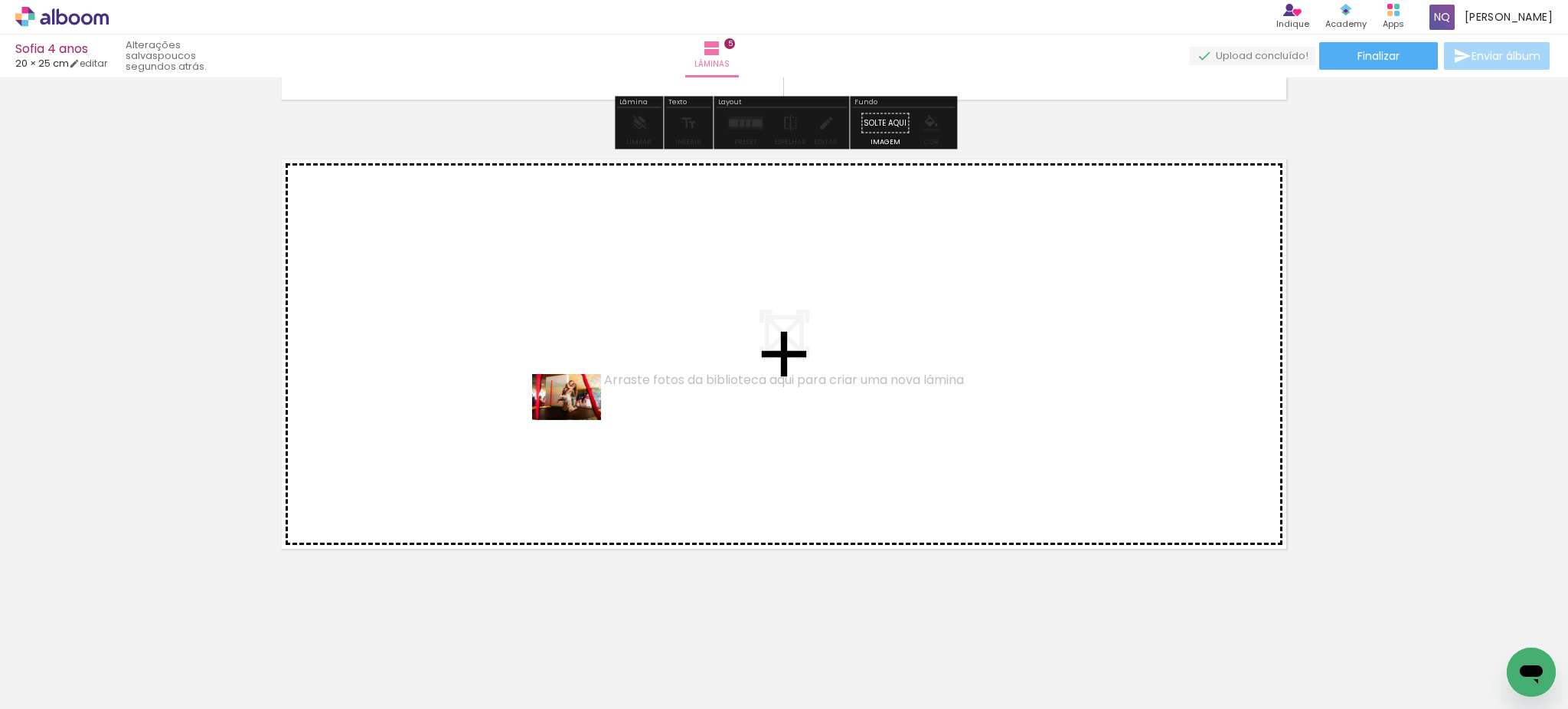
drag, startPoint x: 600, startPoint y: 569, endPoint x: 578, endPoint y: 420, distance: 150.6
click at [578, 420] on quentale-workspace at bounding box center [784, 354] width 1568 height 709
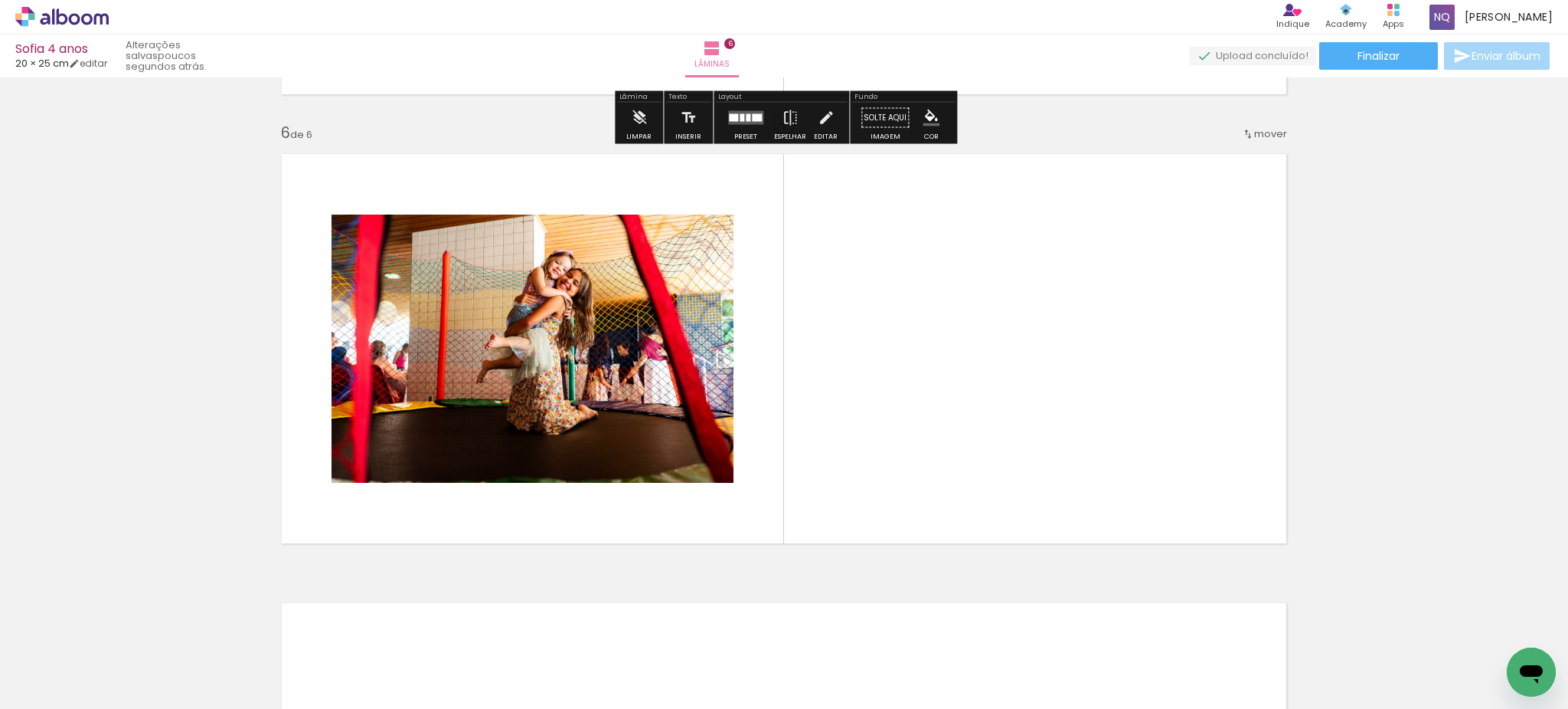
scroll to position [2226, 0]
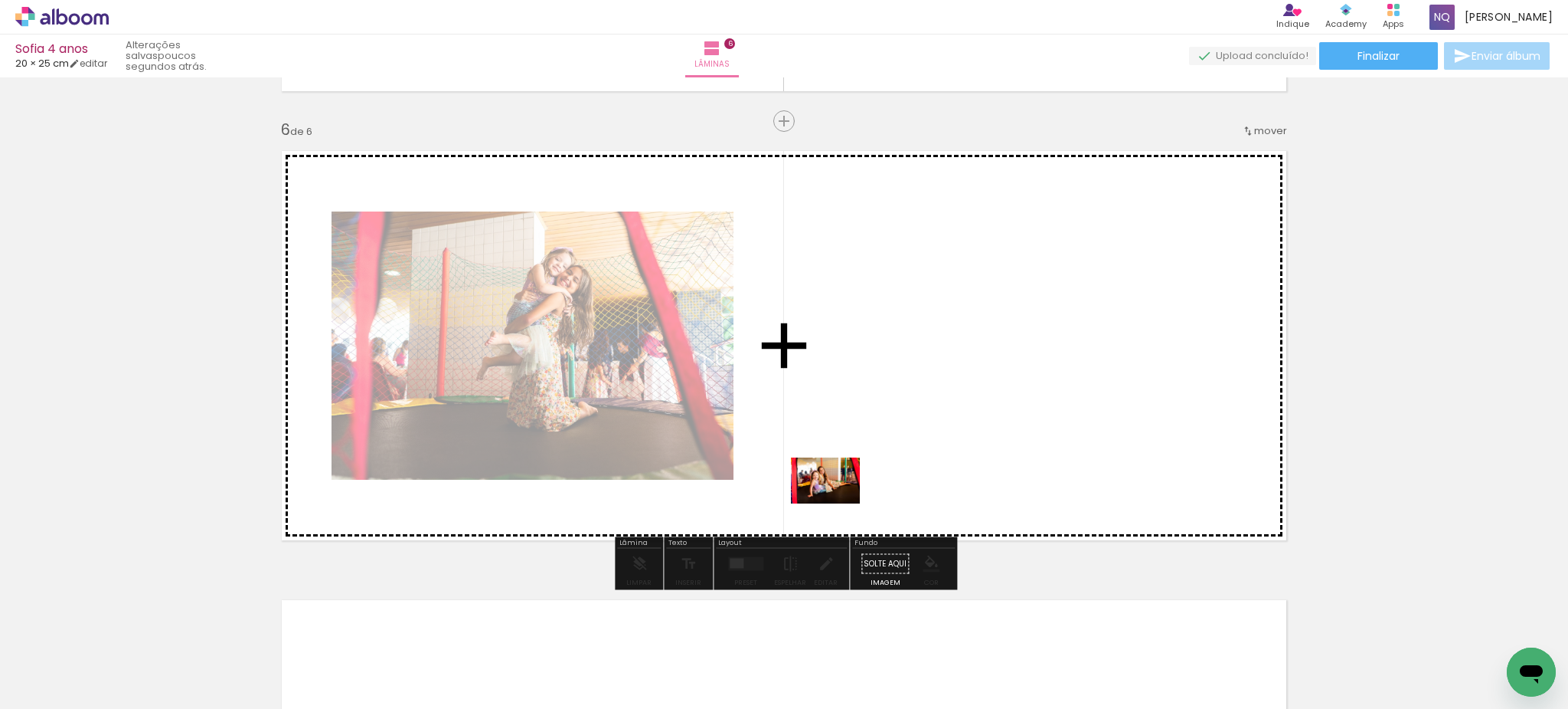
drag, startPoint x: 713, startPoint y: 657, endPoint x: 837, endPoint y: 504, distance: 196.9
click at [837, 504] on quentale-workspace at bounding box center [784, 354] width 1568 height 709
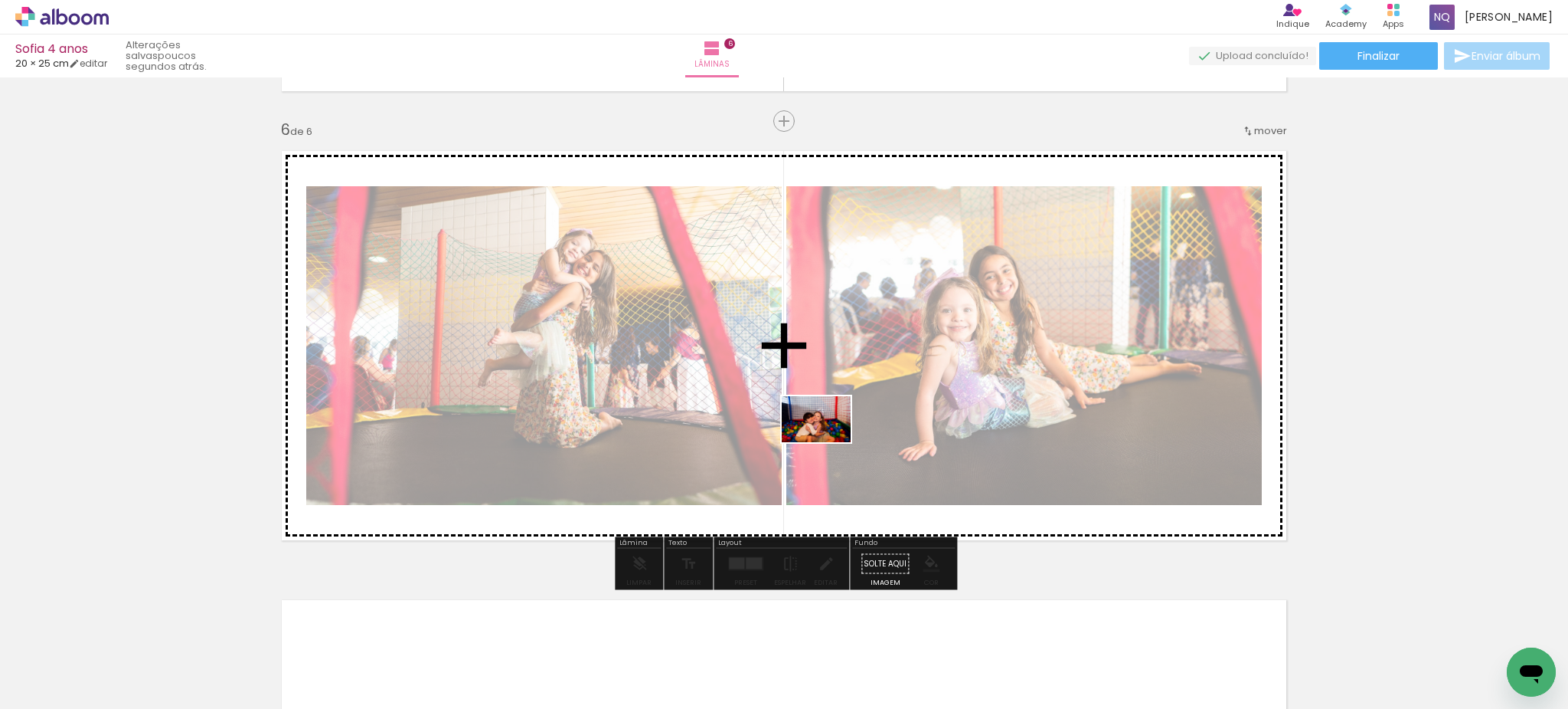
drag, startPoint x: 880, startPoint y: 652, endPoint x: 828, endPoint y: 442, distance: 216.3
click at [828, 442] on quentale-workspace at bounding box center [784, 354] width 1568 height 709
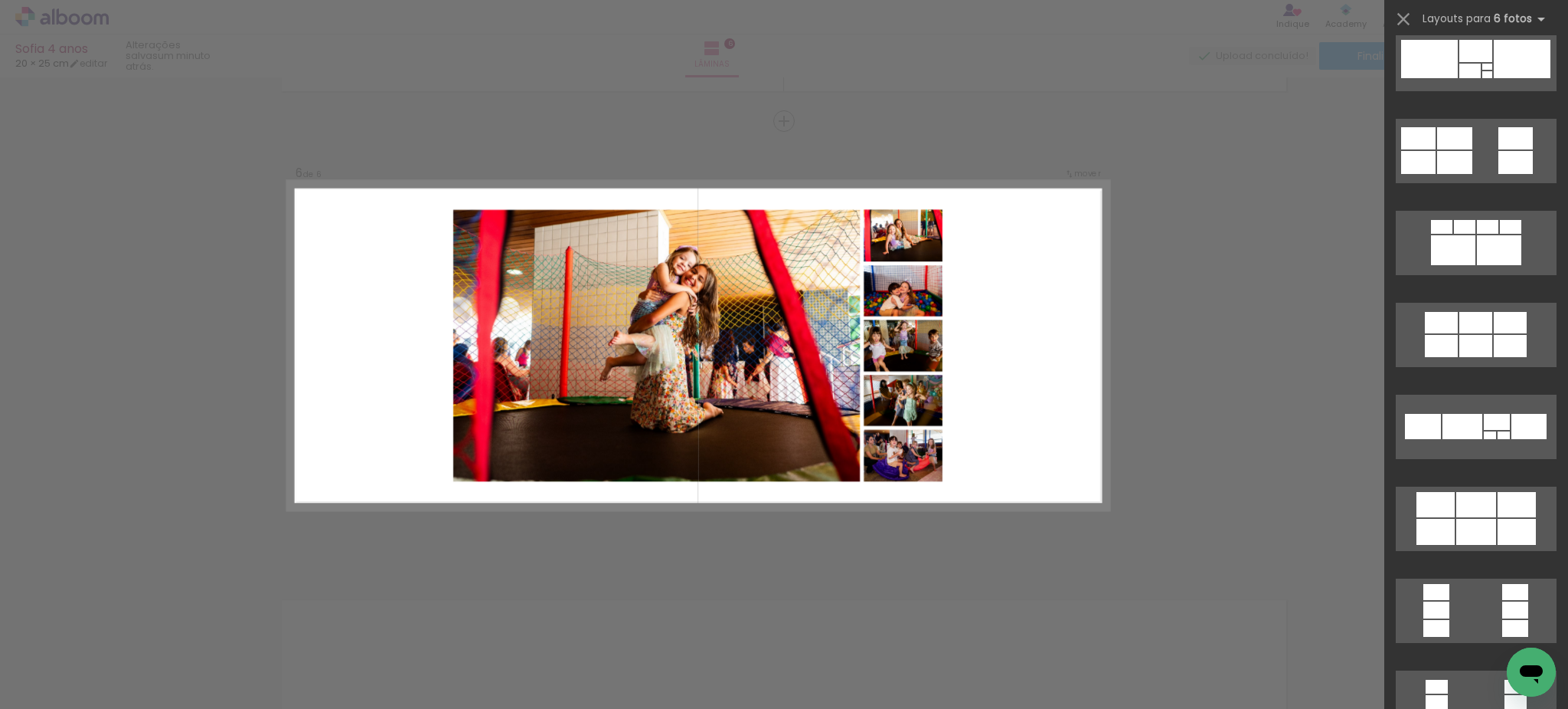
scroll to position [3525, 0]
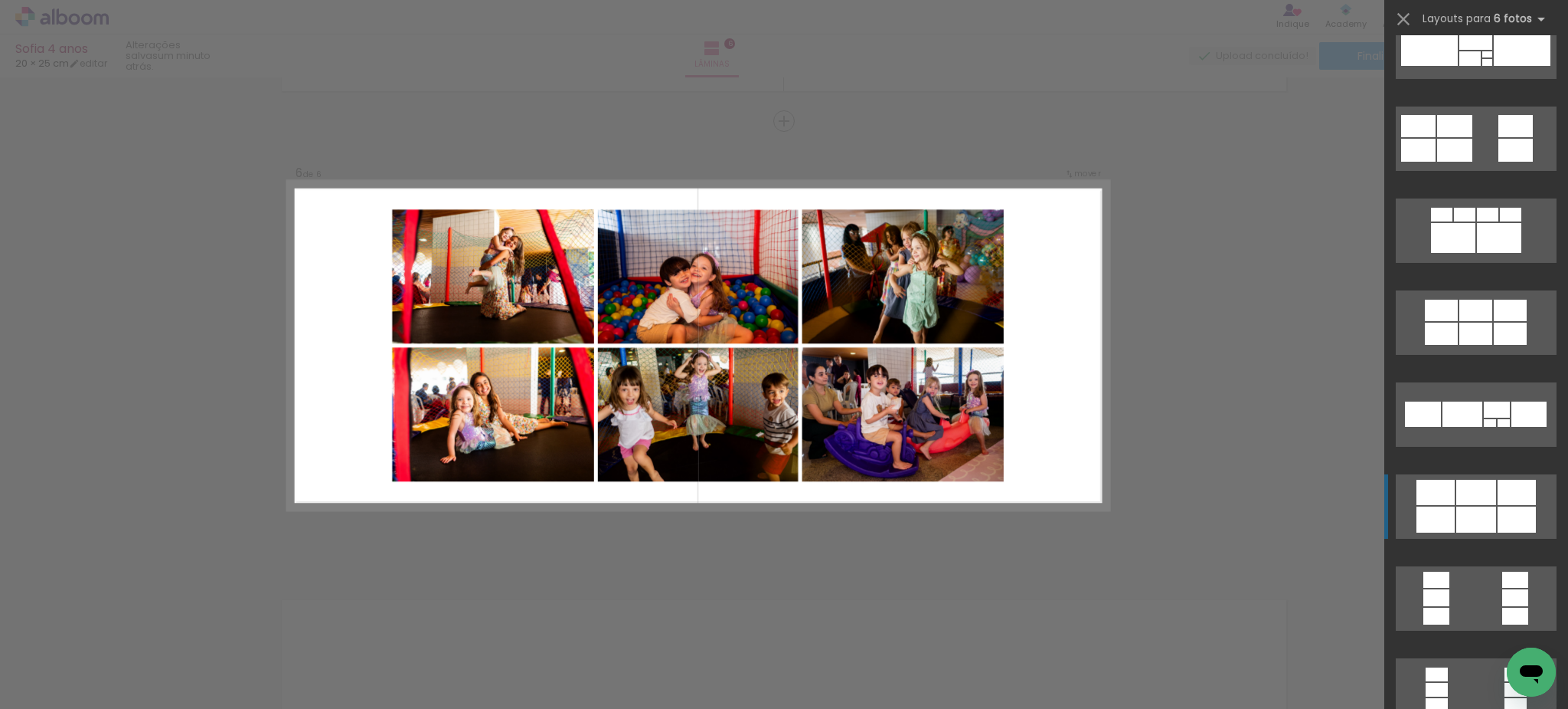
click at [1481, 66] on div at bounding box center [1470, 59] width 21 height 15
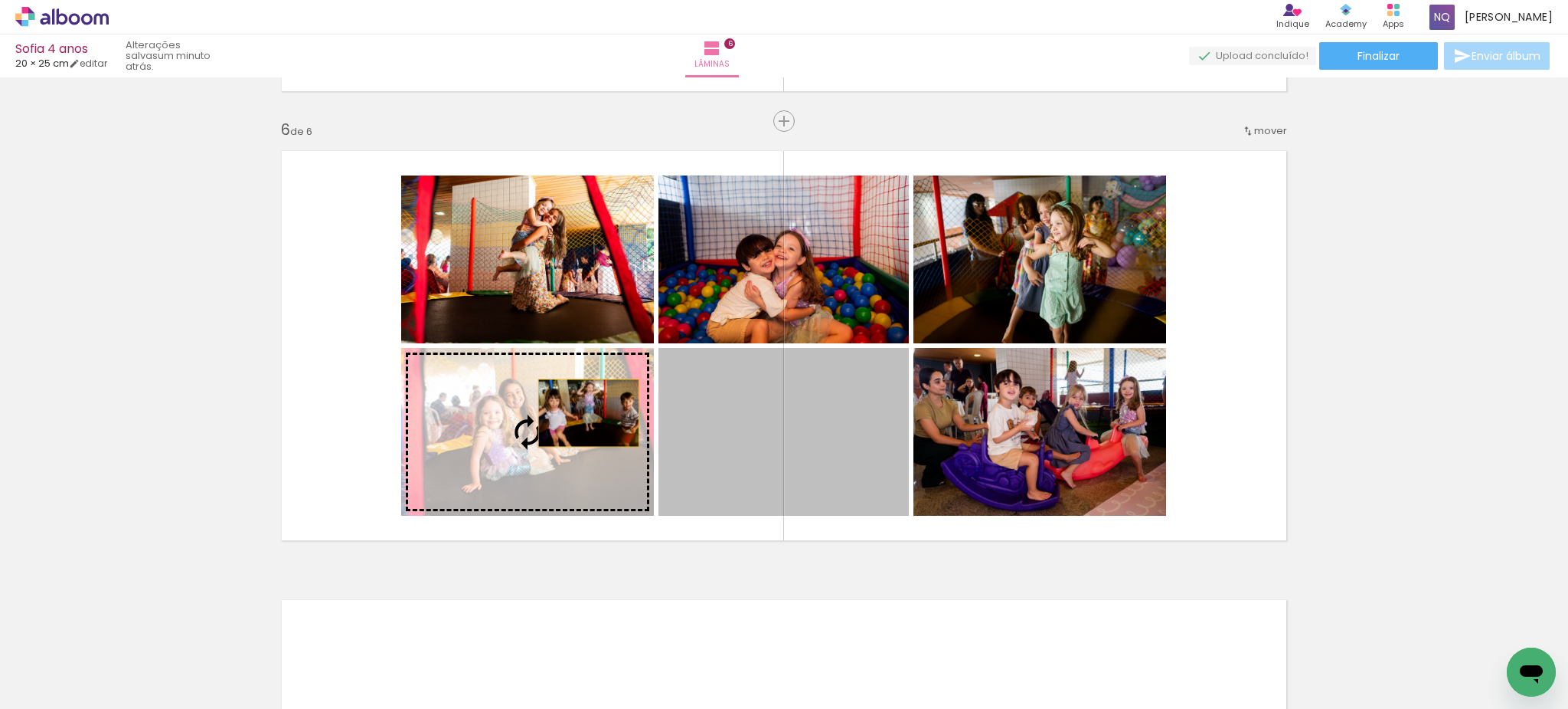
drag, startPoint x: 803, startPoint y: 416, endPoint x: 589, endPoint y: 413, distance: 214.0
click at [0, 0] on slot at bounding box center [0, 0] width 0 height 0
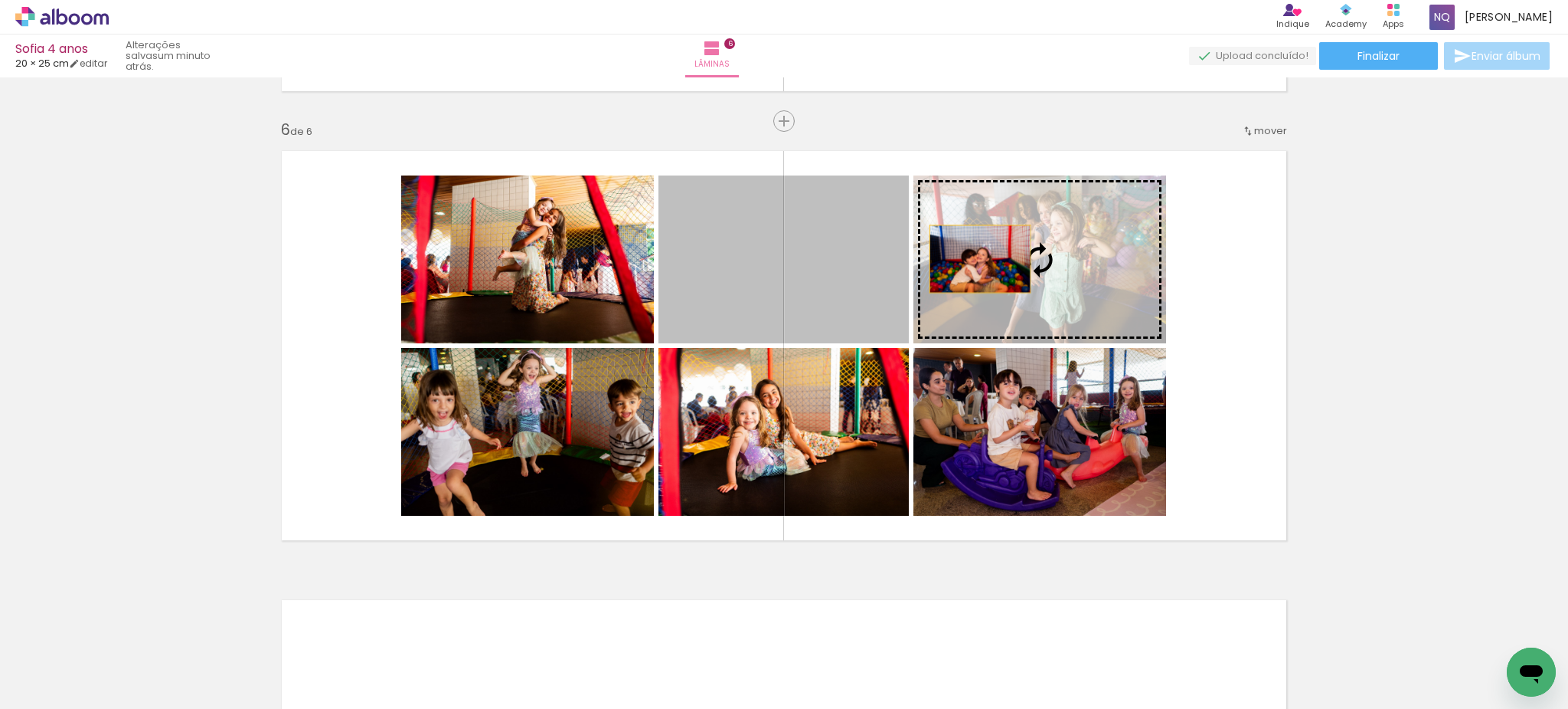
drag, startPoint x: 764, startPoint y: 271, endPoint x: 980, endPoint y: 259, distance: 216.3
click at [0, 0] on slot at bounding box center [0, 0] width 0 height 0
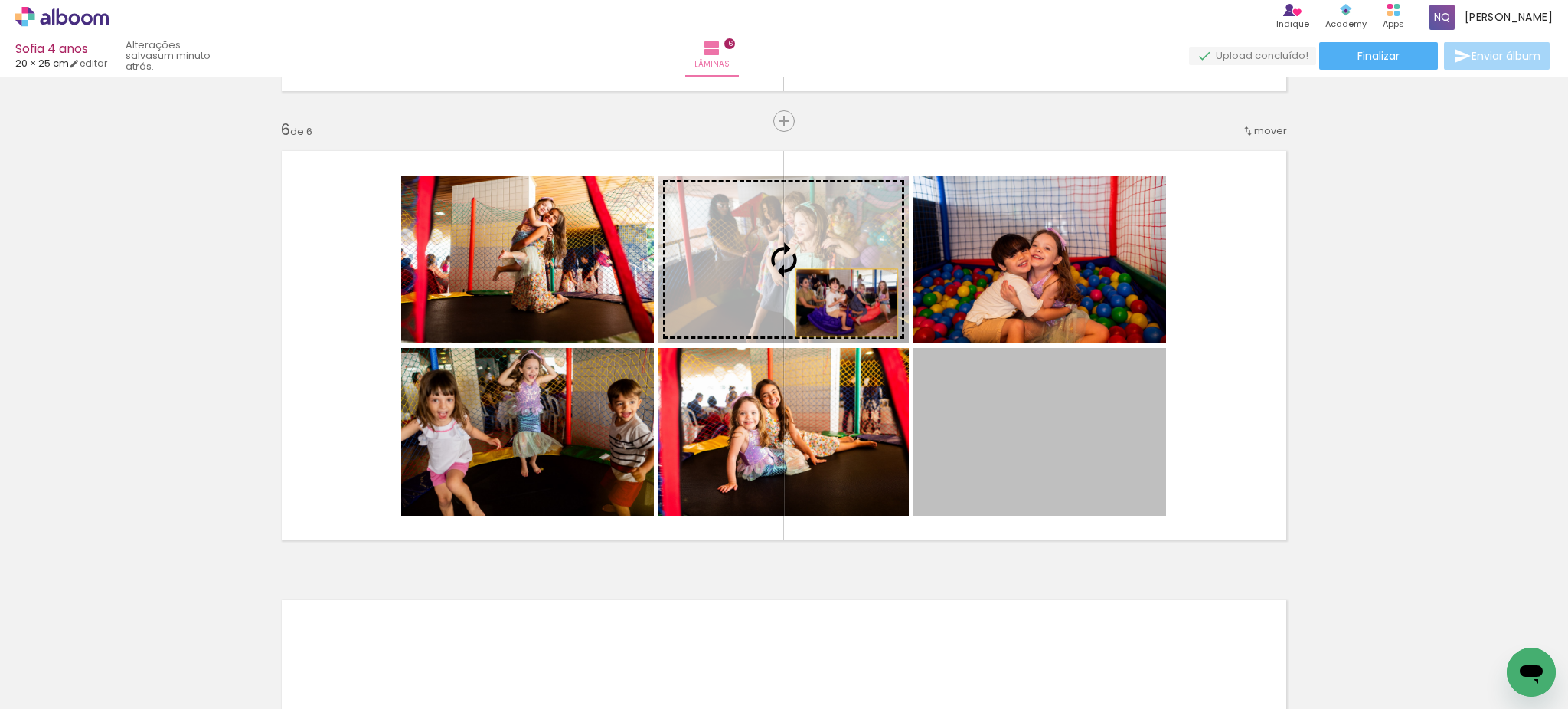
drag, startPoint x: 1042, startPoint y: 464, endPoint x: 846, endPoint y: 302, distance: 254.3
click at [0, 0] on slot at bounding box center [0, 0] width 0 height 0
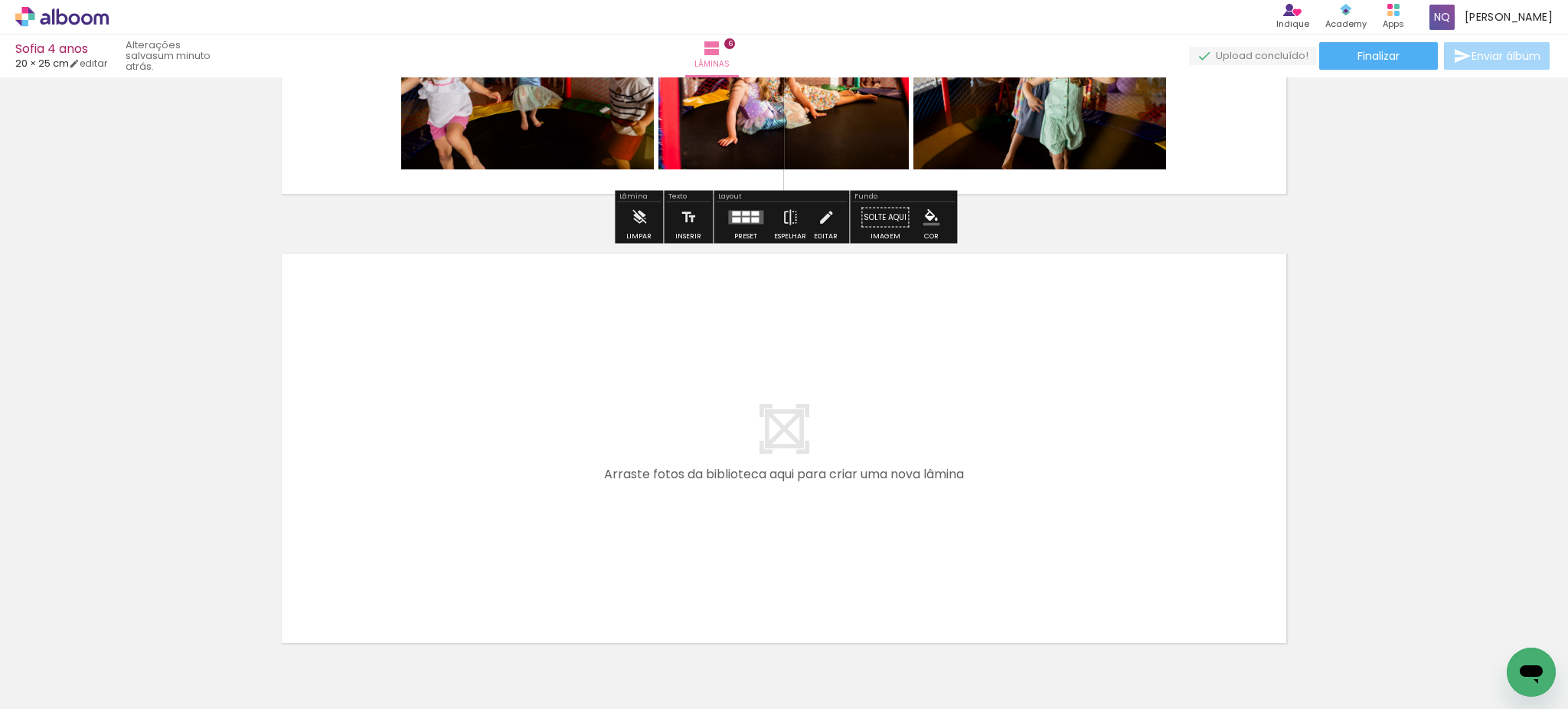
scroll to position [2605, 0]
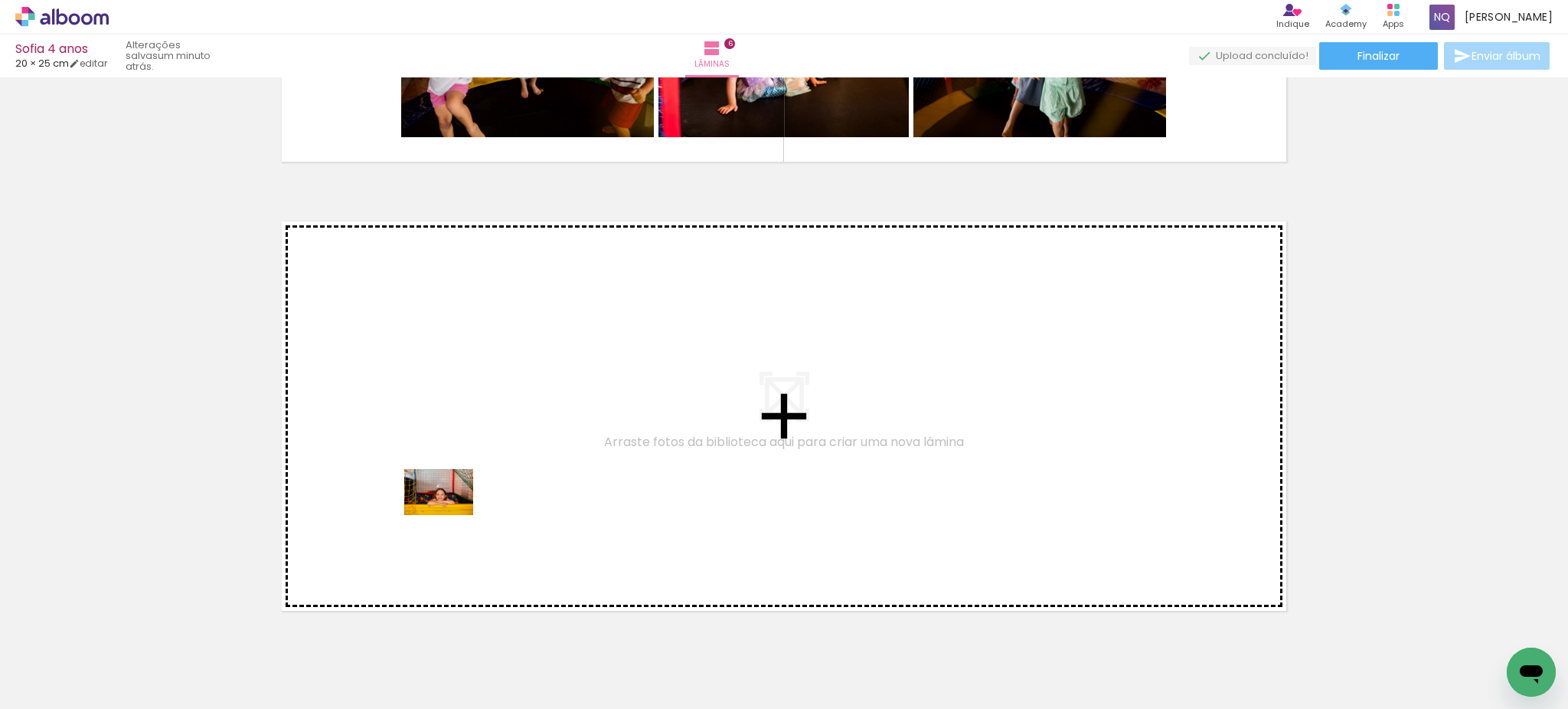
drag, startPoint x: 393, startPoint y: 667, endPoint x: 451, endPoint y: 515, distance: 162.7
click at [451, 515] on quentale-workspace at bounding box center [784, 354] width 1568 height 709
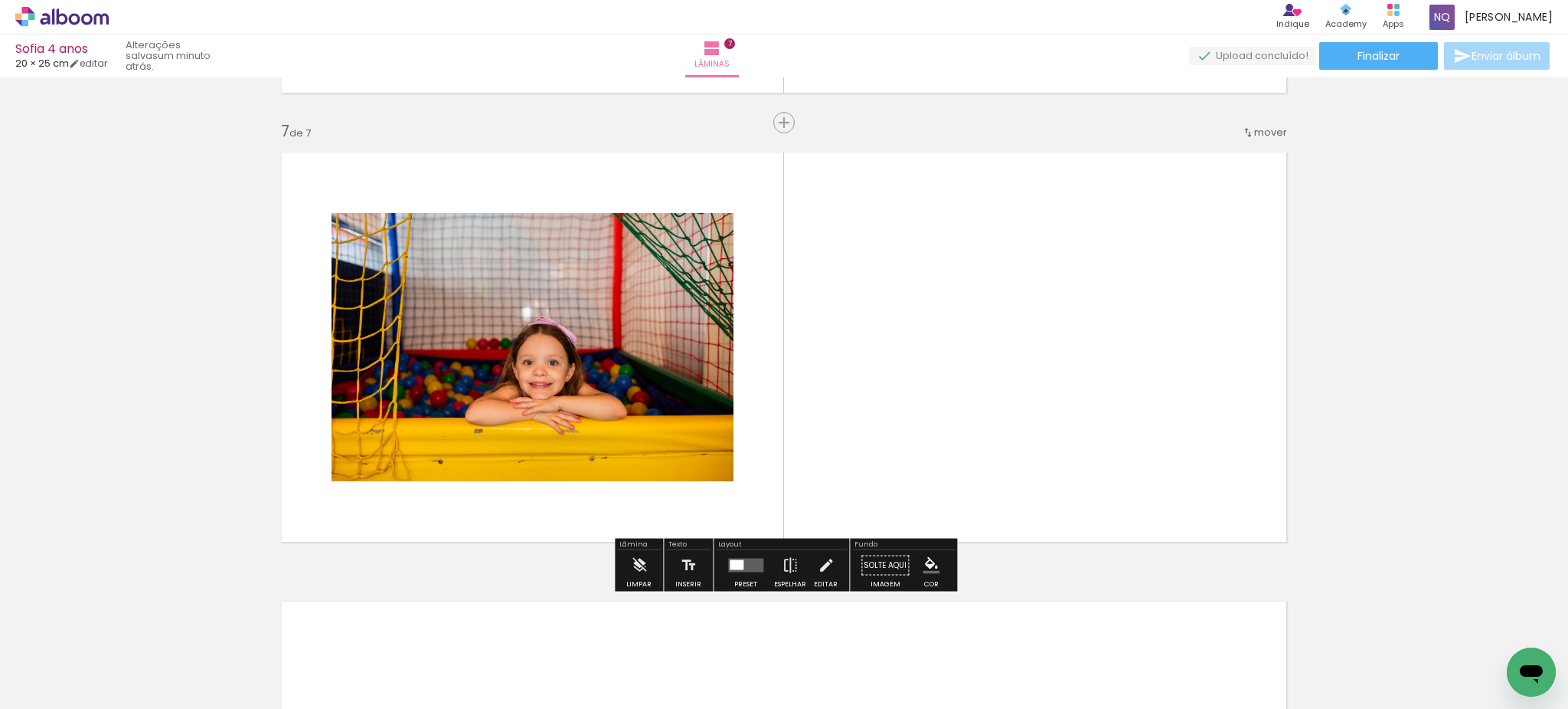
scroll to position [2675, 0]
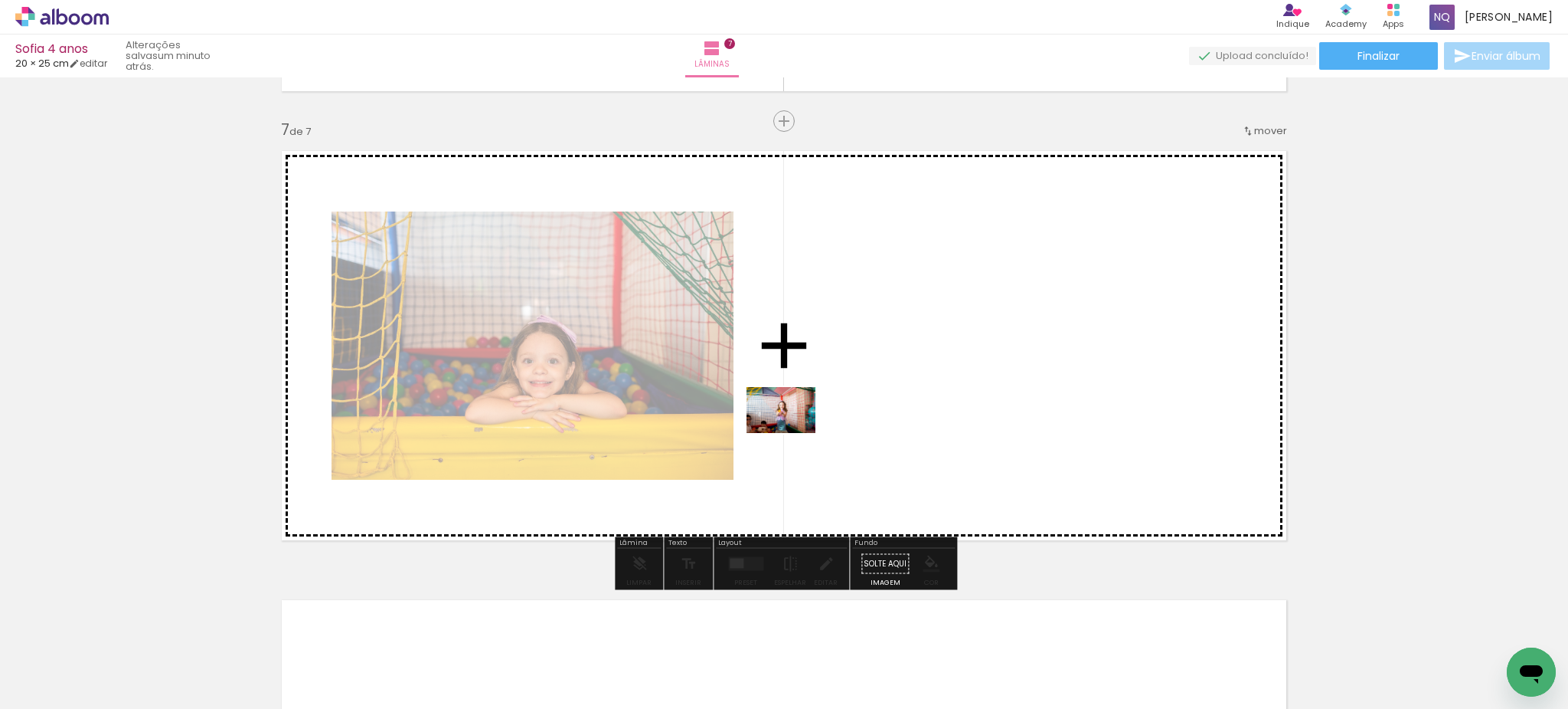
drag, startPoint x: 635, startPoint y: 645, endPoint x: 793, endPoint y: 433, distance: 264.4
click at [793, 433] on quentale-workspace at bounding box center [784, 354] width 1568 height 709
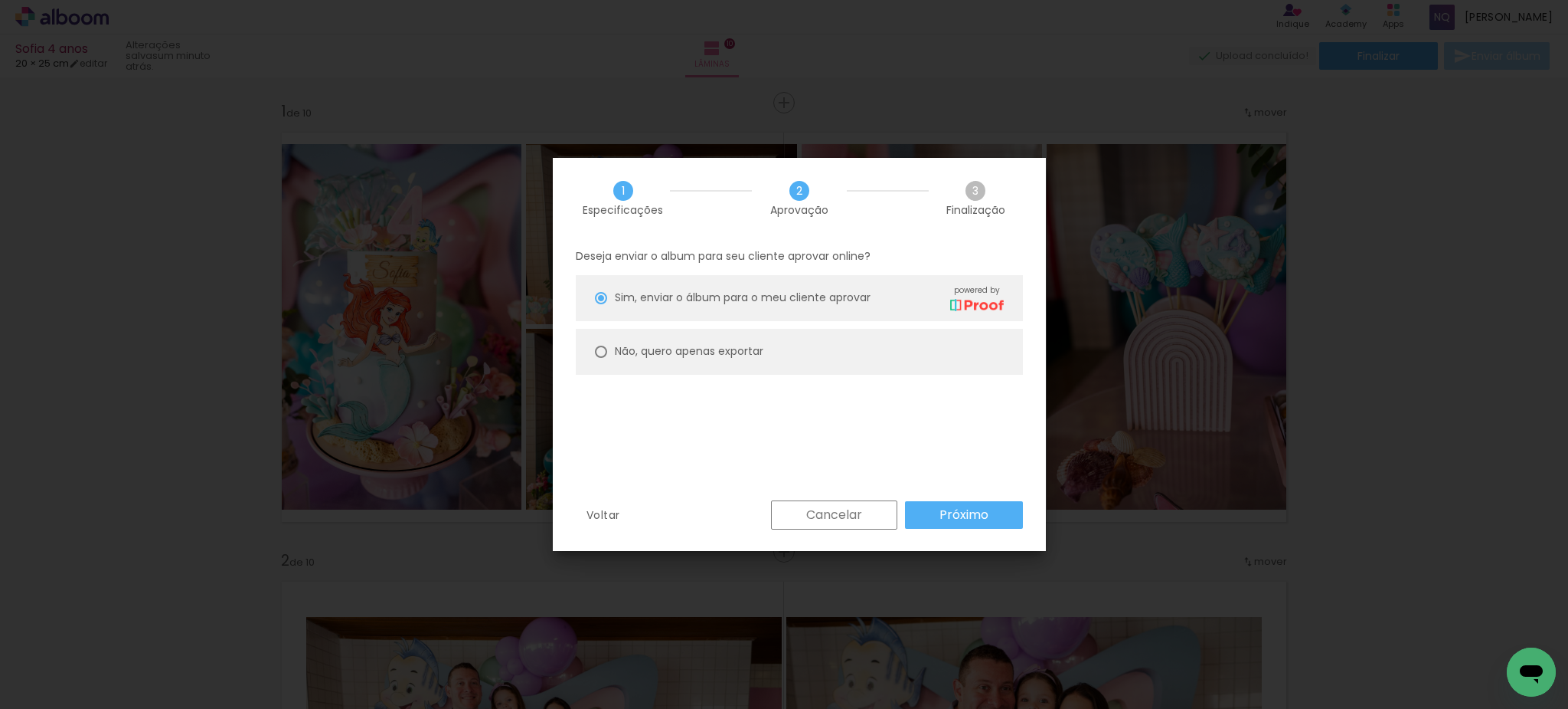
scroll to position [0, 2063]
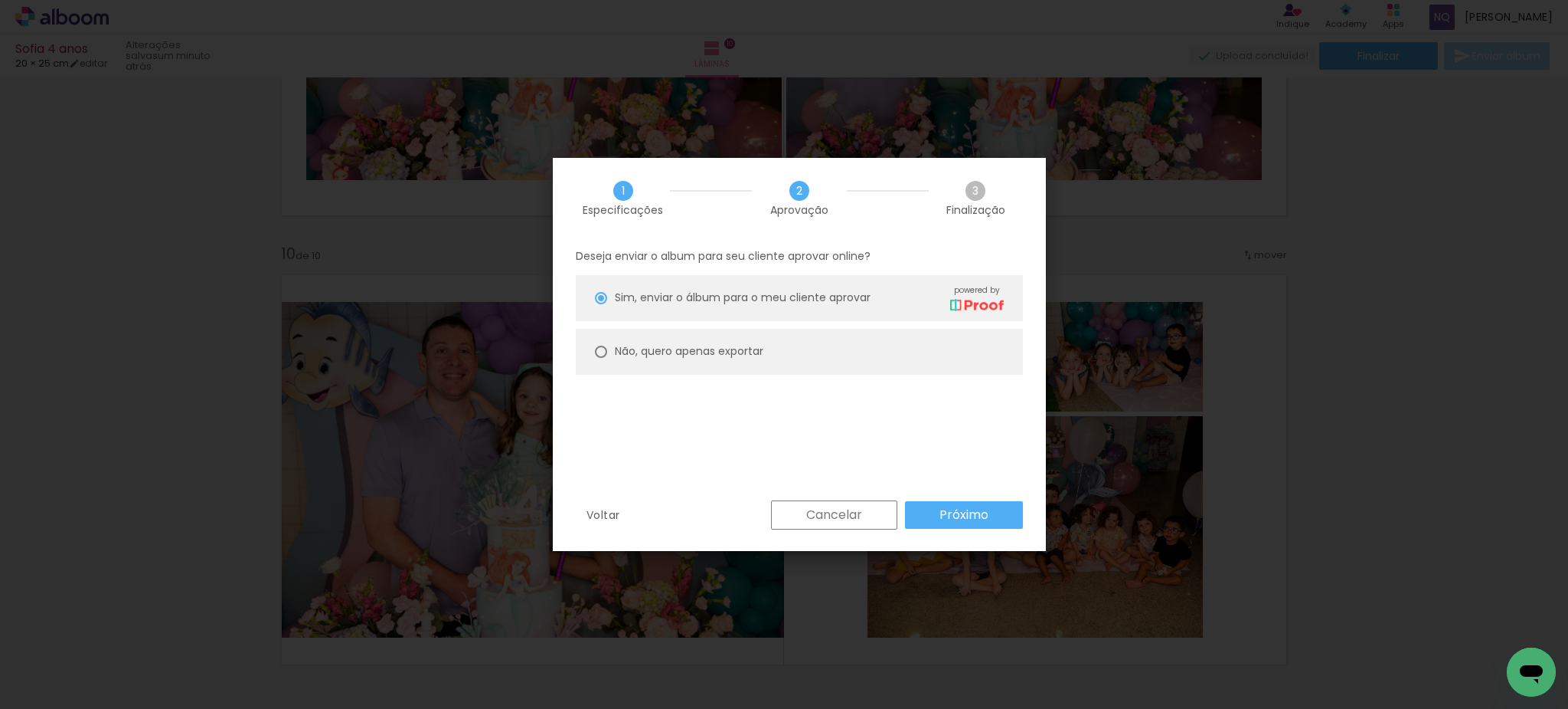
click at [0, 0] on slot "Não, quero apenas exportar" at bounding box center [0, 0] width 0 height 0
type paper-radio-button "on"
click at [998, 523] on paper-button "Próximo" at bounding box center [964, 515] width 118 height 28
type input "Alta, 300 DPI"
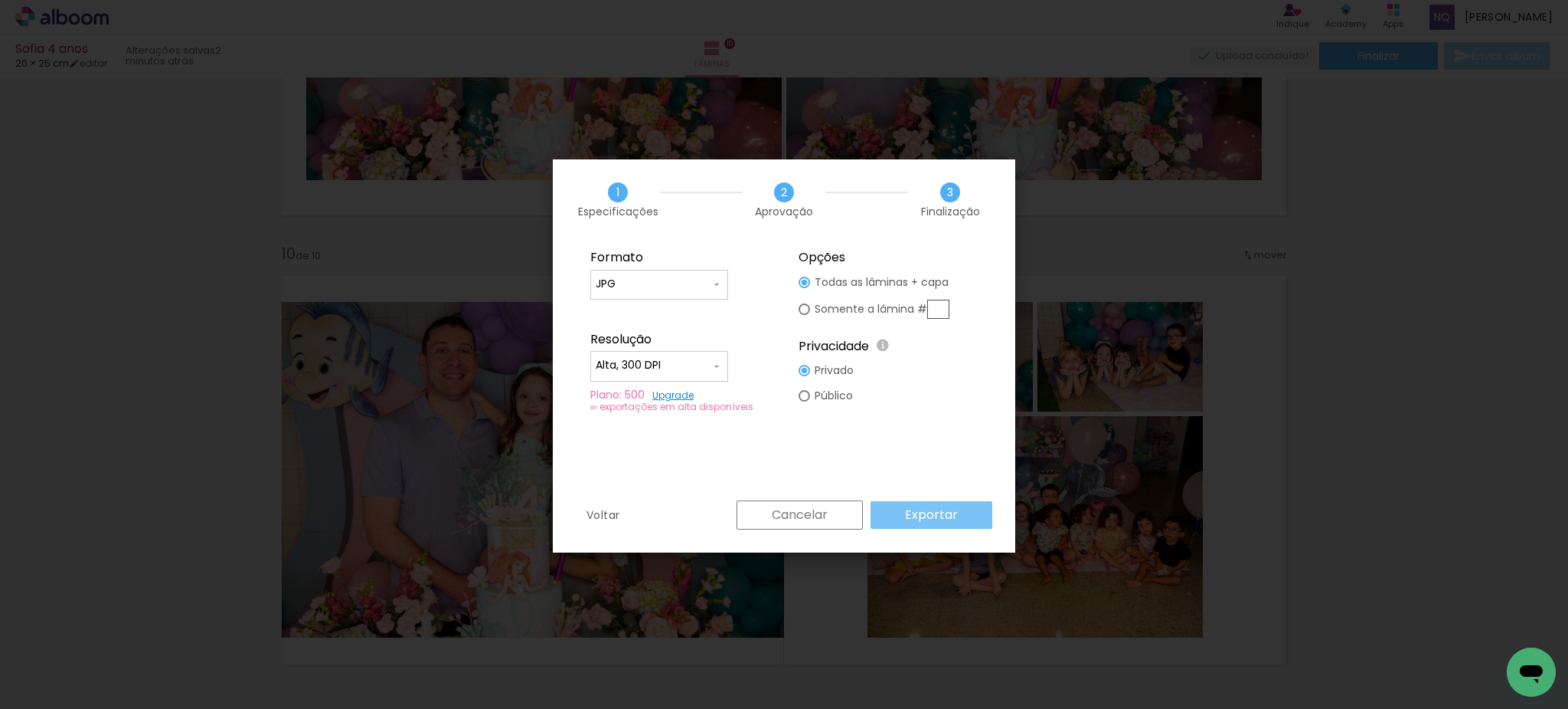
click at [907, 509] on paper-button "Exportar" at bounding box center [931, 515] width 121 height 28
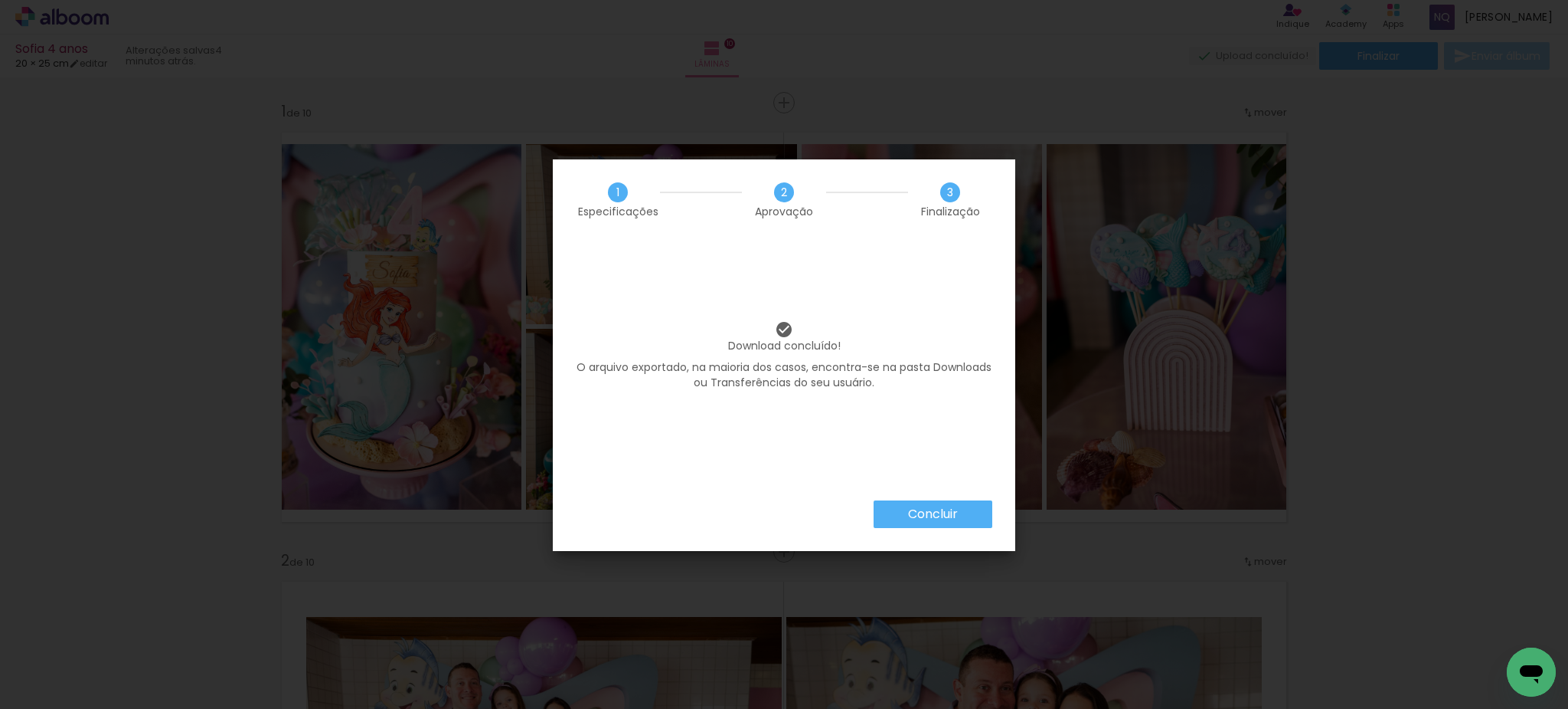
click at [964, 531] on div "Concluir" at bounding box center [784, 526] width 463 height 51
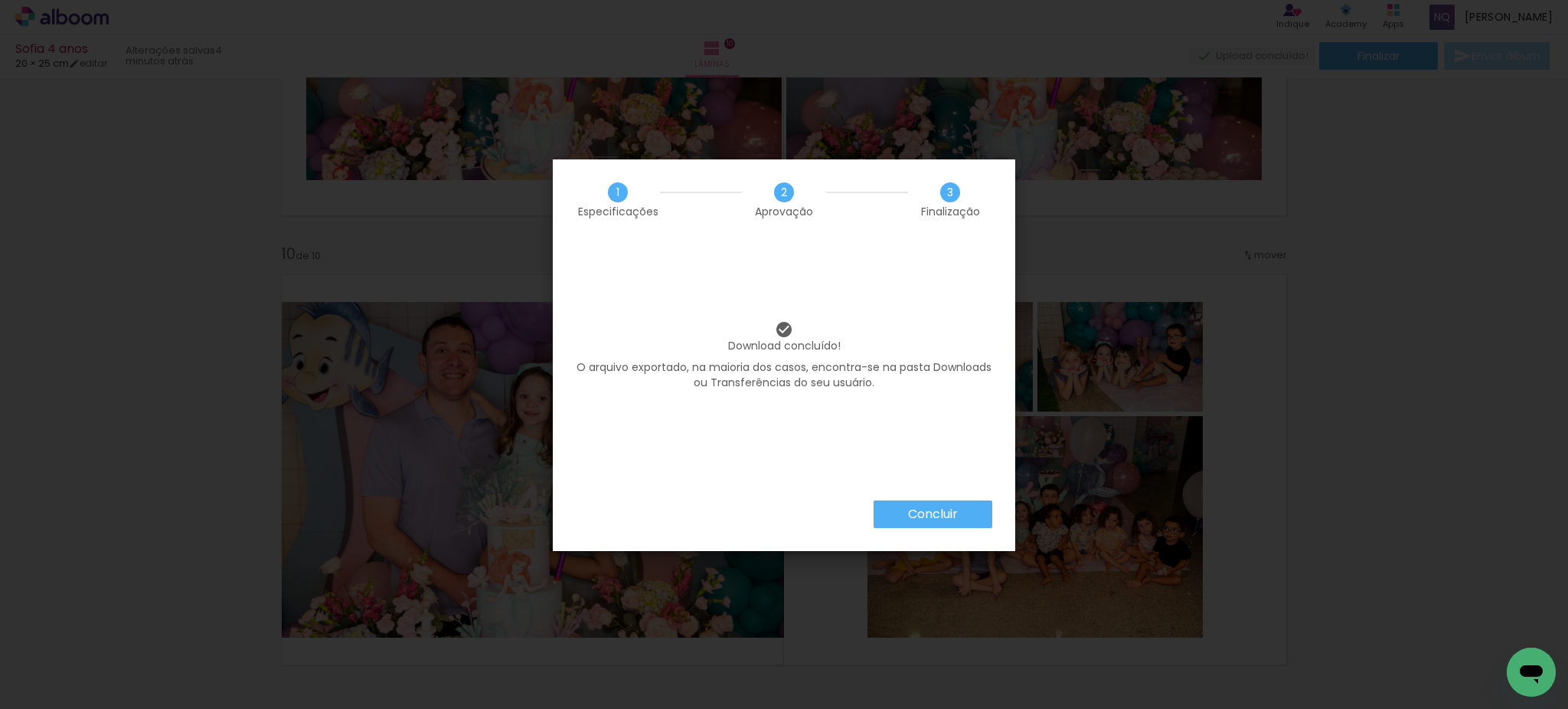
scroll to position [0, 2063]
click at [964, 508] on paper-button "Concluir" at bounding box center [933, 514] width 119 height 28
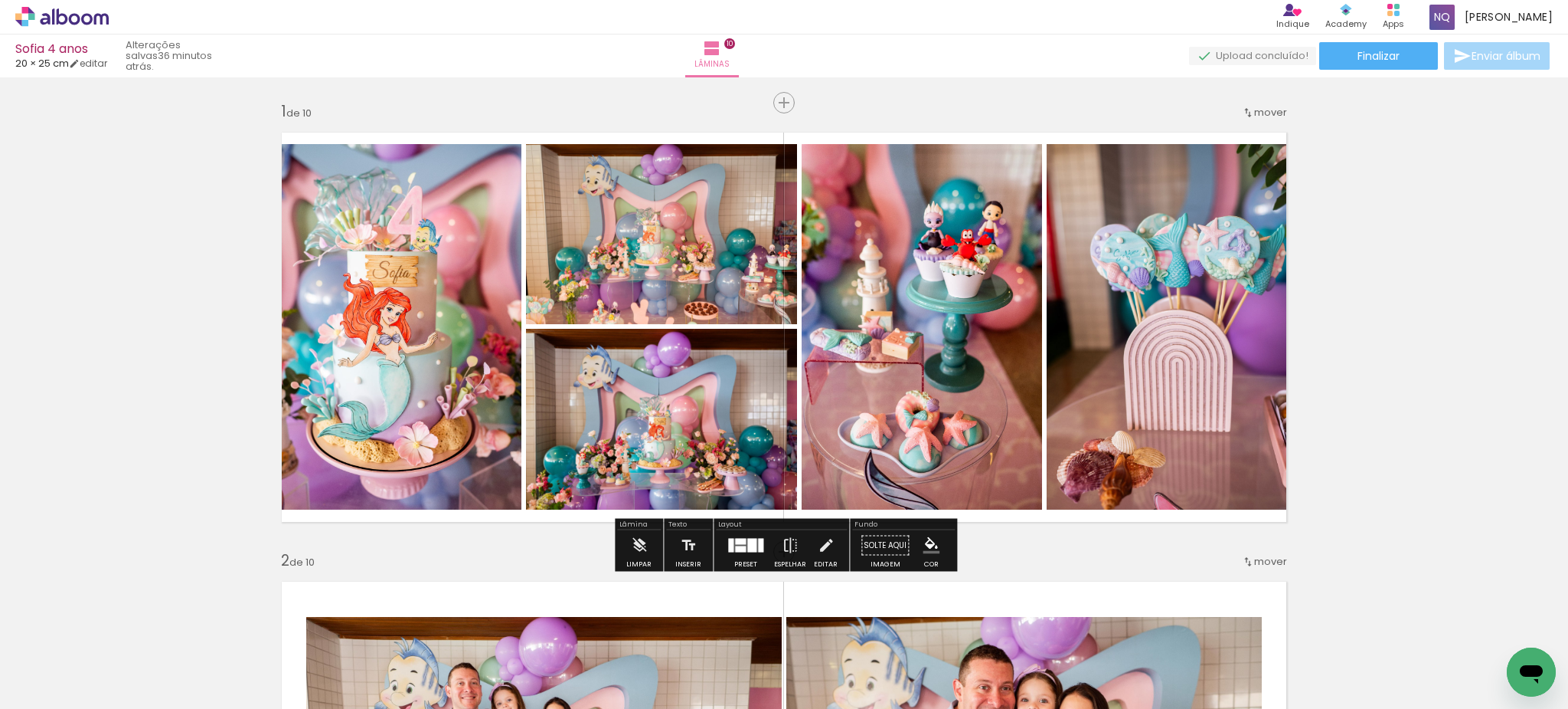
scroll to position [1, 0]
